Goal: Task Accomplishment & Management: Manage account settings

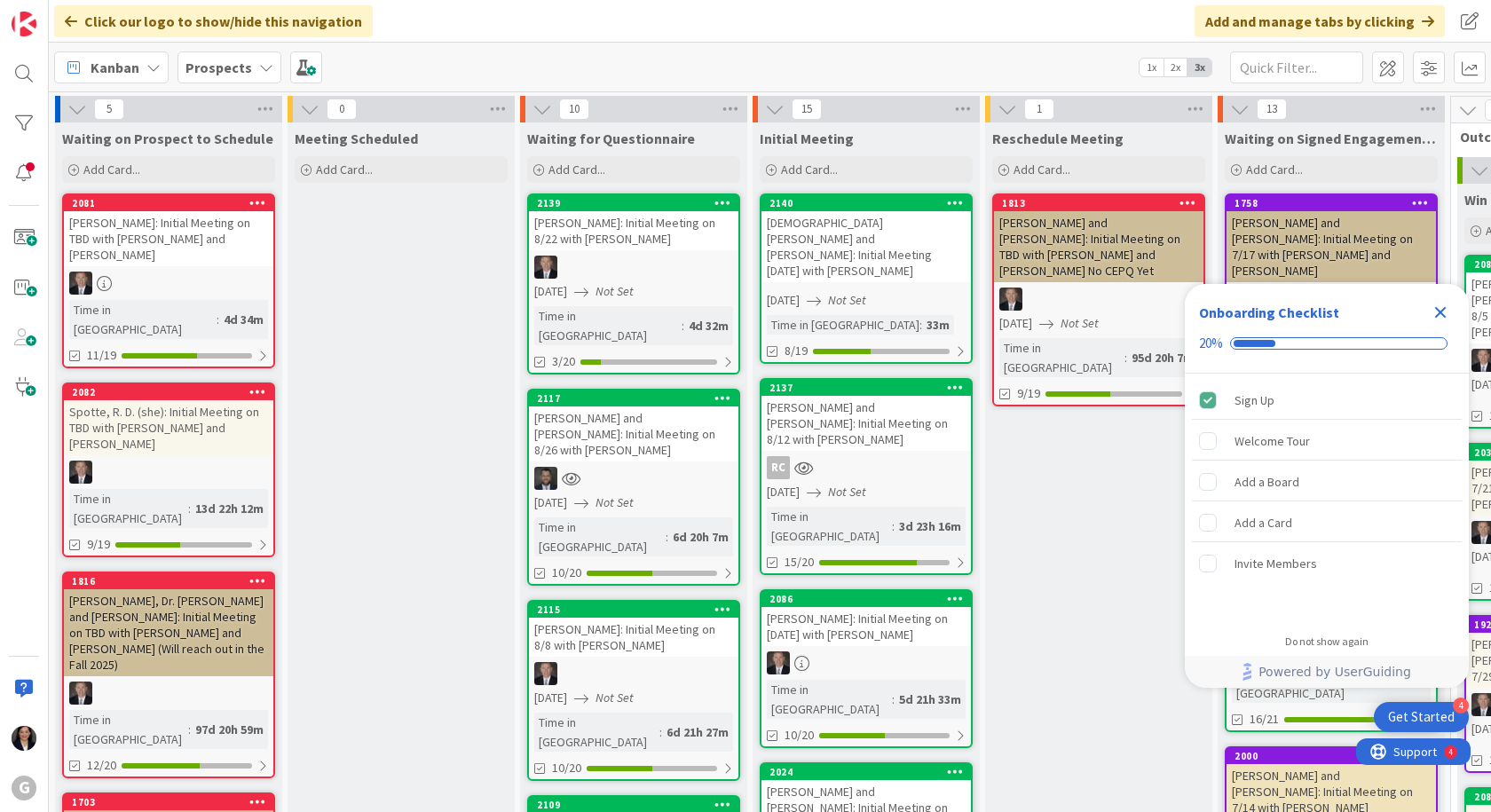
click at [1432, 316] on icon "Close Checklist" at bounding box center [1440, 312] width 21 height 21
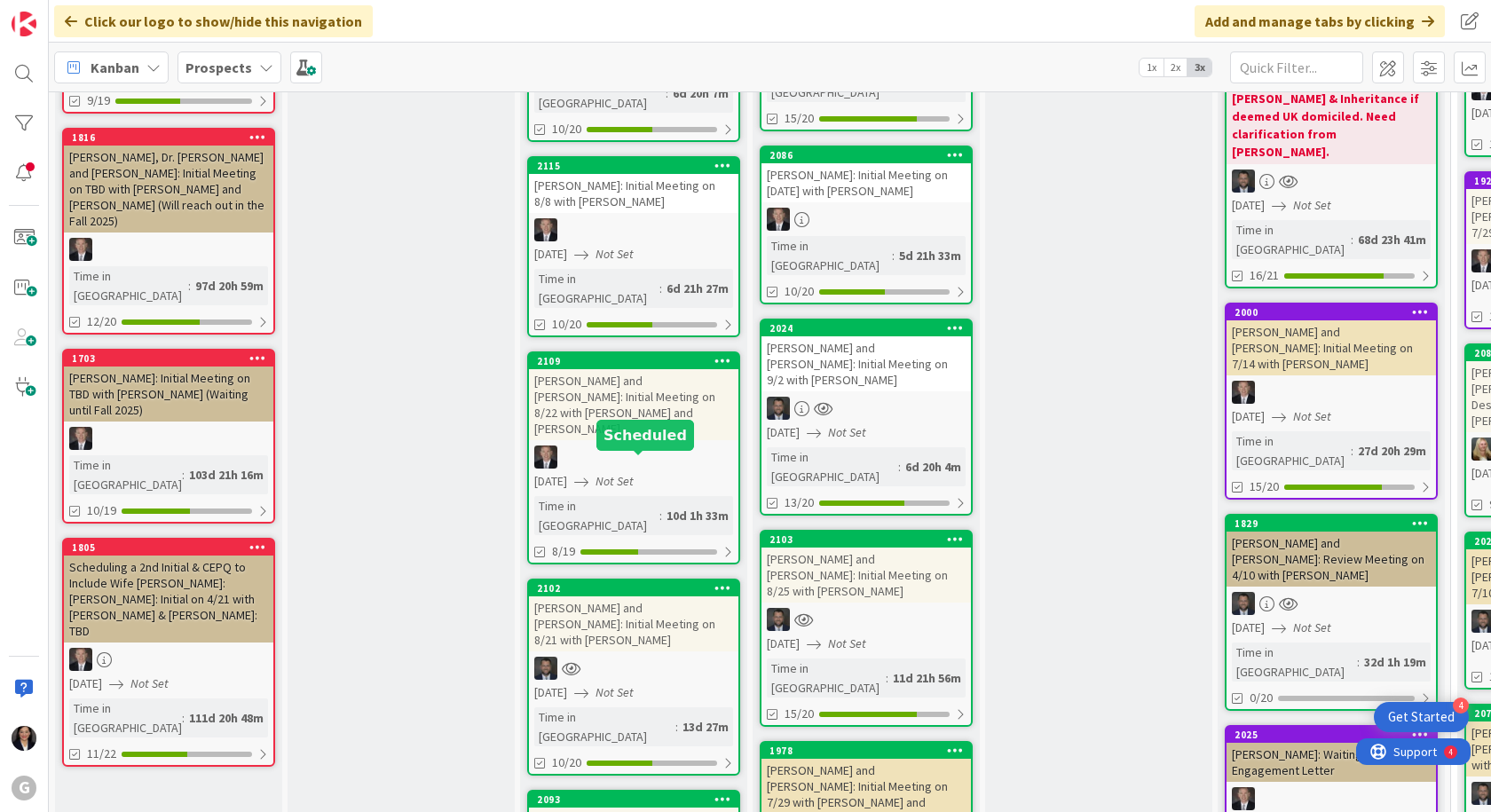
scroll to position [533, 0]
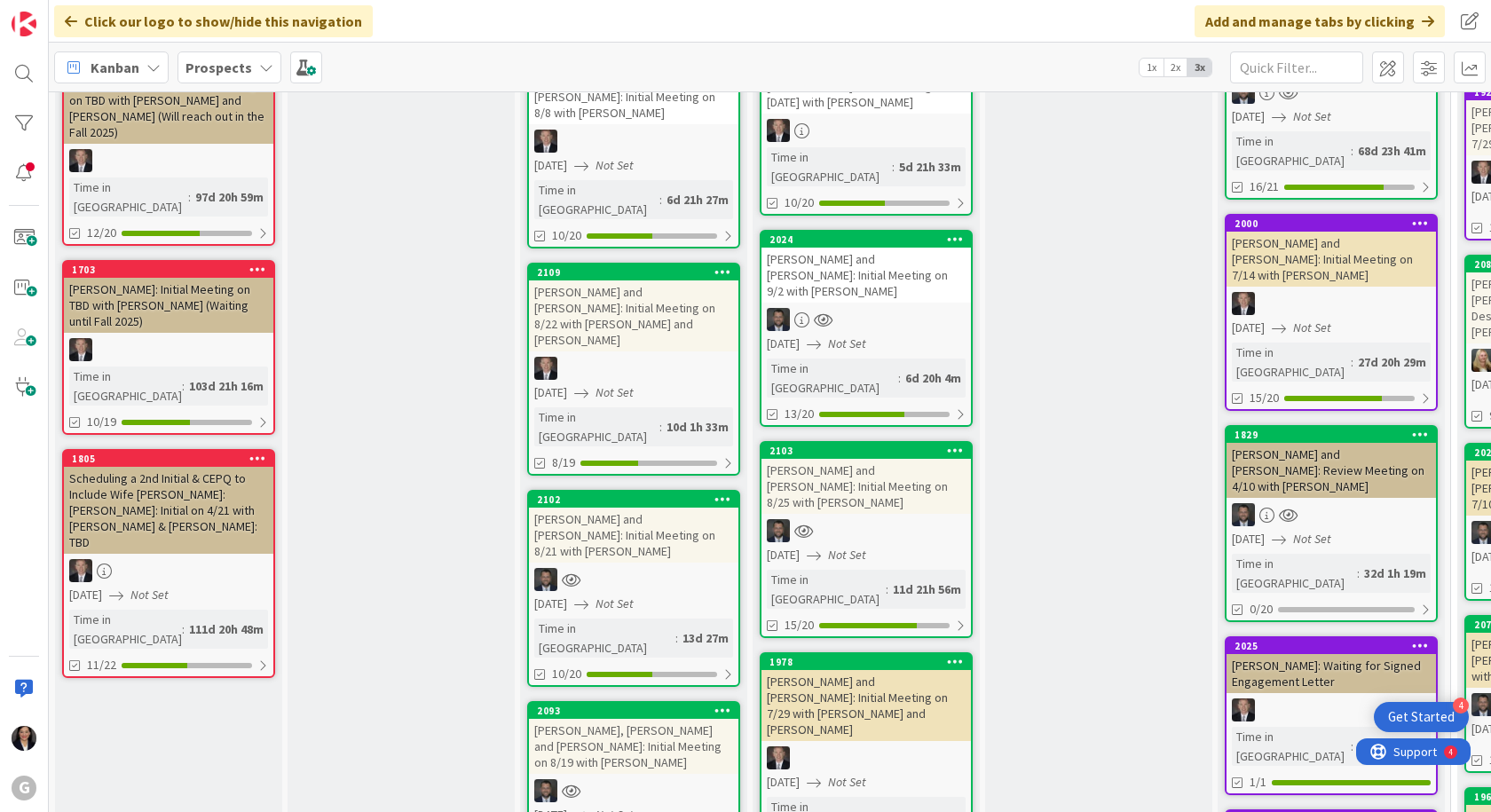
click at [629, 719] on div "[PERSON_NAME], [PERSON_NAME] and [PERSON_NAME]: Initial Meeting on 8/19 with [P…" at bounding box center [633, 747] width 209 height 55
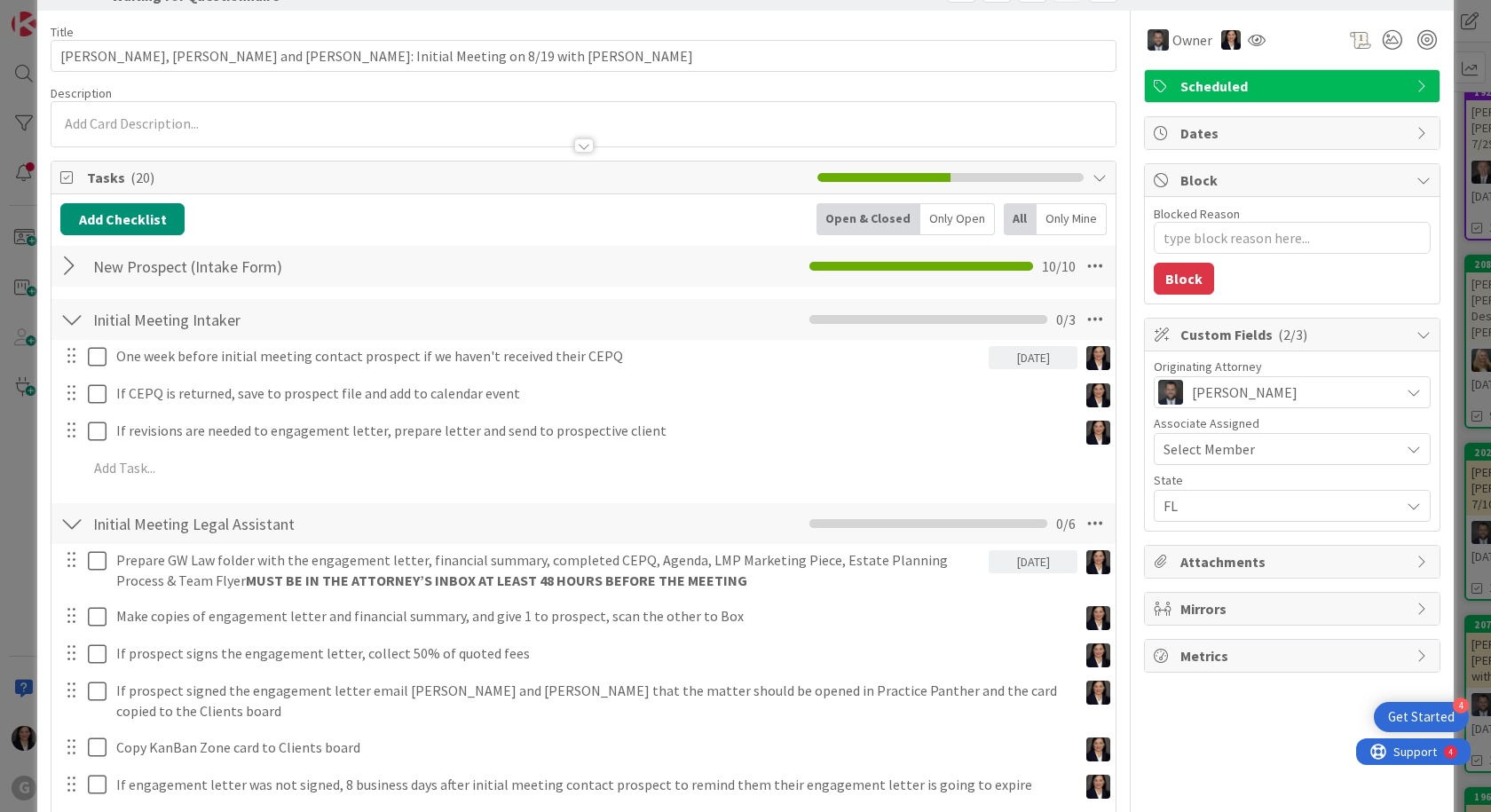
scroll to position [88, 0]
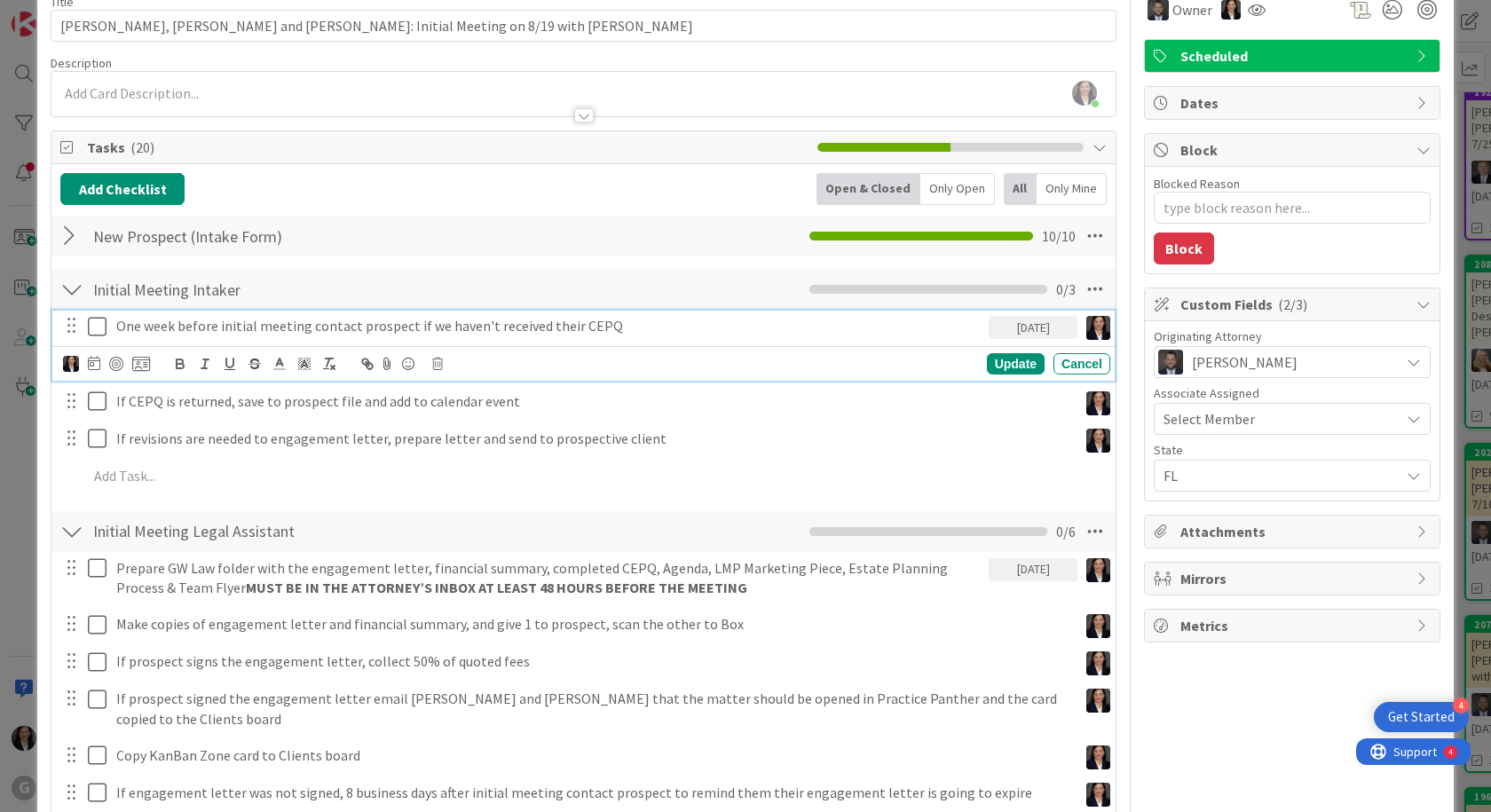
click at [95, 331] on icon at bounding box center [101, 326] width 27 height 21
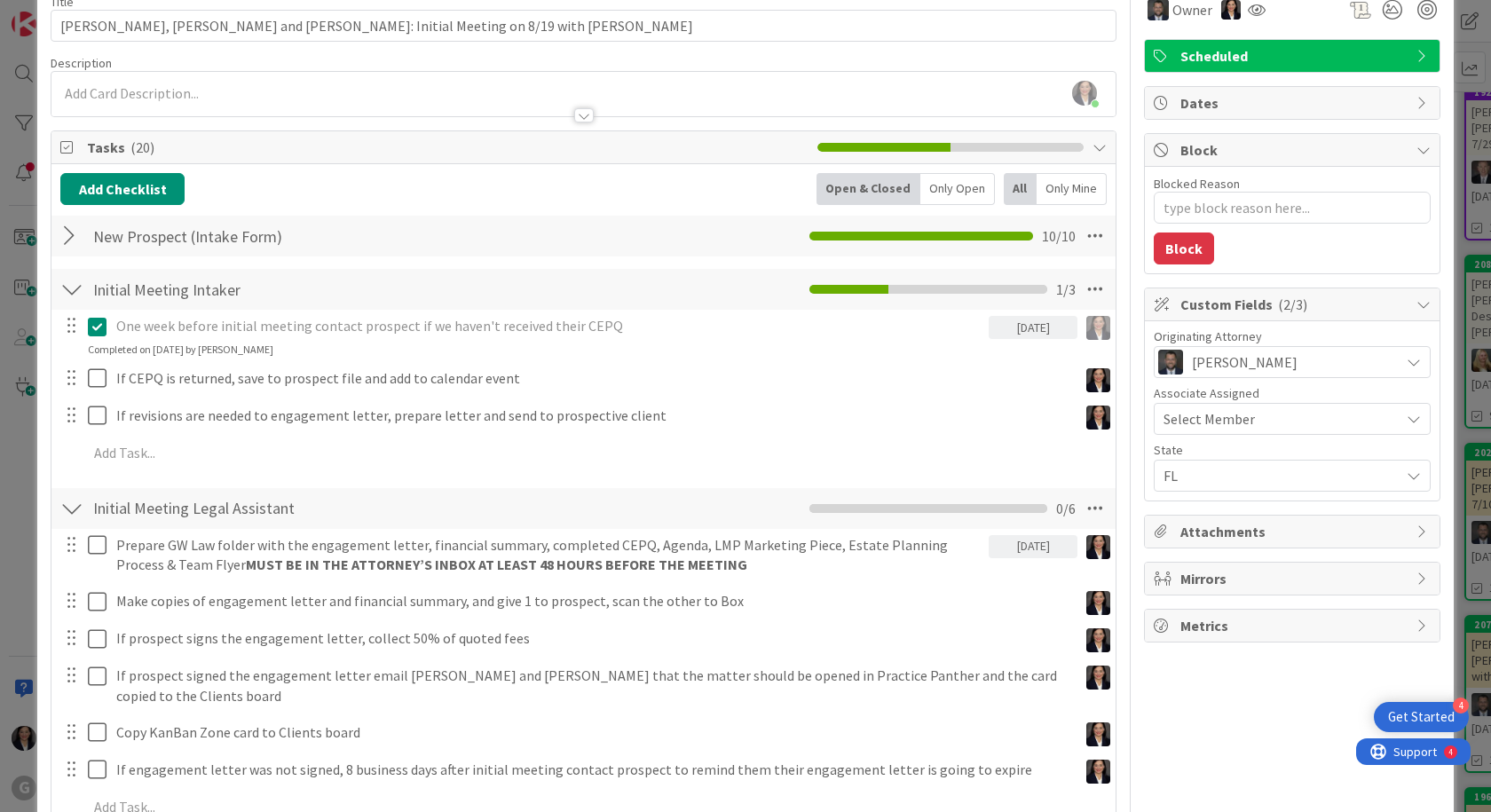
type textarea "x"
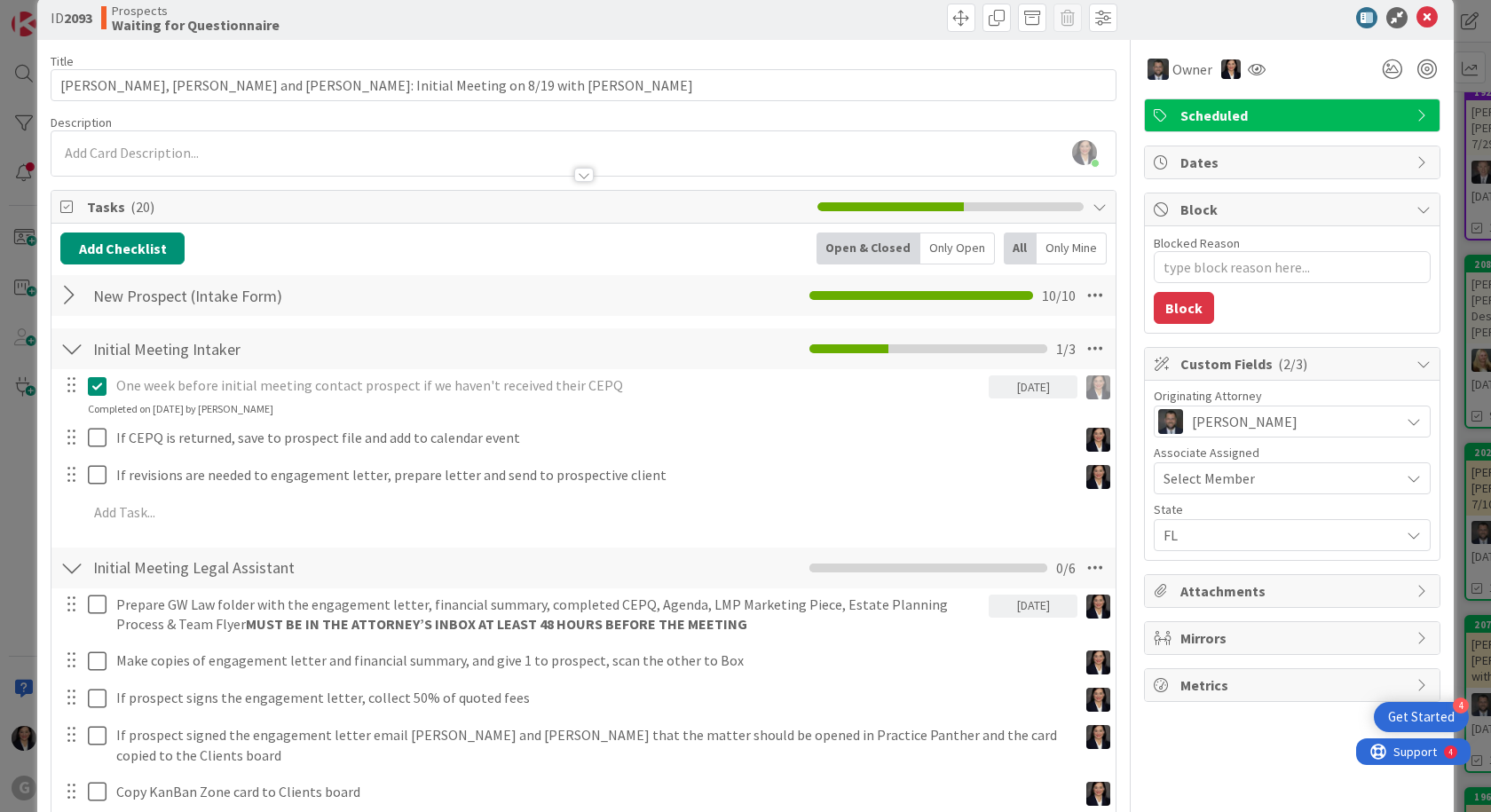
scroll to position [0, 0]
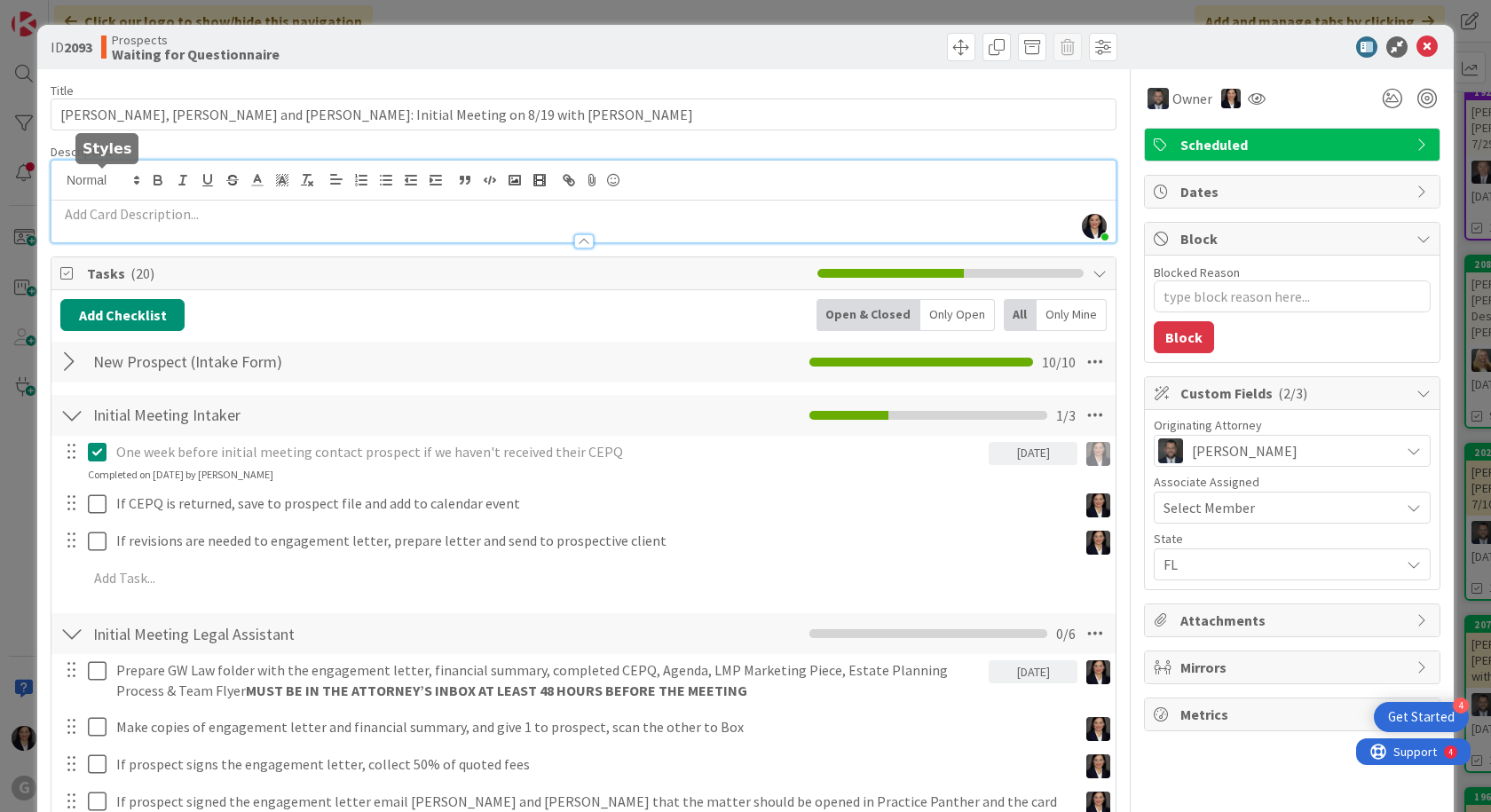
click at [103, 183] on div "[PERSON_NAME] just joined" at bounding box center [584, 201] width 1064 height 82
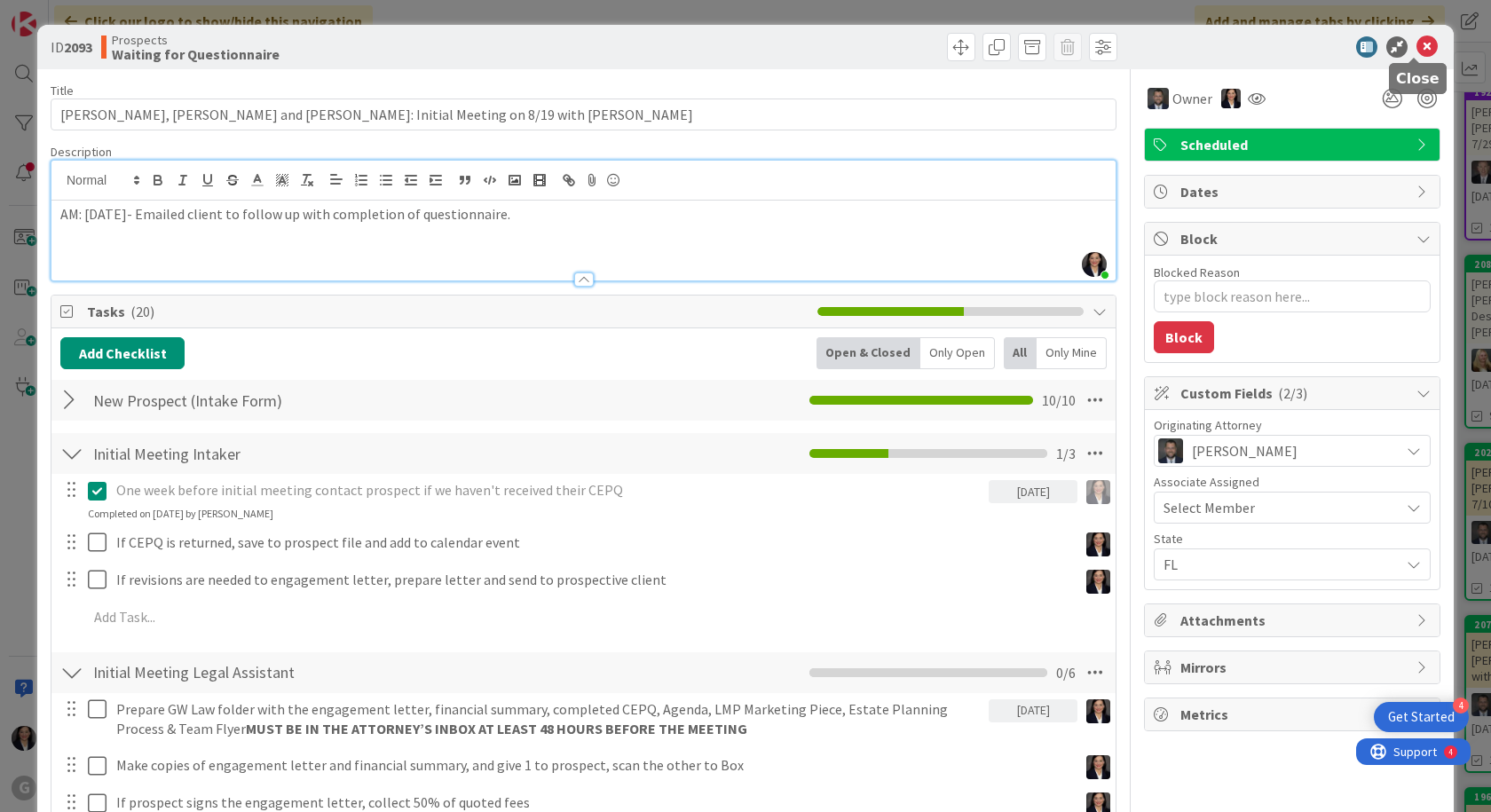
click at [1416, 41] on icon at bounding box center [1426, 46] width 21 height 21
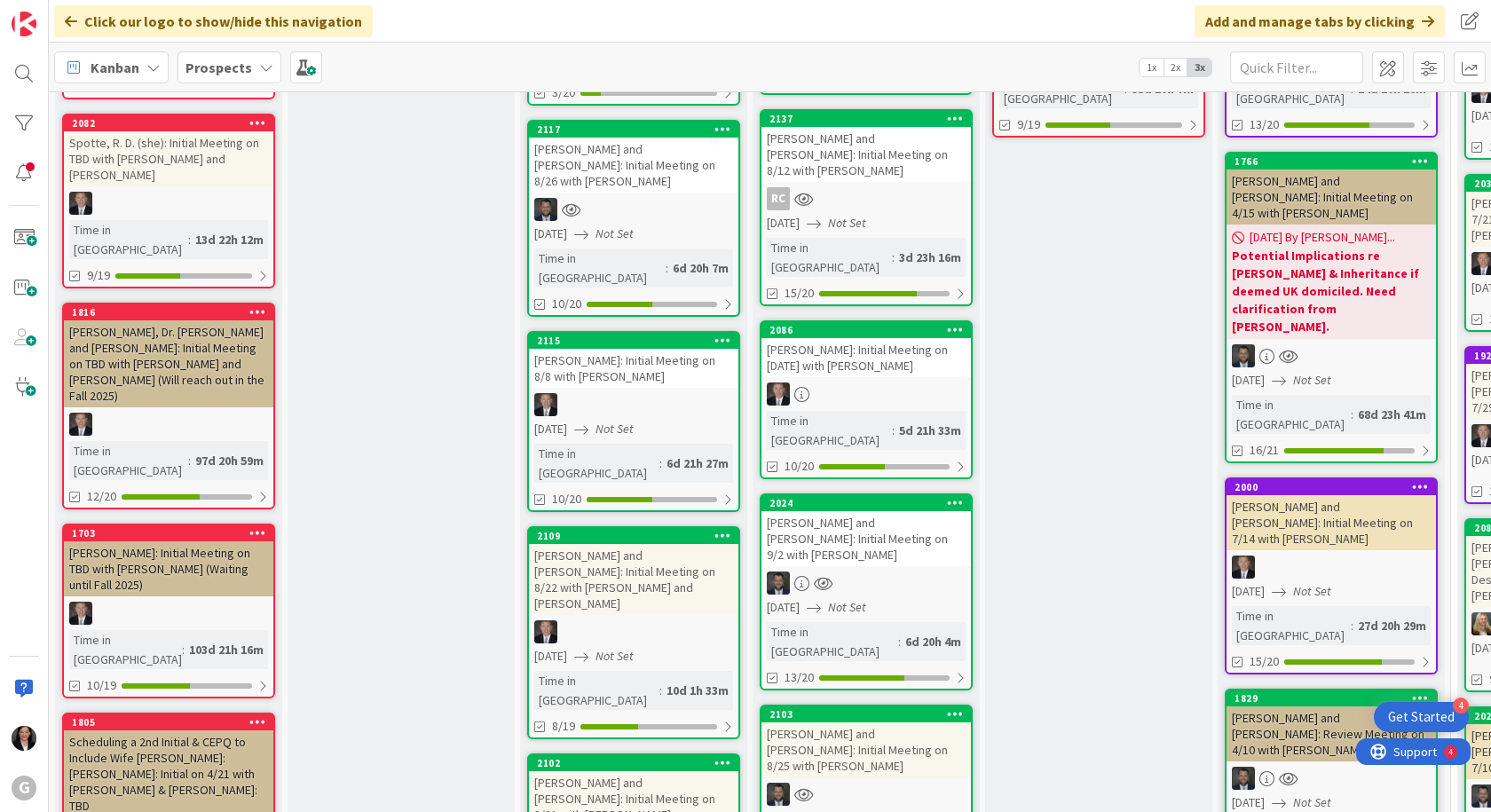
scroll to position [355, 0]
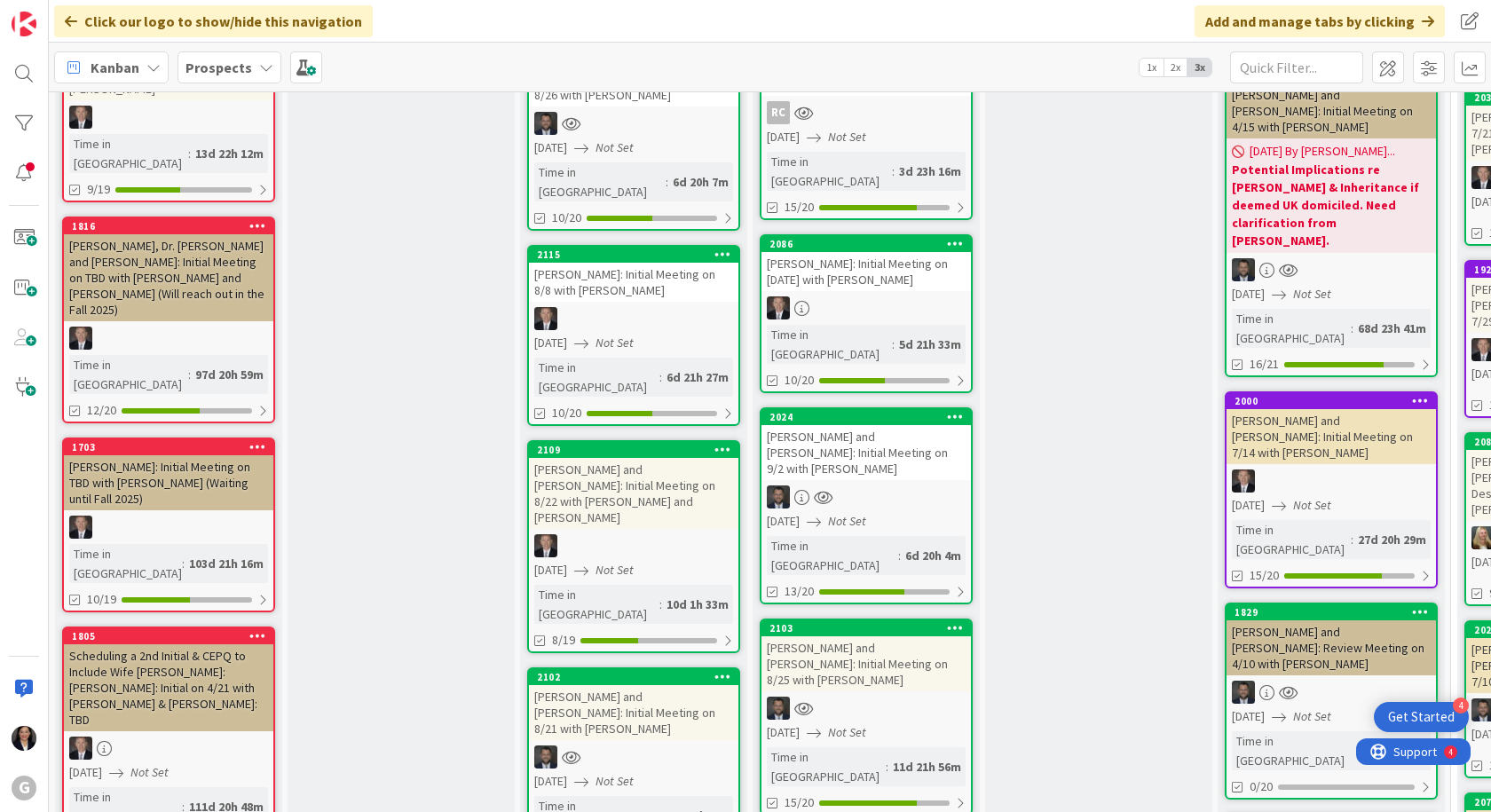
click at [649, 685] on div "[PERSON_NAME] and [PERSON_NAME]: Initial Meeting on 8/21 with [PERSON_NAME]" at bounding box center [633, 712] width 209 height 55
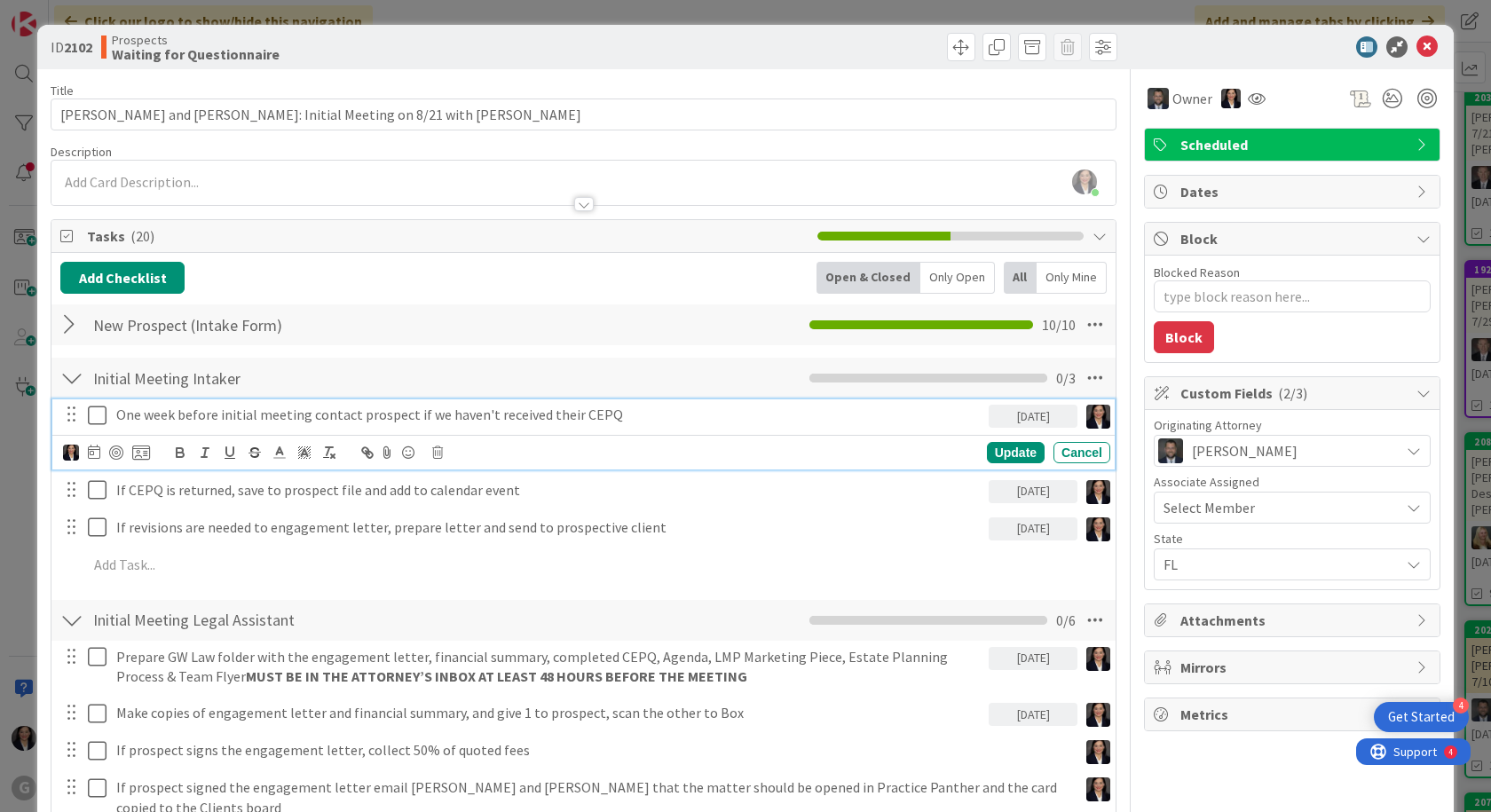
click at [99, 418] on icon at bounding box center [101, 415] width 27 height 21
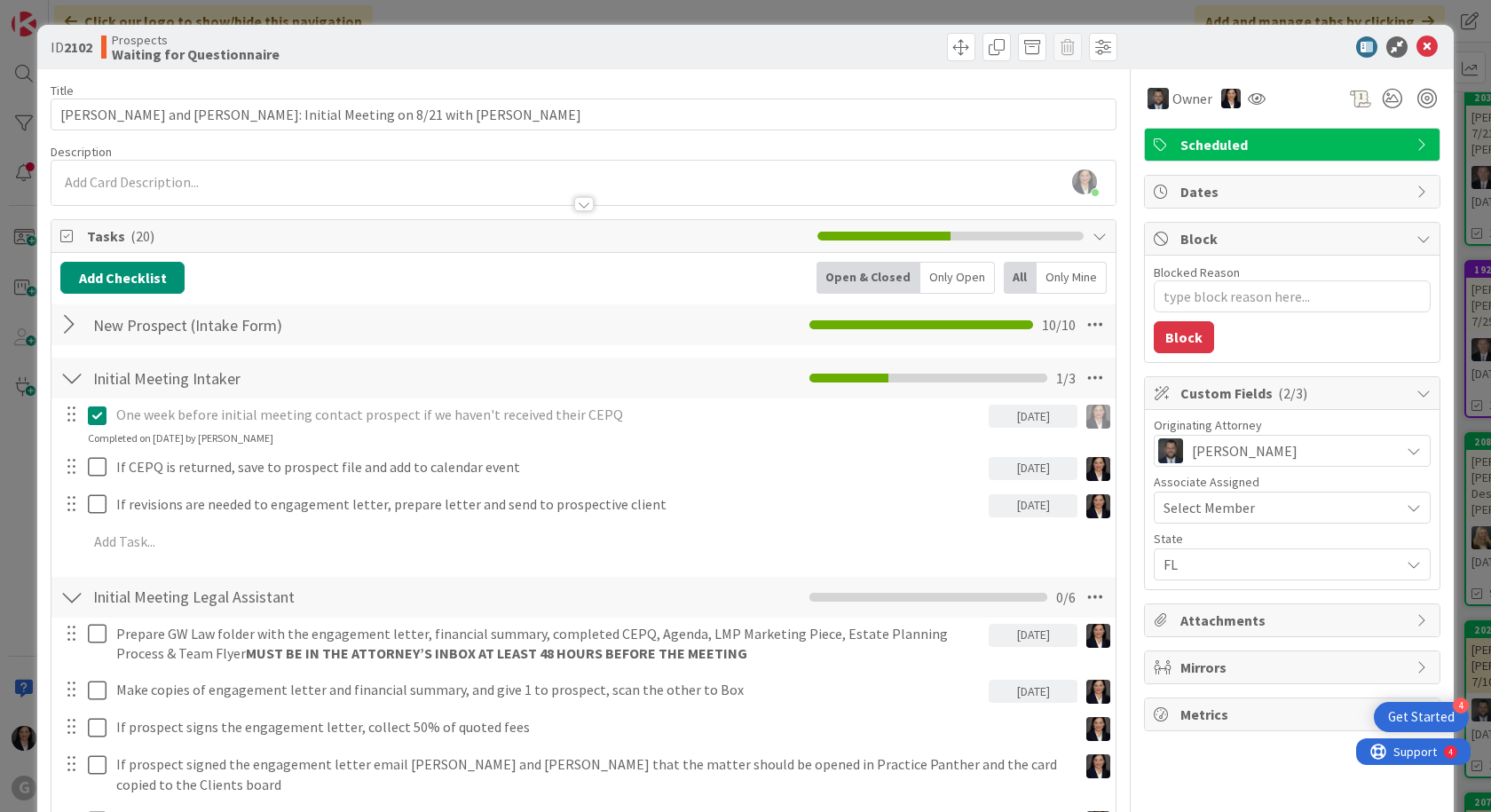
type textarea "x"
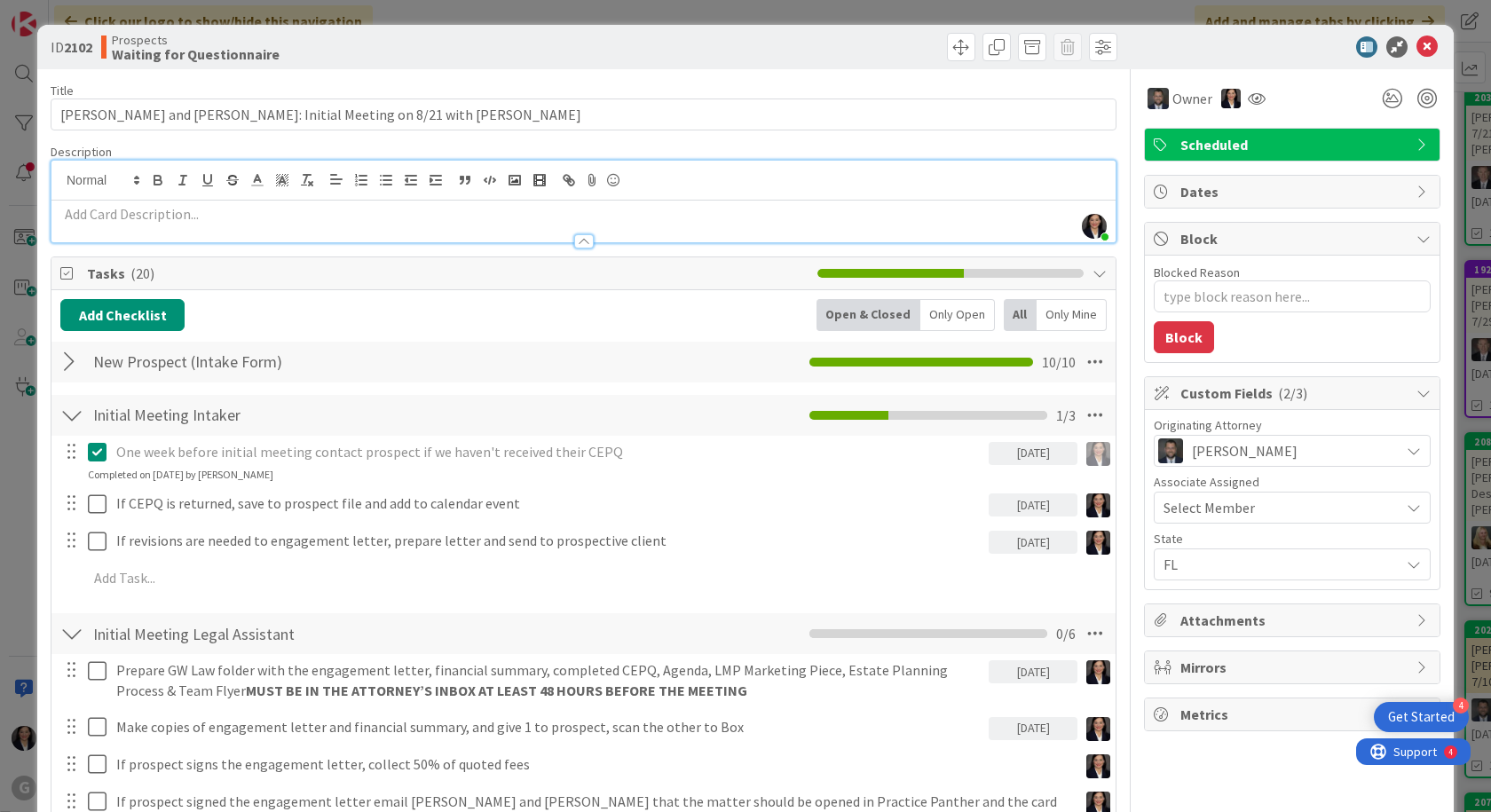
click at [134, 184] on div "[PERSON_NAME] just joined" at bounding box center [584, 201] width 1064 height 82
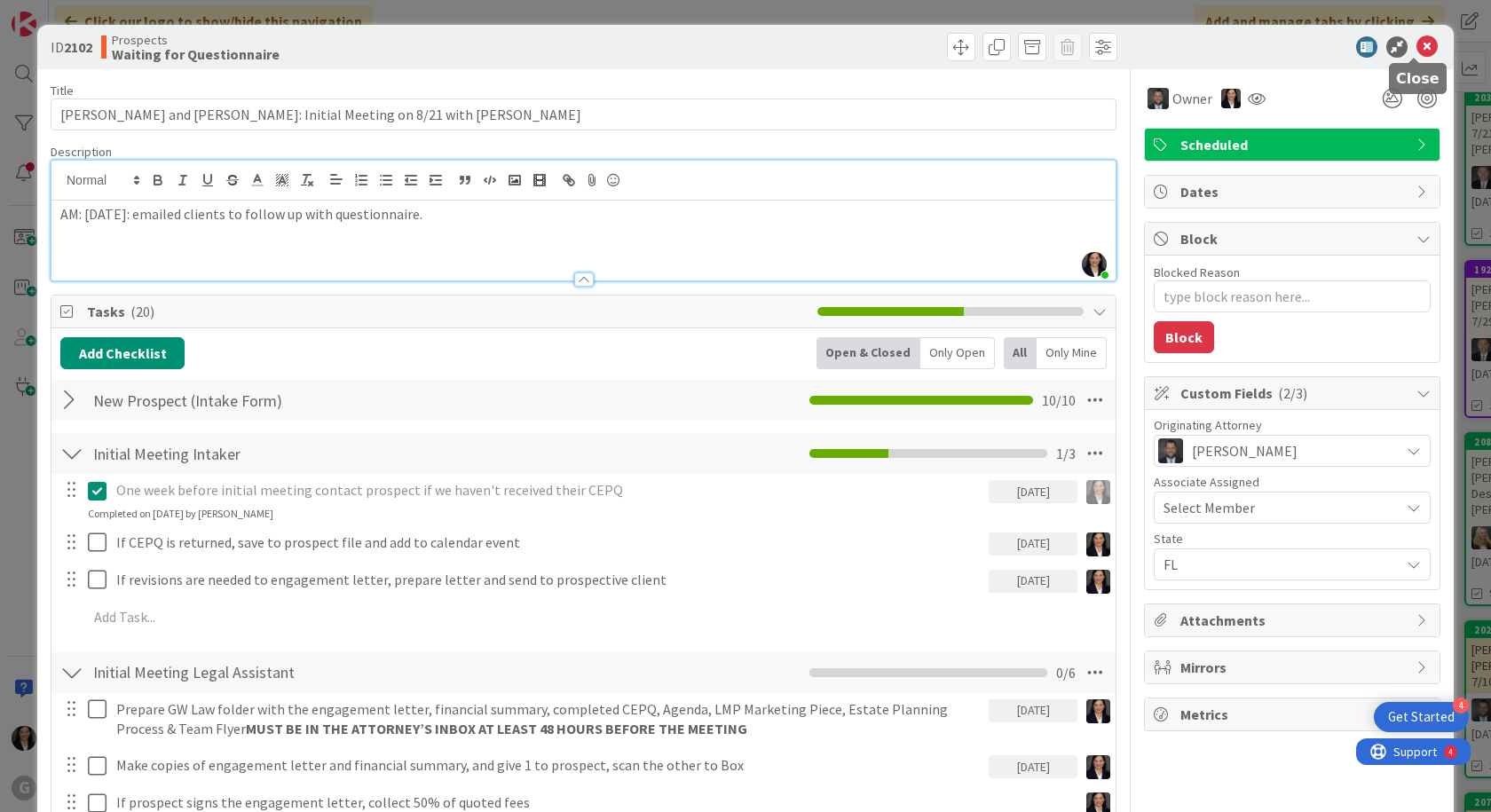
click at [1418, 44] on icon at bounding box center [1426, 46] width 21 height 21
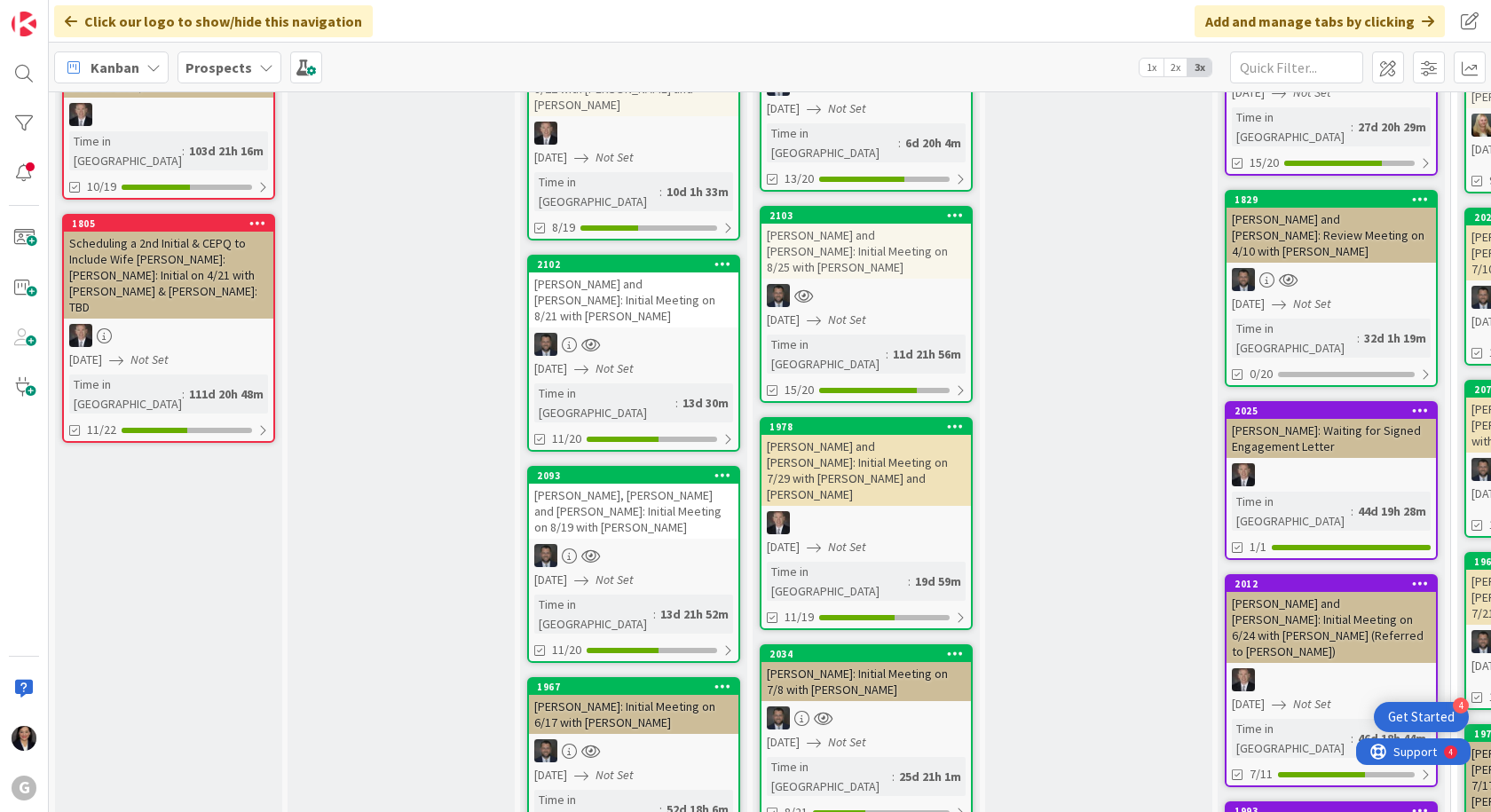
scroll to position [798, 0]
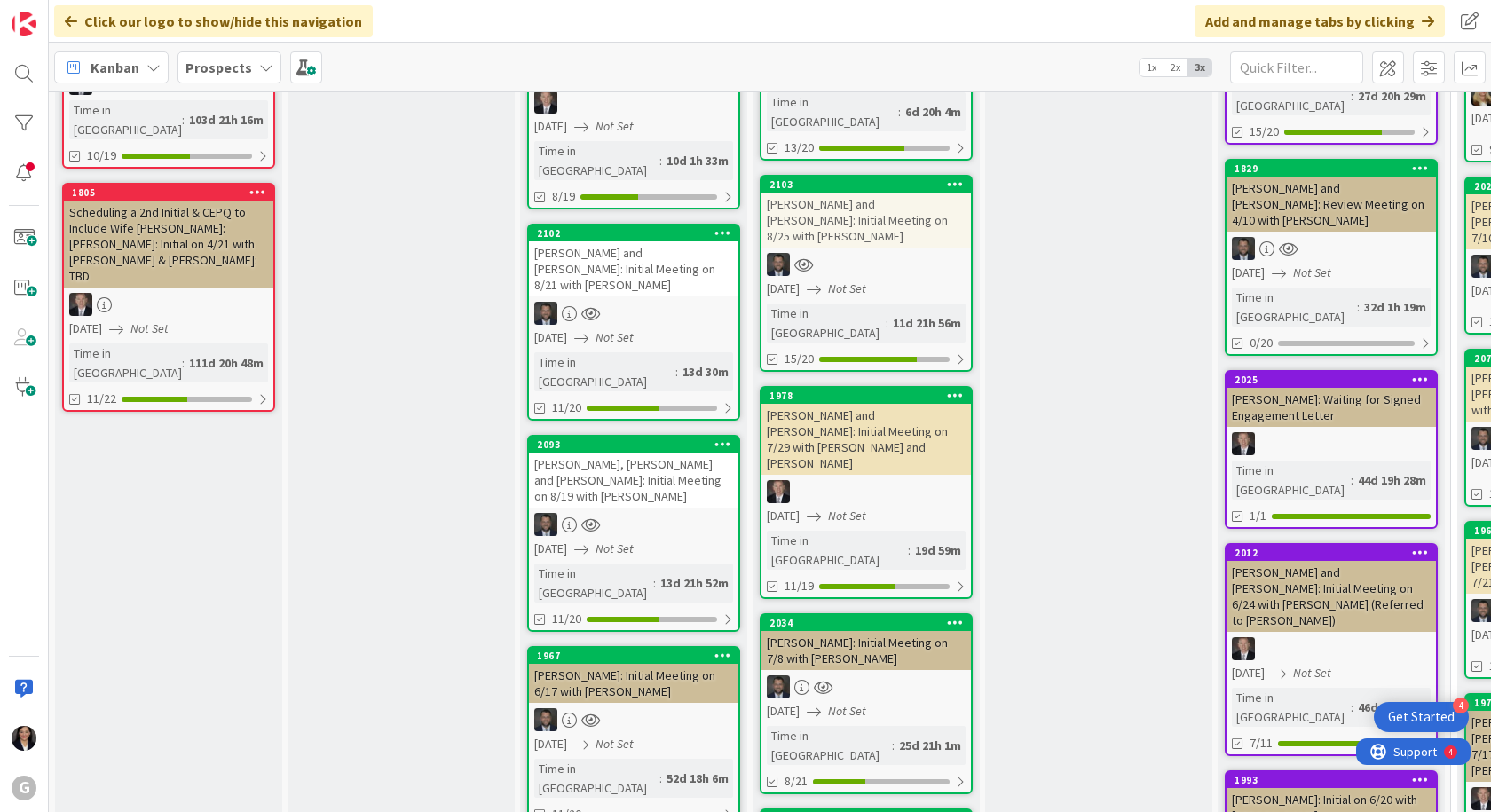
click at [641, 646] on link "1967 [PERSON_NAME]: Initial Meeting on 6/17 with [PERSON_NAME] [DATE] Not Set T…" at bounding box center [633, 736] width 213 height 181
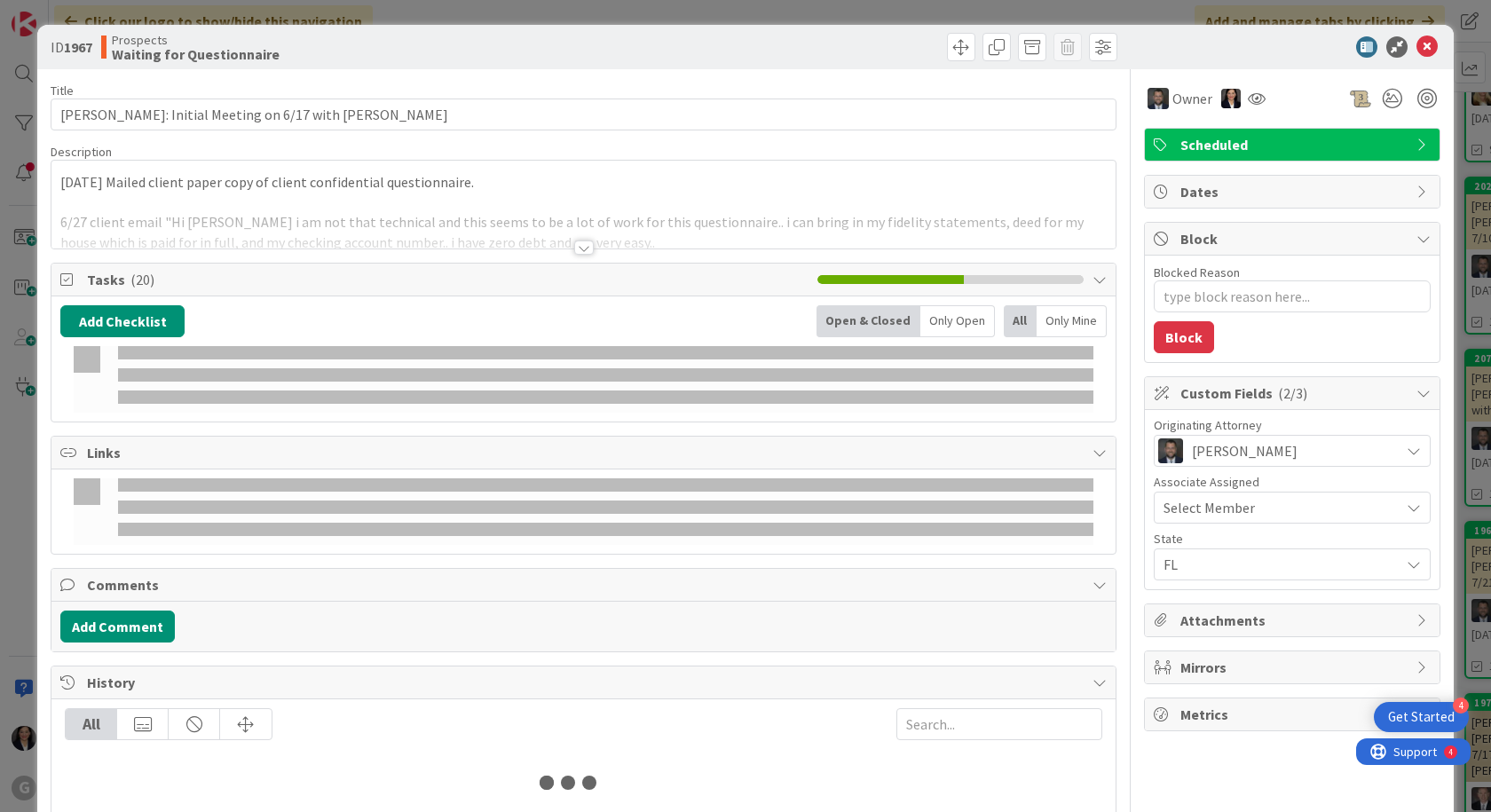
type textarea "x"
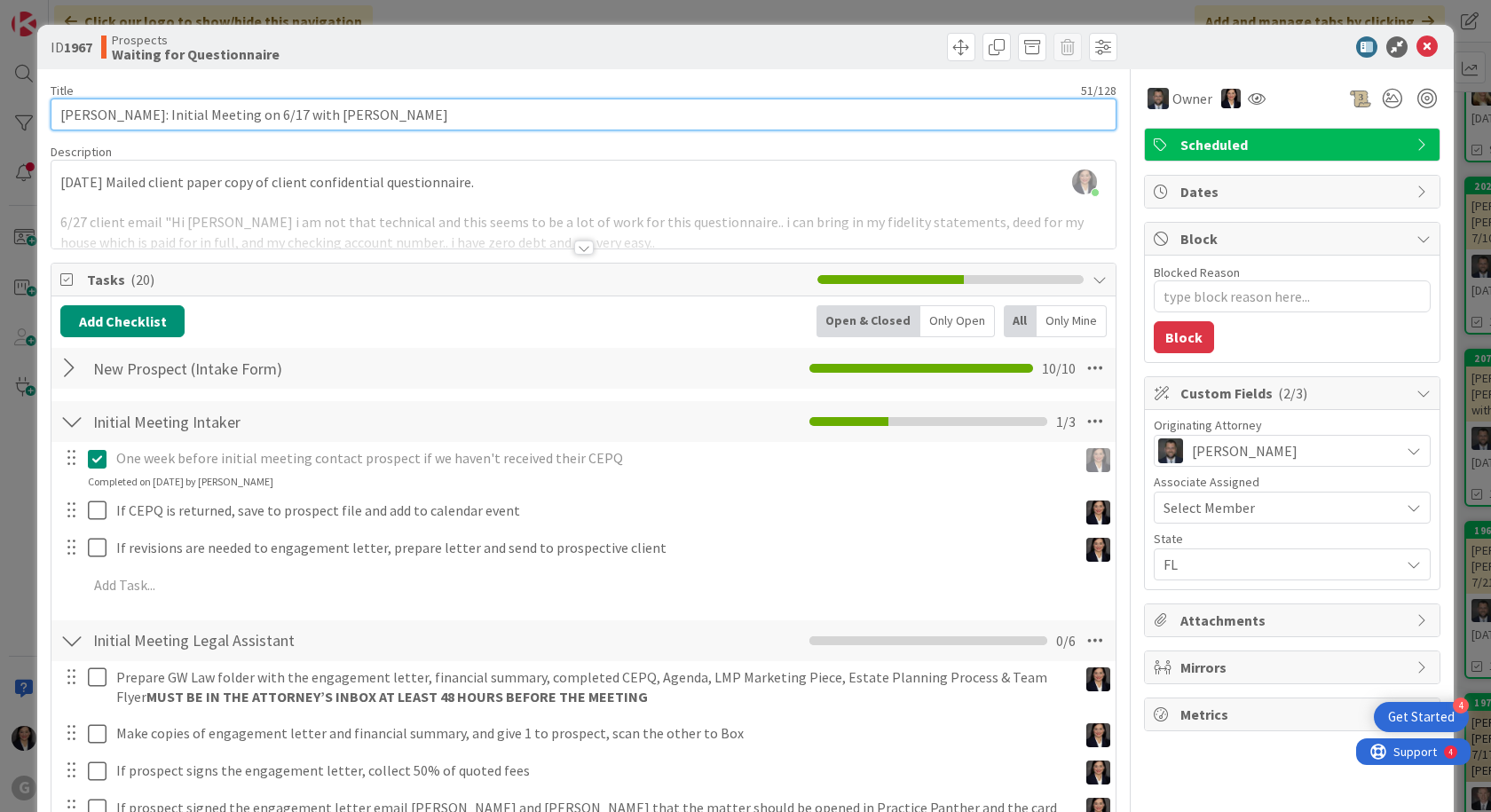
click at [261, 116] on input "[PERSON_NAME]: Initial Meeting on 6/17 with [PERSON_NAME]" at bounding box center [584, 114] width 1066 height 32
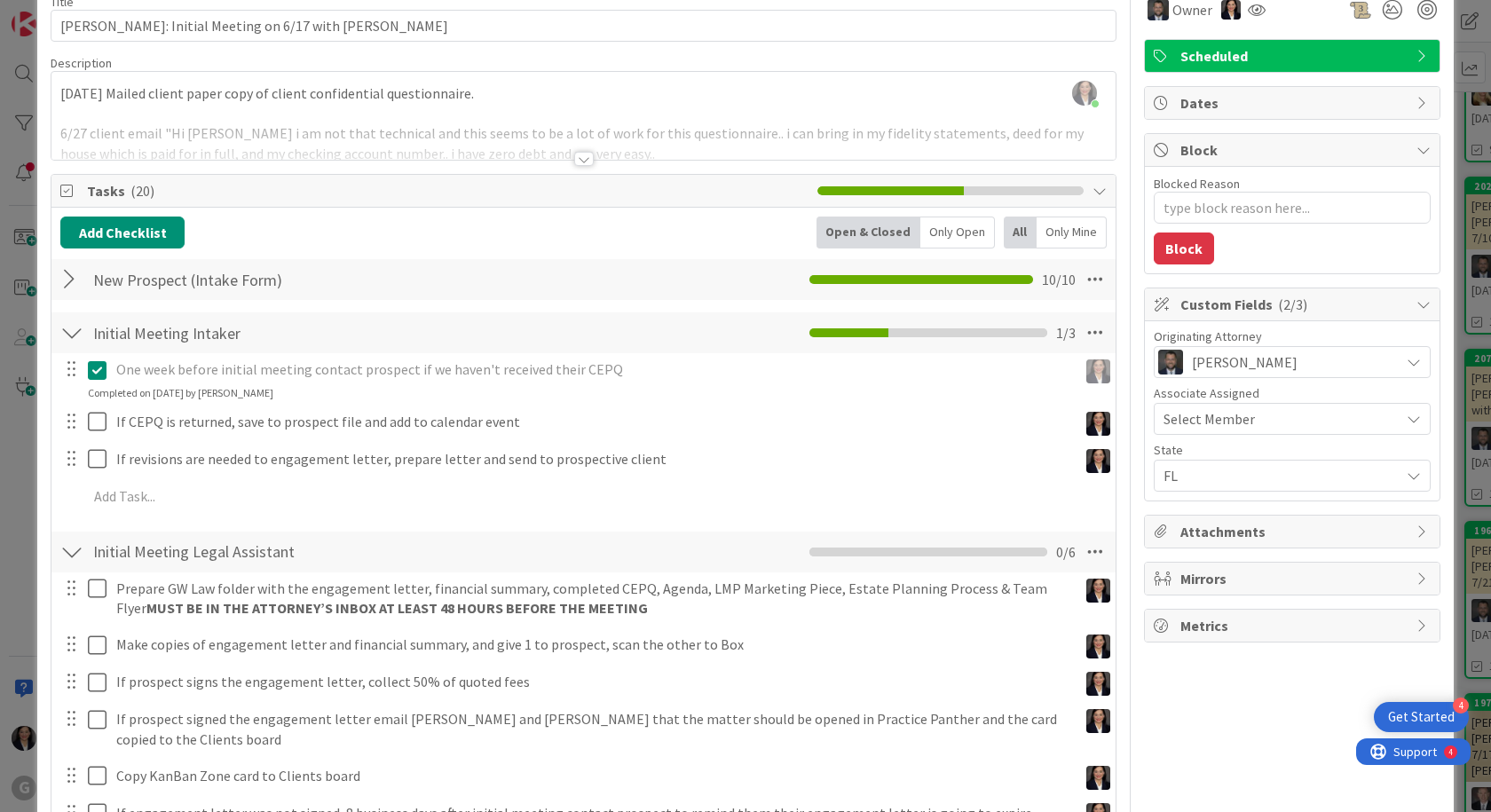
click at [316, 112] on div "[DATE] Mailed client paper copy of client confidential questionnaire. 6/27 clie…" at bounding box center [584, 120] width 1064 height 80
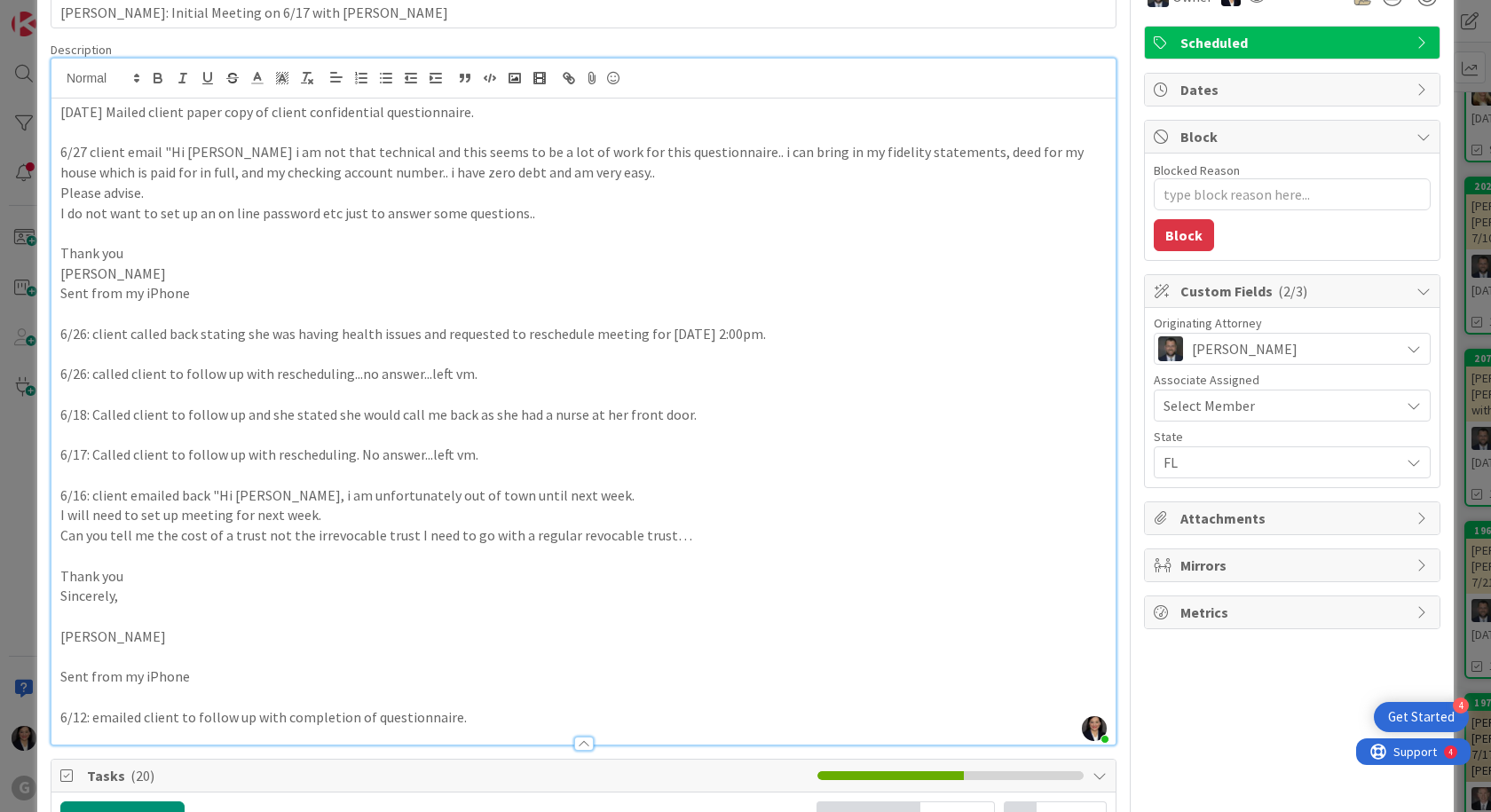
scroll to position [0, 0]
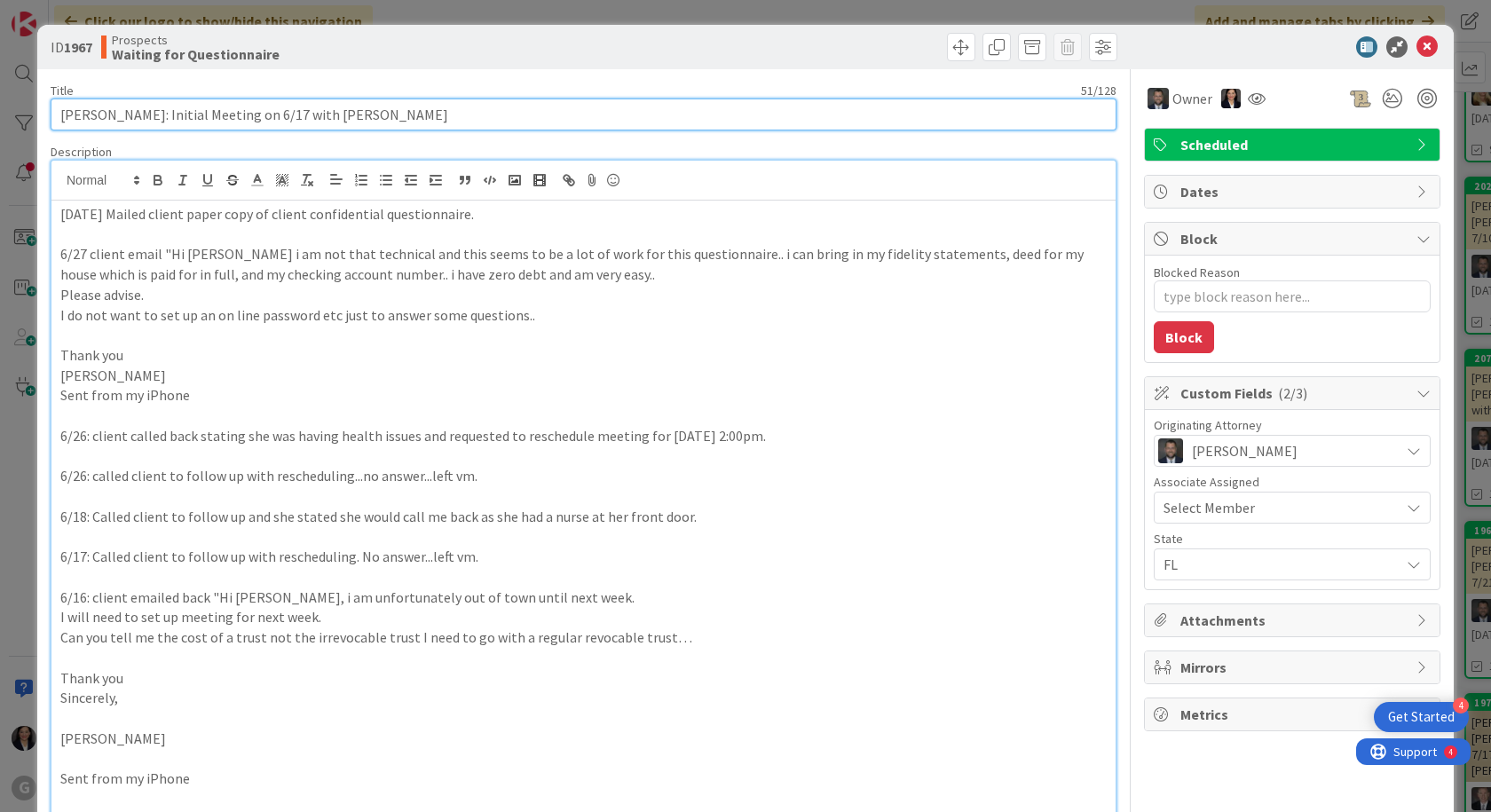
drag, startPoint x: 233, startPoint y: 117, endPoint x: 275, endPoint y: 135, distance: 45.7
click at [233, 117] on input "[PERSON_NAME]: Initial Meeting on 6/17 with [PERSON_NAME]" at bounding box center [584, 114] width 1066 height 32
drag, startPoint x: 282, startPoint y: 109, endPoint x: 254, endPoint y: 114, distance: 28.4
click at [254, 114] on input "[PERSON_NAME]: Initial Meeting on 6/17 with [PERSON_NAME]" at bounding box center [584, 114] width 1066 height 32
type input "[PERSON_NAME]: Initial Meeting on with [PERSON_NAME]"
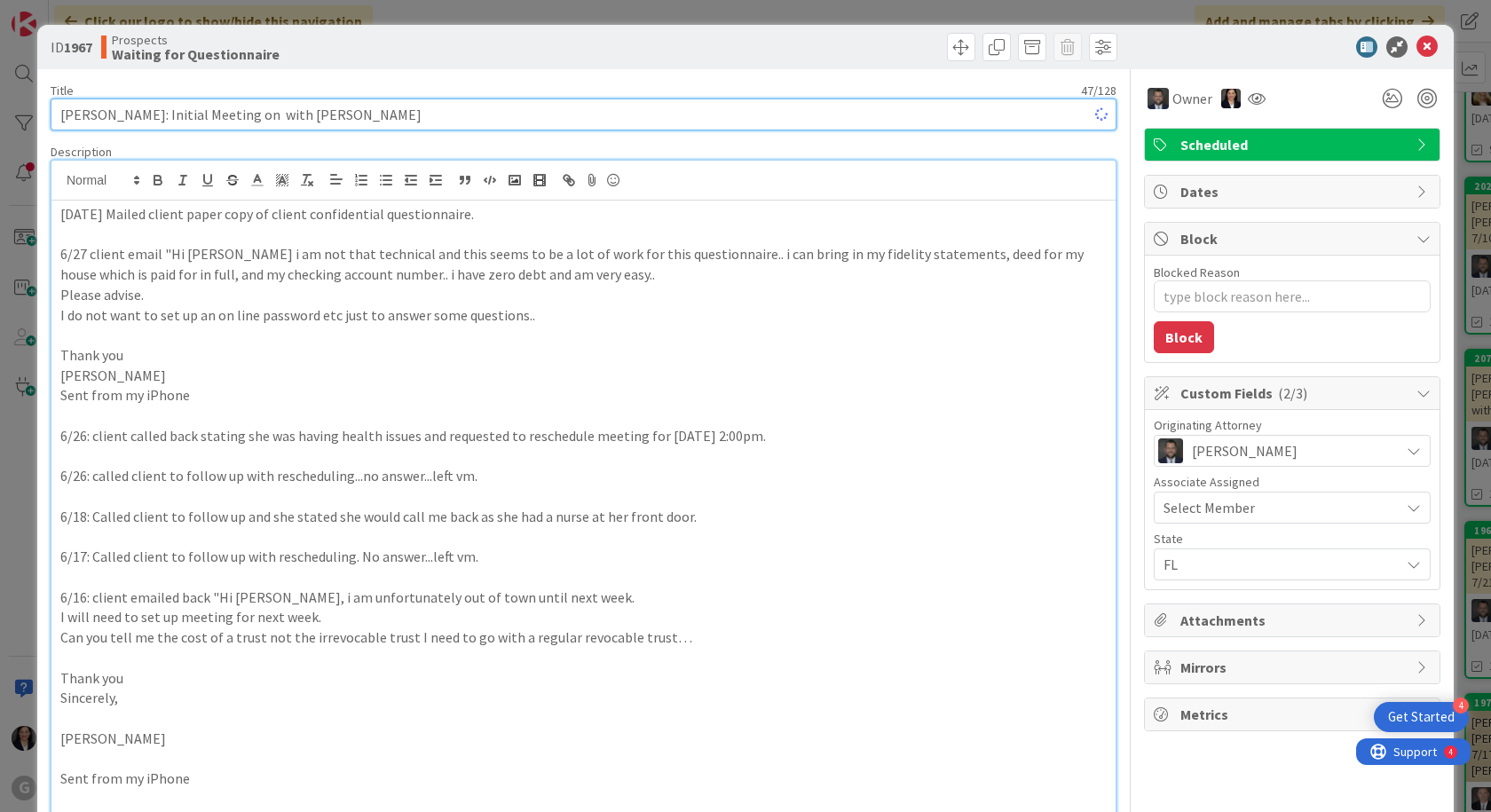
type textarea "x"
type input "[PERSON_NAME]: Initial Meeting on 9/16 with [PERSON_NAME]"
type textarea "x"
click at [247, 114] on input "[PERSON_NAME]: Initial Meeting on 9/16 with [PERSON_NAME]" at bounding box center [584, 114] width 1066 height 32
type input "[PERSON_NAME]: Initial Meeting on 9/16 with [PERSON_NAME]"
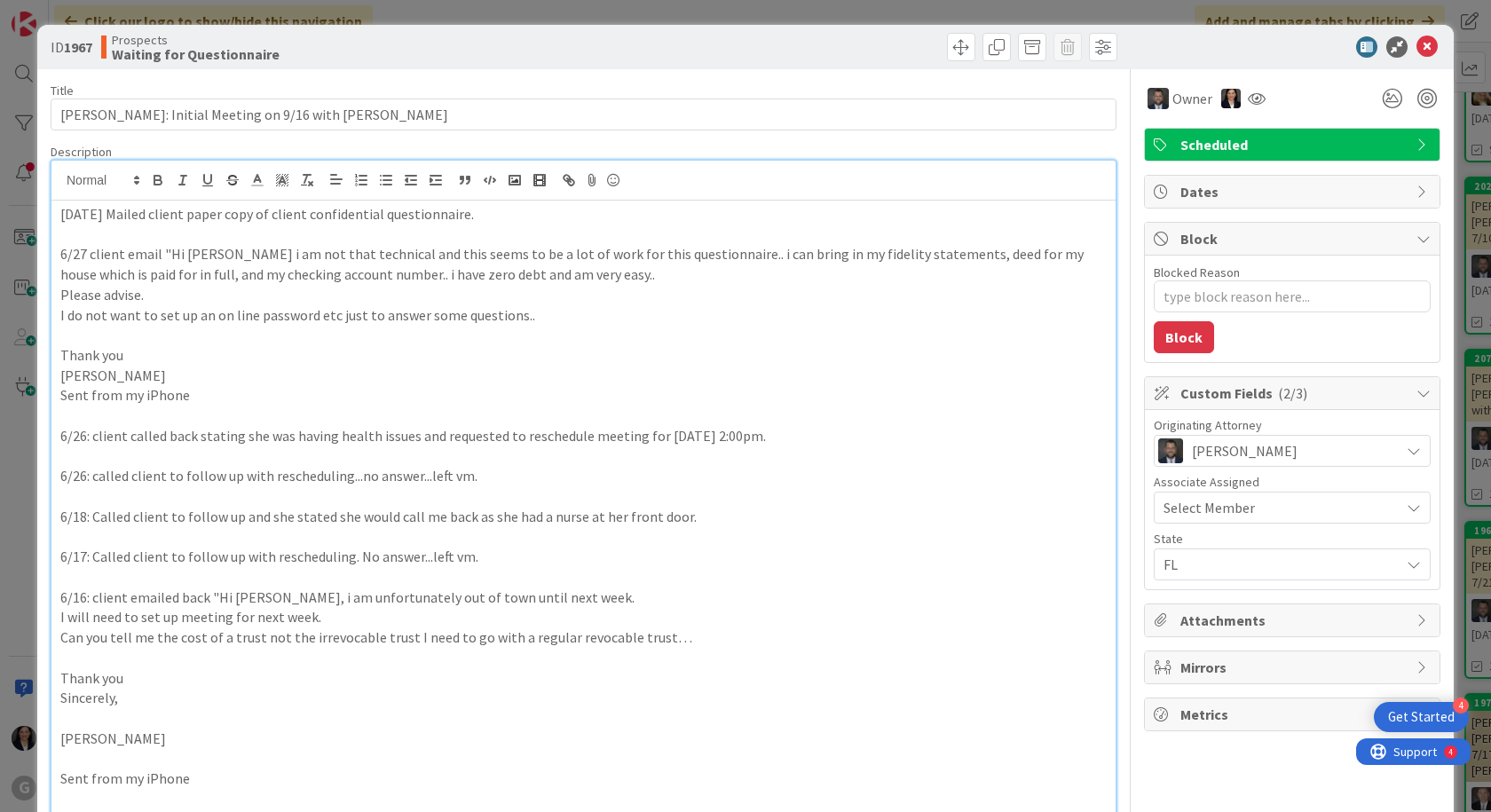
click at [1287, 199] on span "Dates" at bounding box center [1294, 191] width 227 height 21
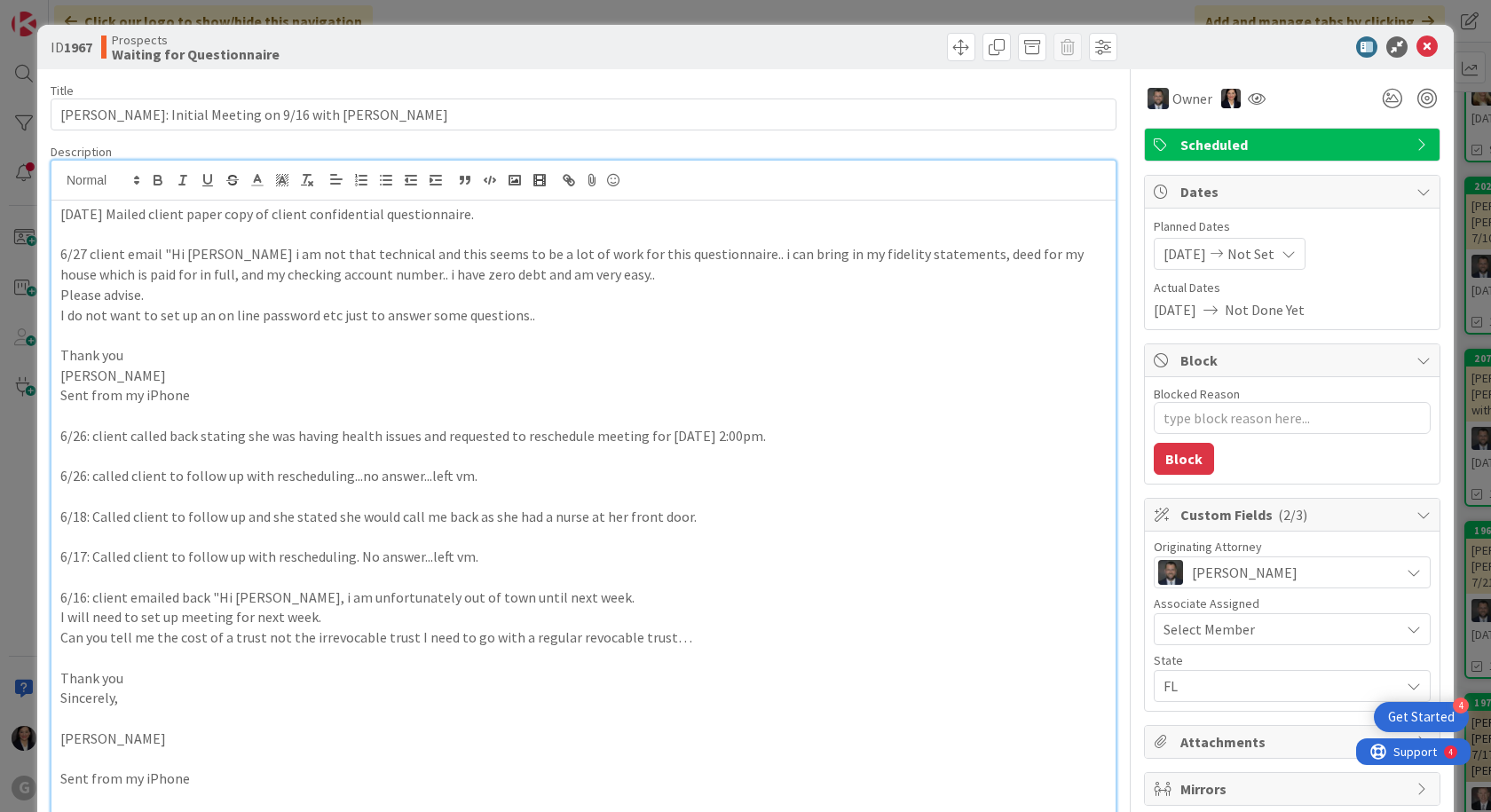
click at [61, 209] on p "[DATE] Mailed client paper copy of client confidential questionnaire." at bounding box center [583, 214] width 1047 height 20
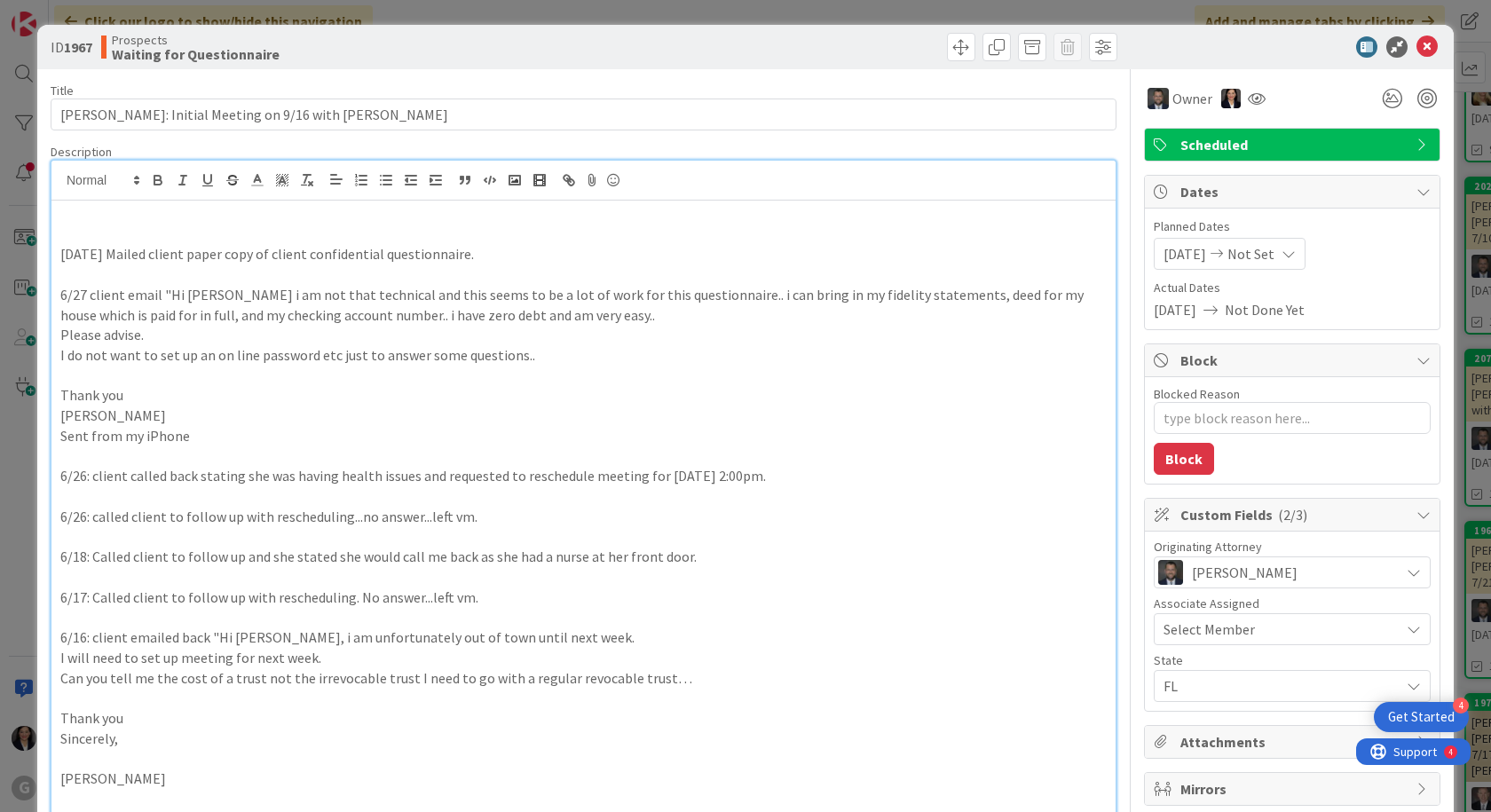
click at [106, 209] on p at bounding box center [583, 214] width 1047 height 20
type textarea "x"
click at [58, 249] on div "AM: [DATE] [DATE] Mailed client paper copy of client confidential questionnaire…" at bounding box center [584, 544] width 1064 height 687
click at [174, 202] on div "AM: [DATE] AM: [DATE] Mailed client paper copy of client confidential questionn…" at bounding box center [584, 544] width 1064 height 687
click at [1420, 49] on icon at bounding box center [1426, 46] width 21 height 21
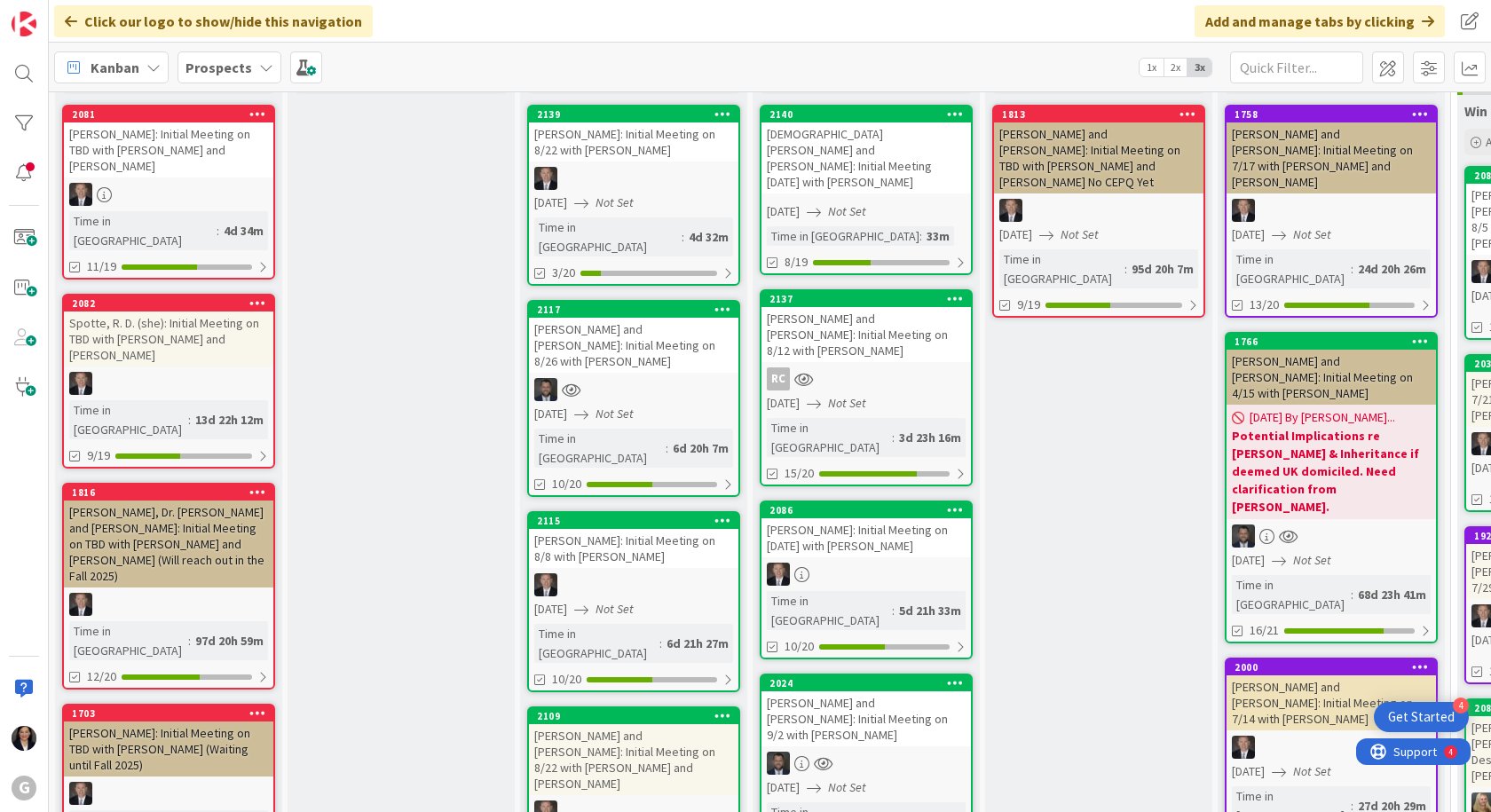
scroll to position [178, 0]
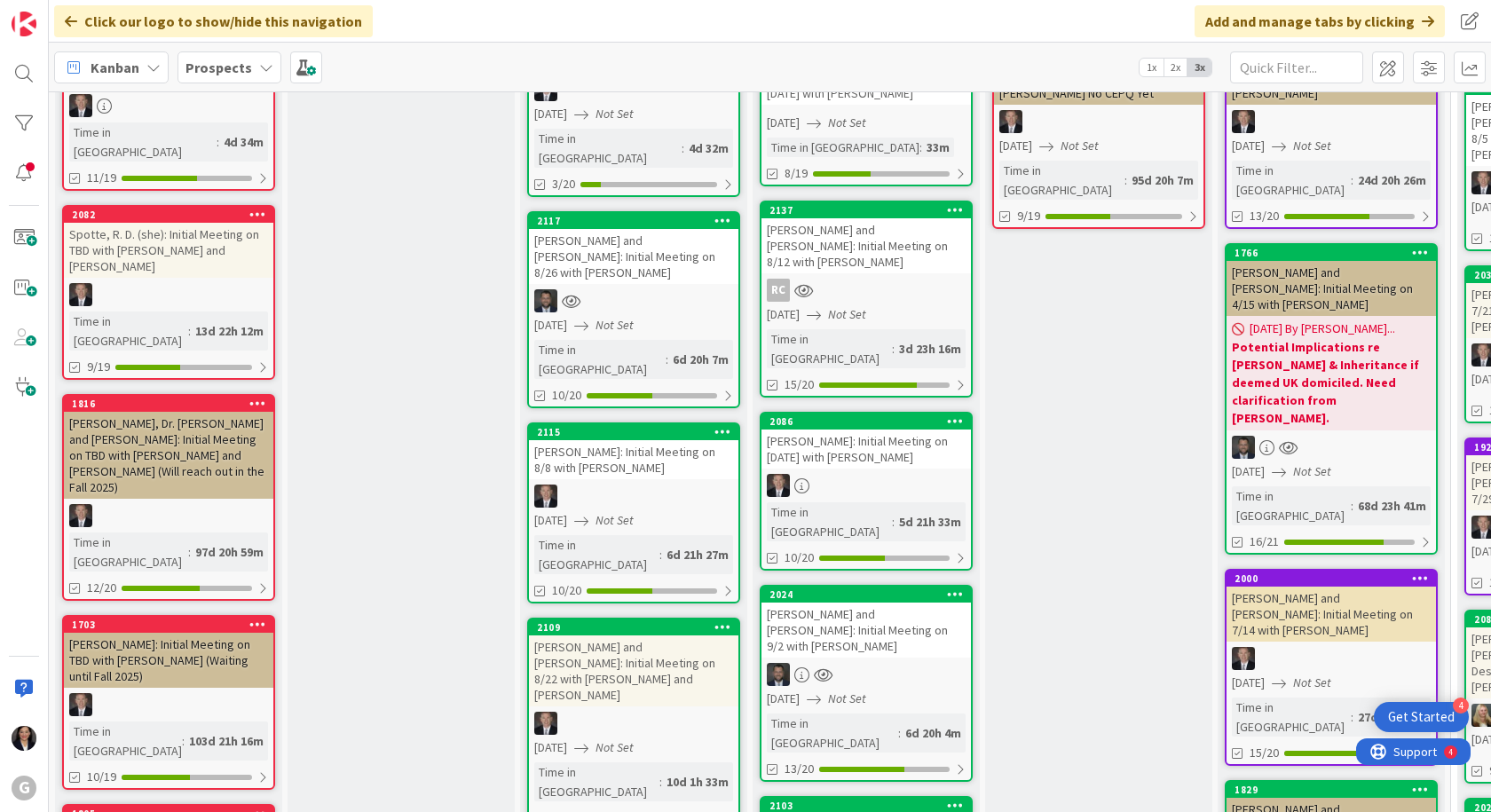
click at [876, 603] on div "[PERSON_NAME] and [PERSON_NAME]: Initial Meeting on 9/2 with [PERSON_NAME]" at bounding box center [866, 630] width 209 height 55
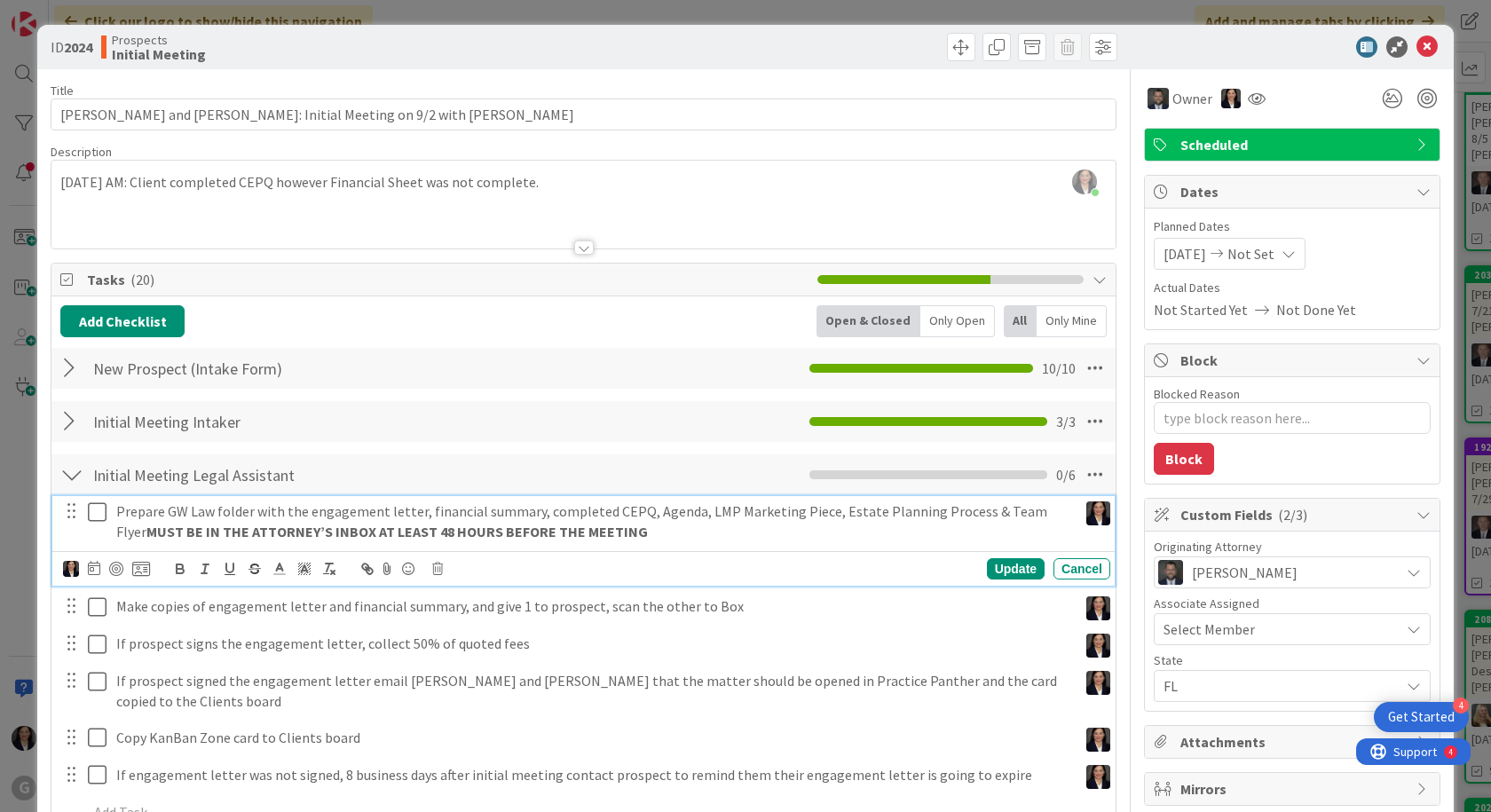
click at [96, 519] on icon at bounding box center [101, 512] width 27 height 21
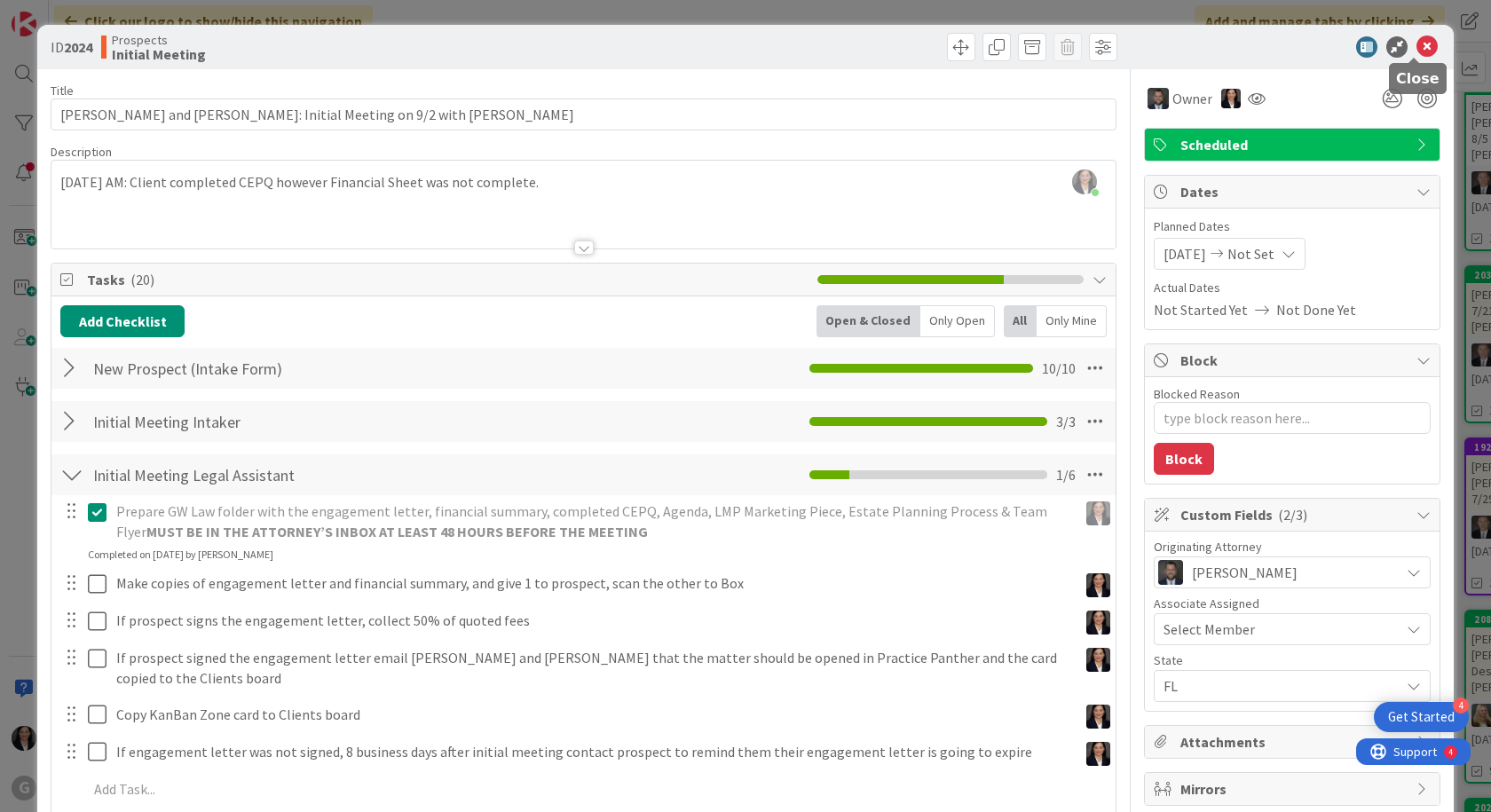
click at [1422, 49] on icon at bounding box center [1426, 46] width 21 height 21
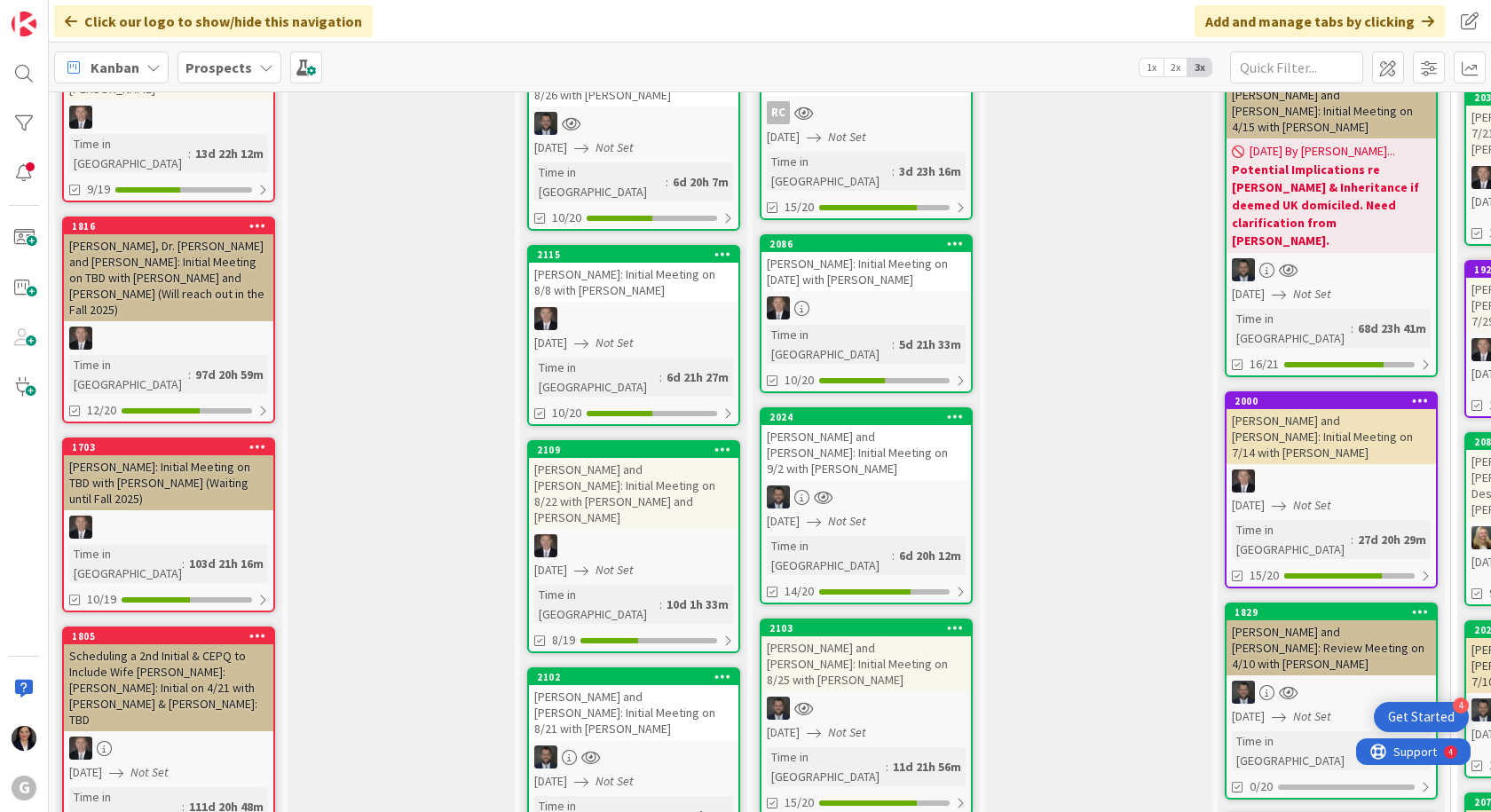
scroll to position [443, 0]
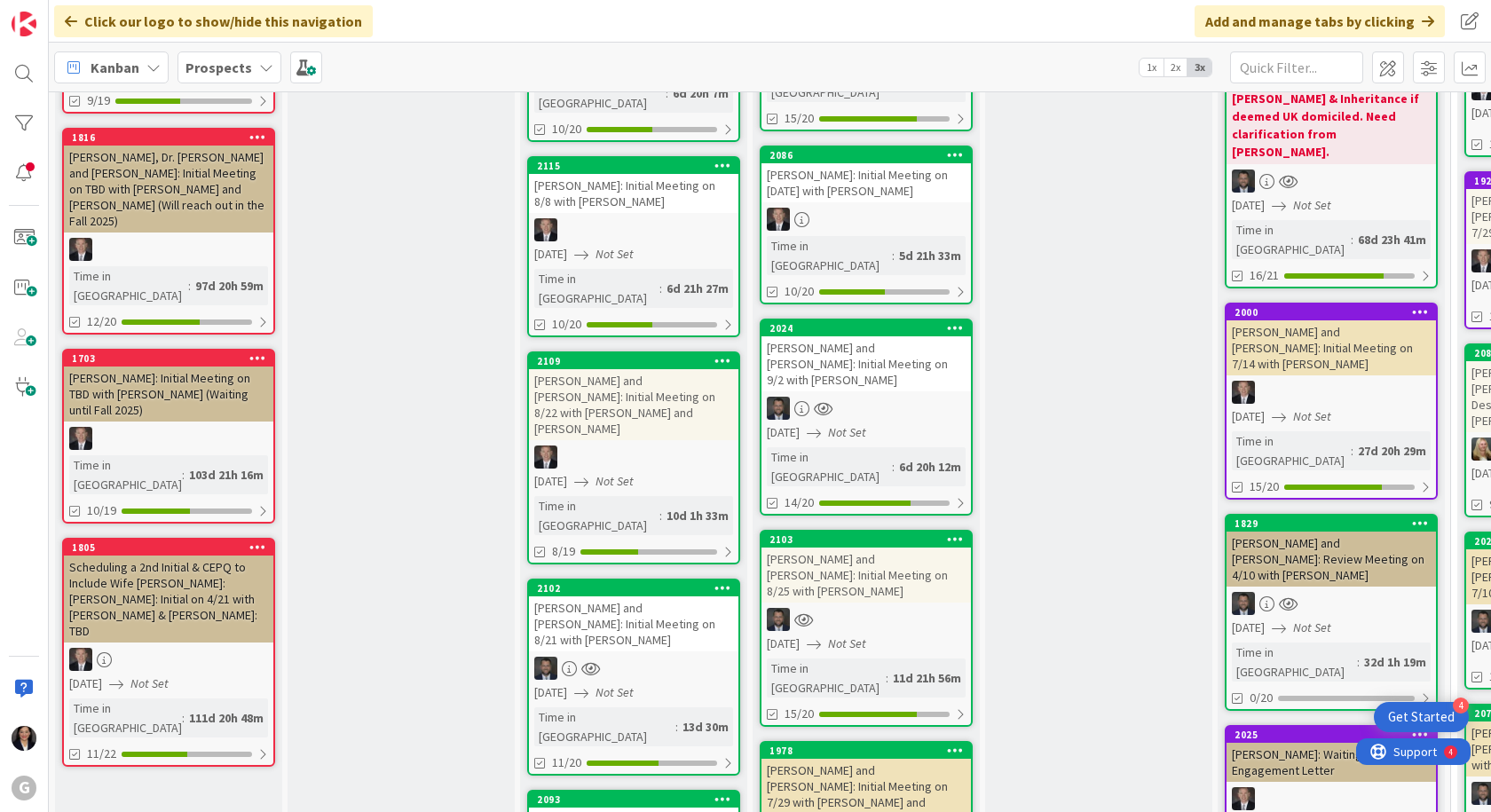
click at [904, 547] on div "[PERSON_NAME] and [PERSON_NAME]: Initial Meeting on 8/25 with [PERSON_NAME]" at bounding box center [866, 575] width 209 height 55
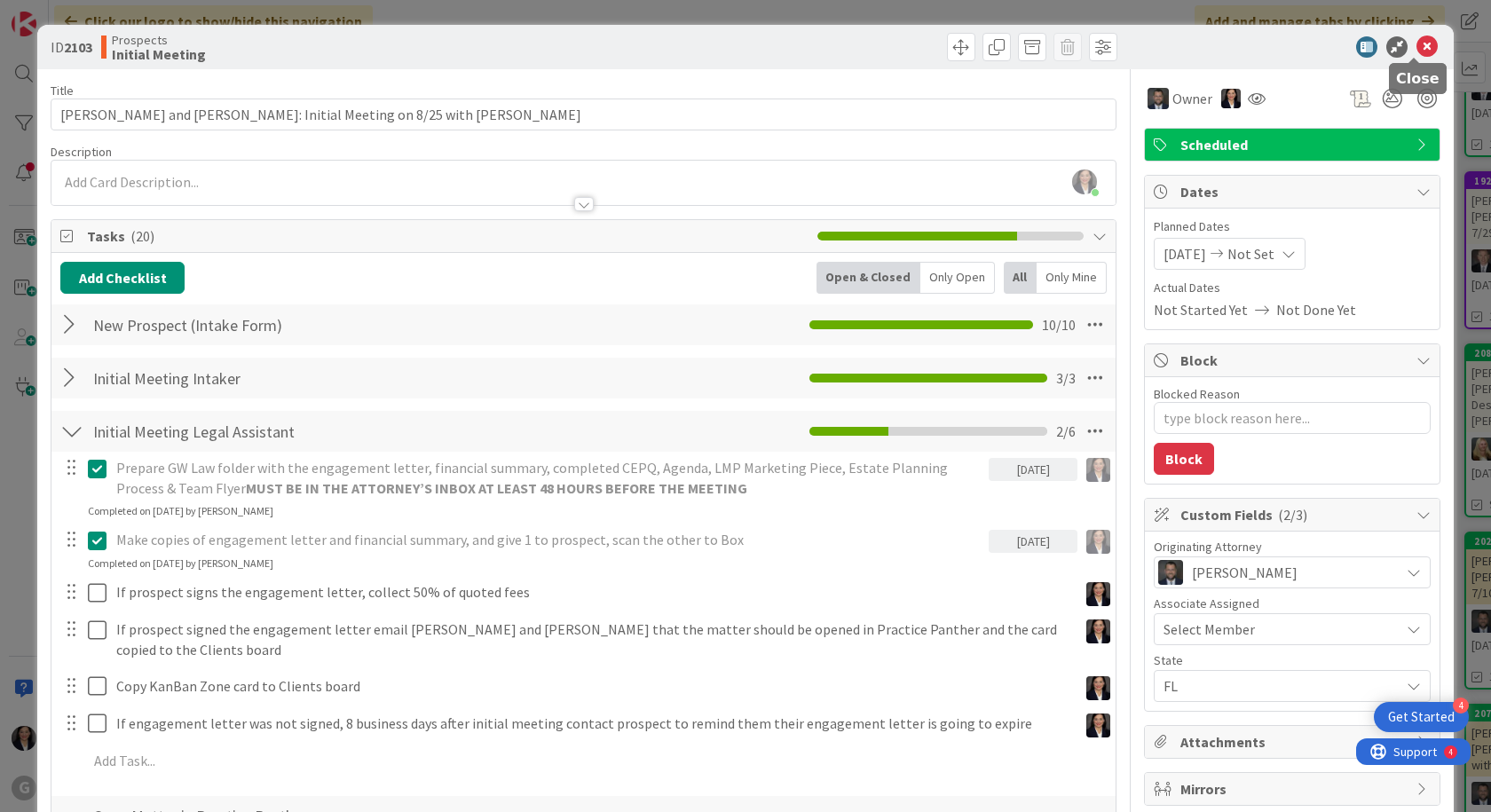
click at [1416, 45] on icon at bounding box center [1426, 46] width 21 height 21
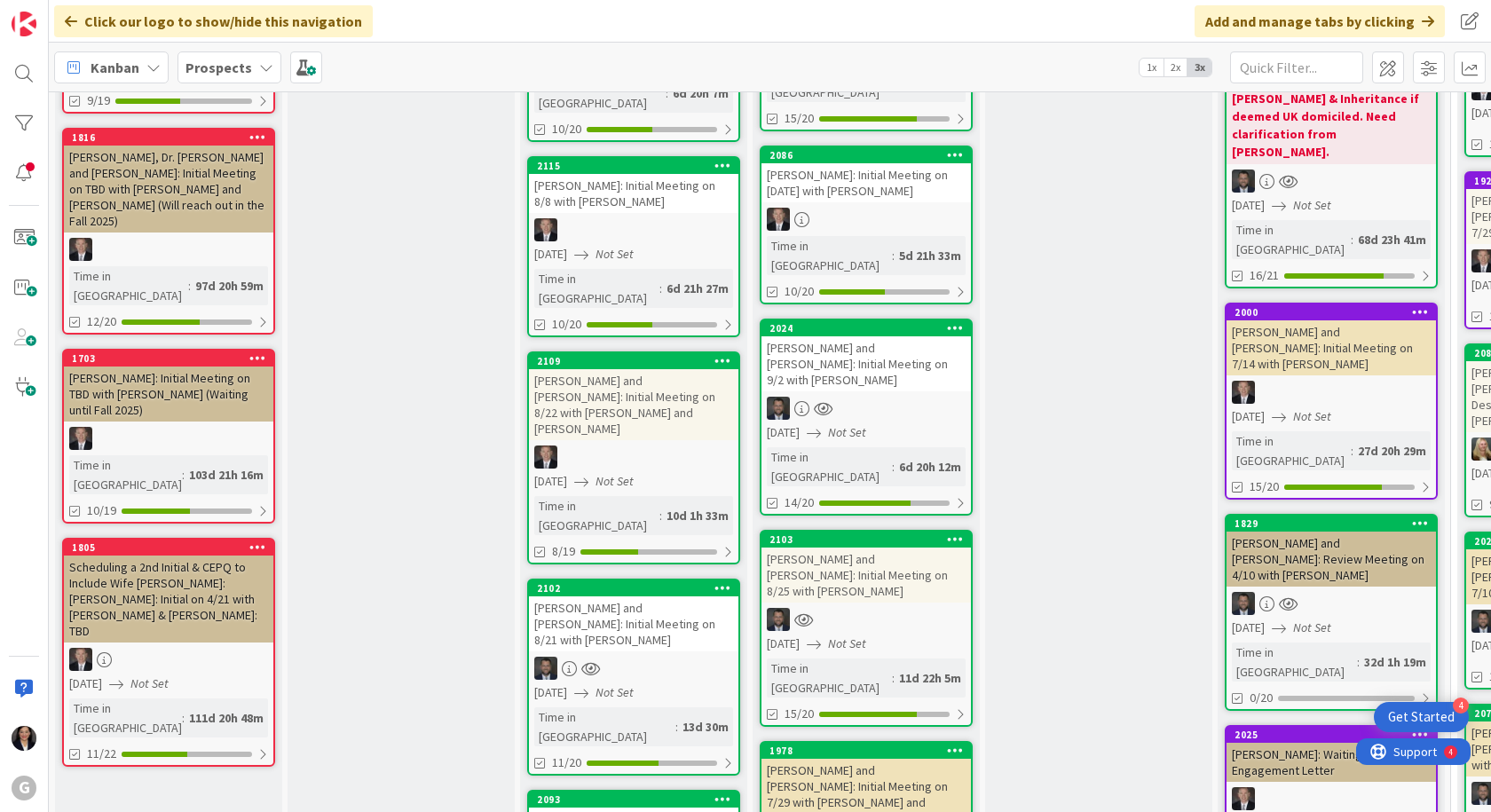
click at [858, 396] on div at bounding box center [866, 407] width 209 height 23
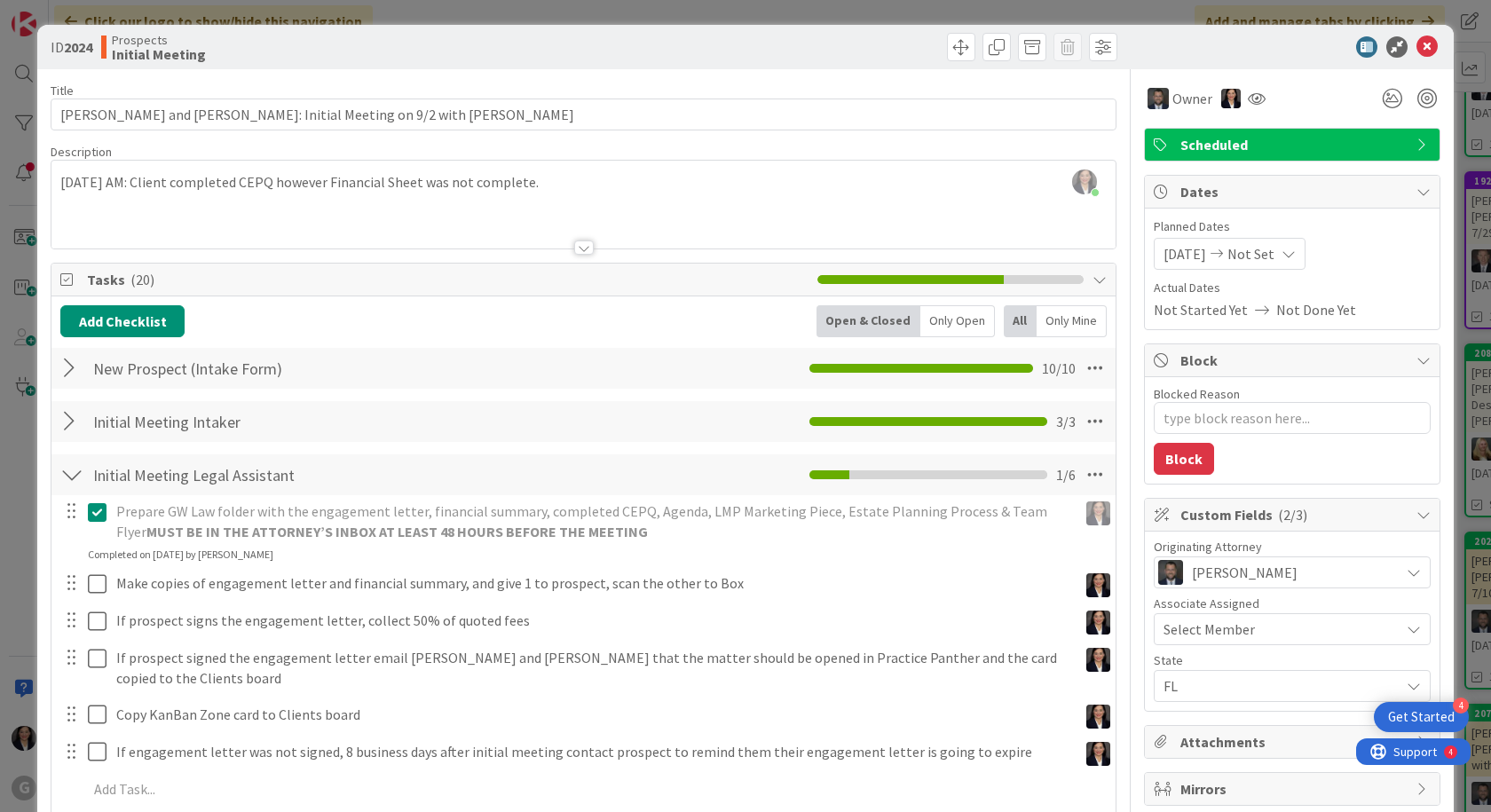
click at [1416, 58] on div "ID 2024 Prospects Initial Meeting" at bounding box center [745, 47] width 1416 height 44
click at [1416, 37] on icon at bounding box center [1426, 46] width 21 height 21
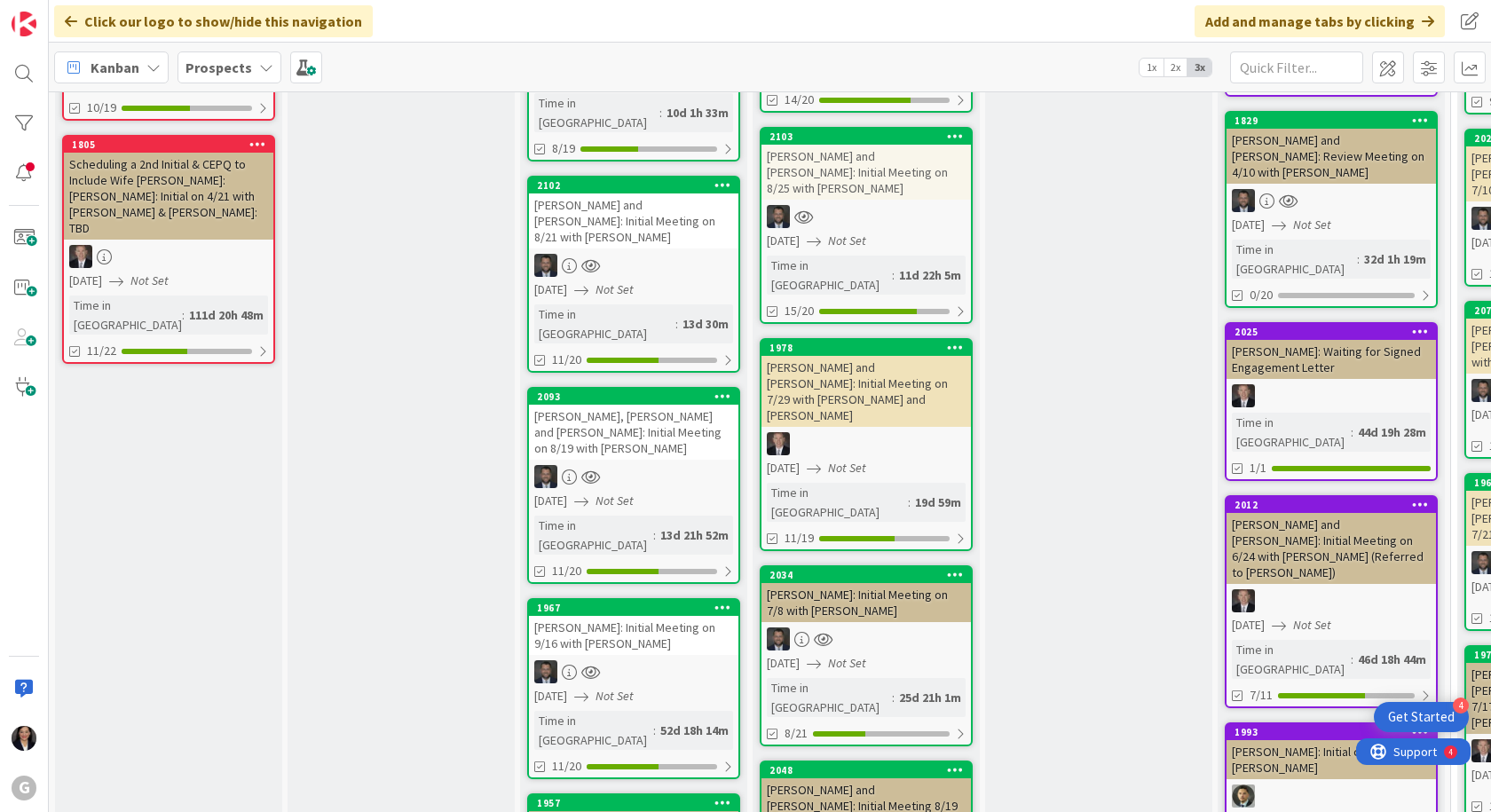
scroll to position [888, 0]
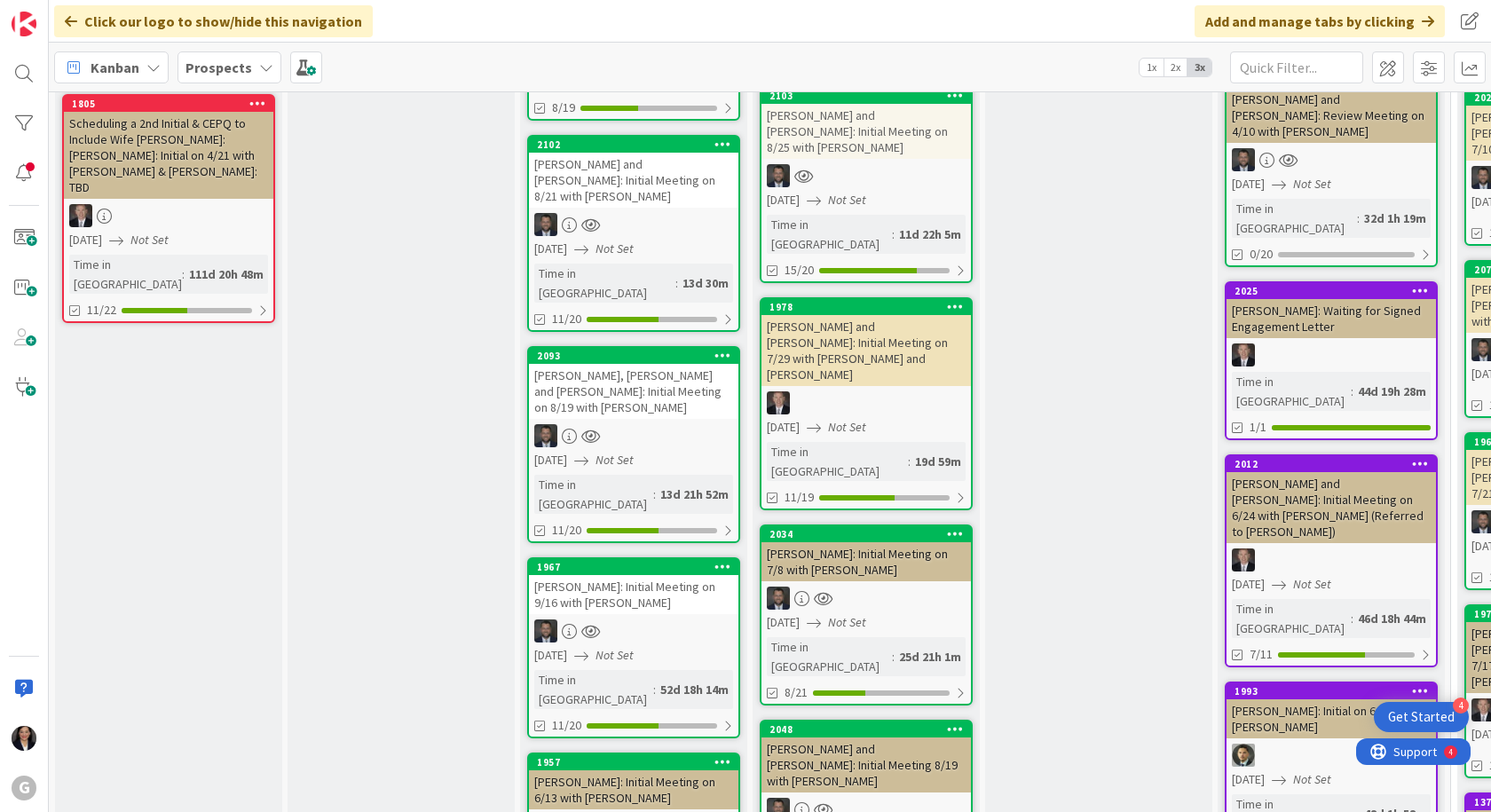
click at [883, 737] on div "[PERSON_NAME] and [PERSON_NAME]: Initial Meeting 8/19 with [PERSON_NAME]" at bounding box center [866, 765] width 209 height 55
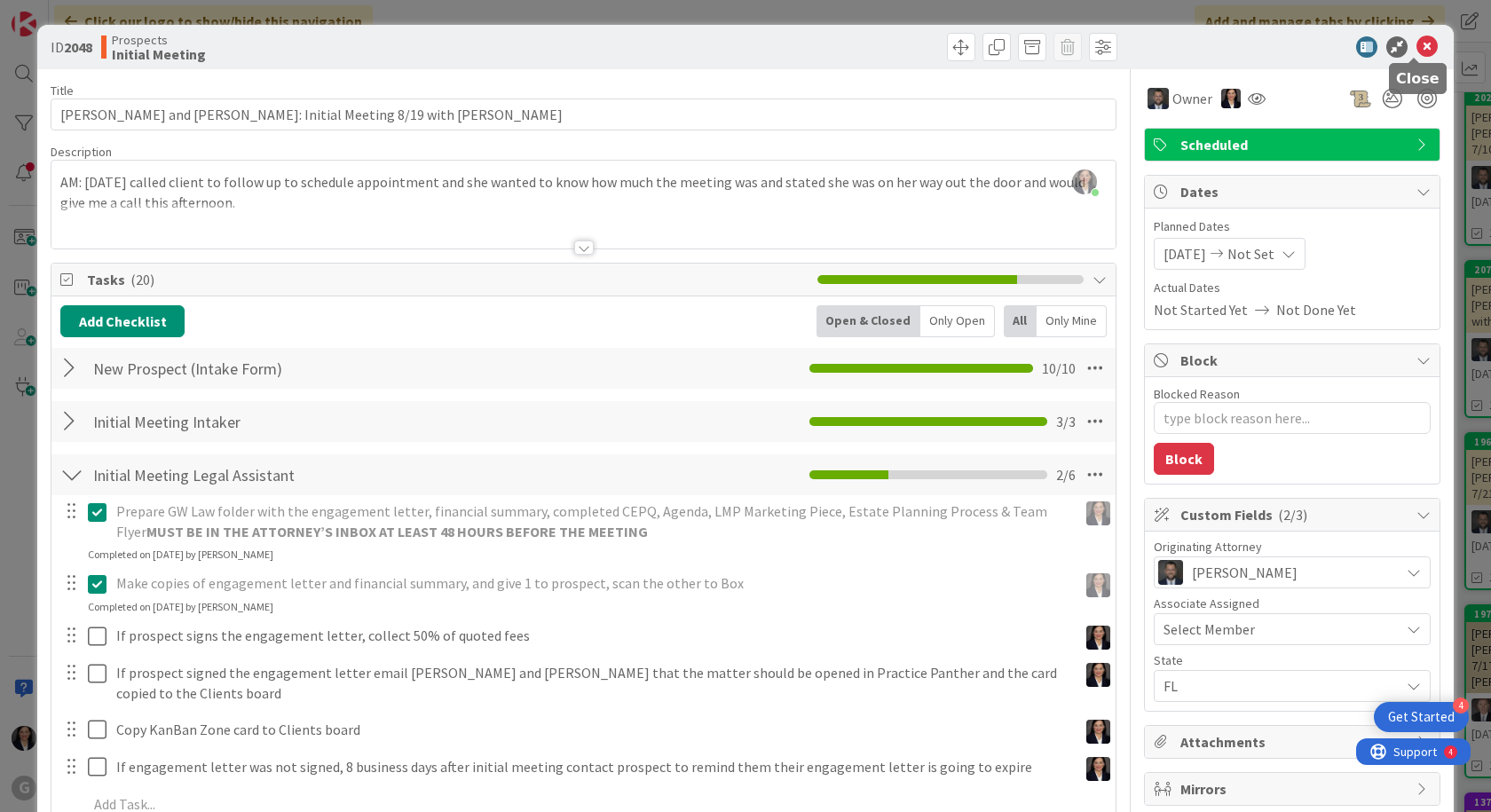
drag, startPoint x: 1411, startPoint y: 36, endPoint x: 1408, endPoint y: 47, distance: 11.4
click at [1416, 37] on icon at bounding box center [1426, 46] width 21 height 21
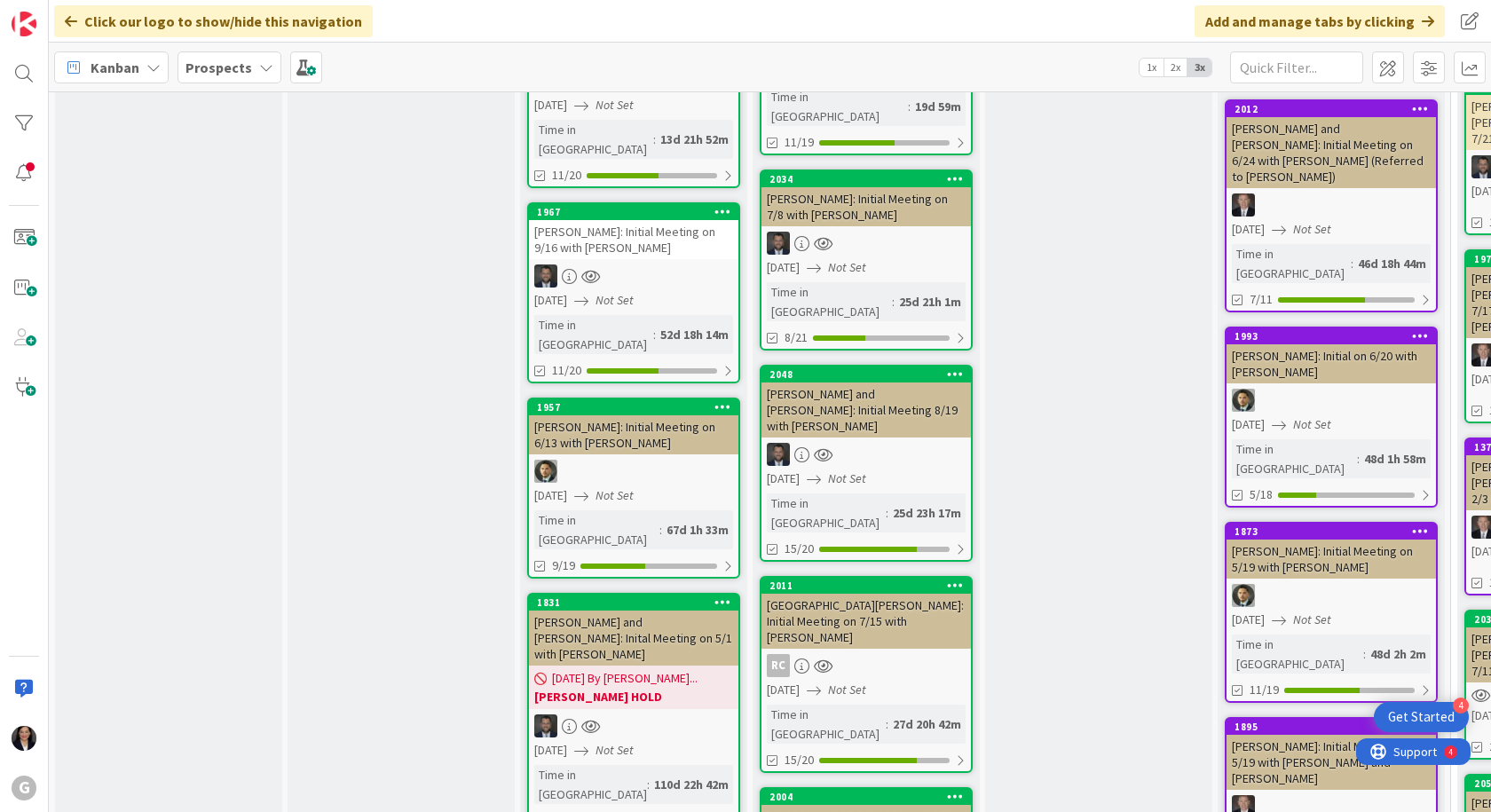
click at [869, 576] on link "2011 [GEOGRAPHIC_DATA][PERSON_NAME]: Initial Meeting on 7/15 with [PERSON_NAME]…" at bounding box center [866, 675] width 213 height 197
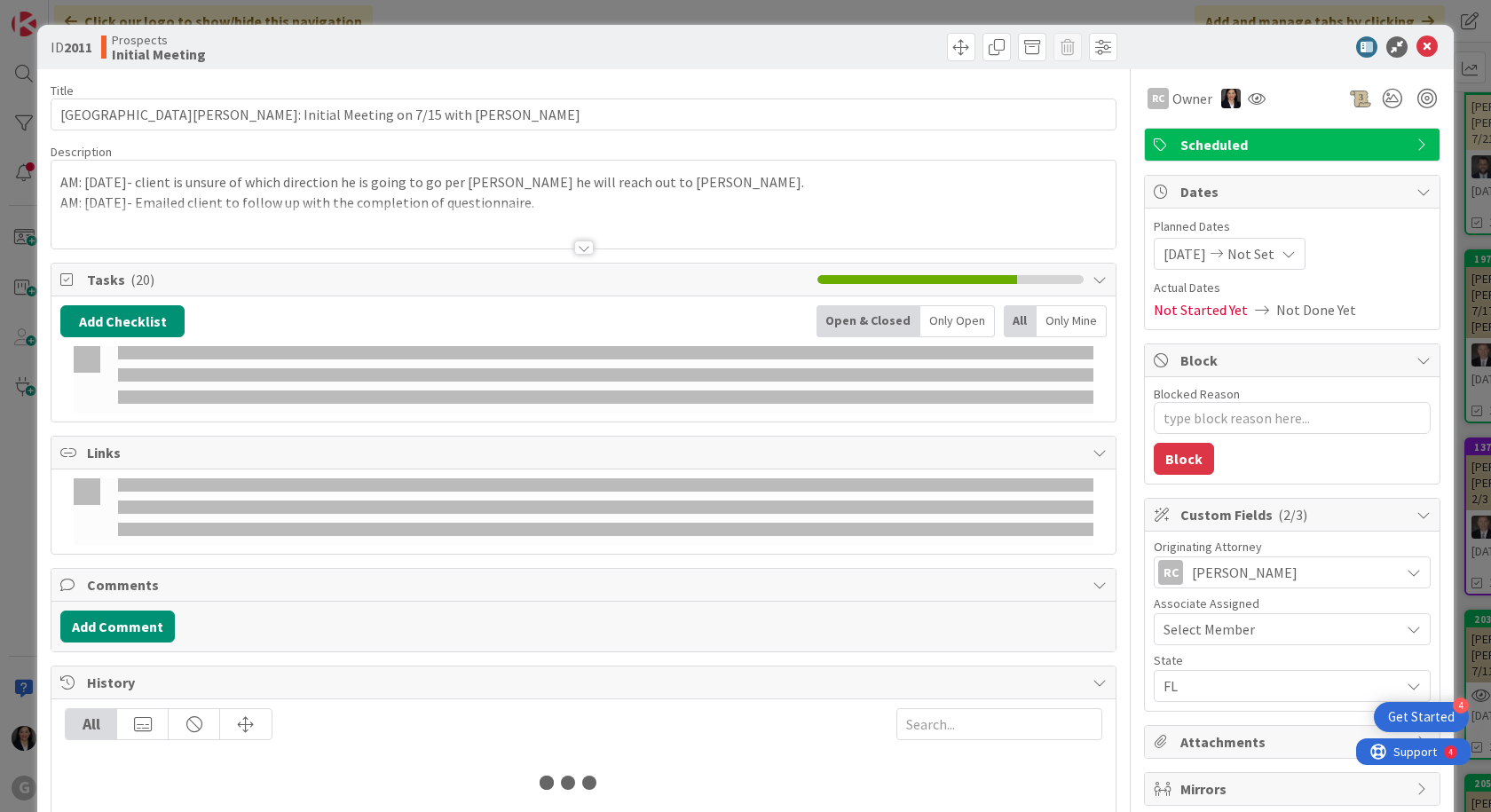
type textarea "x"
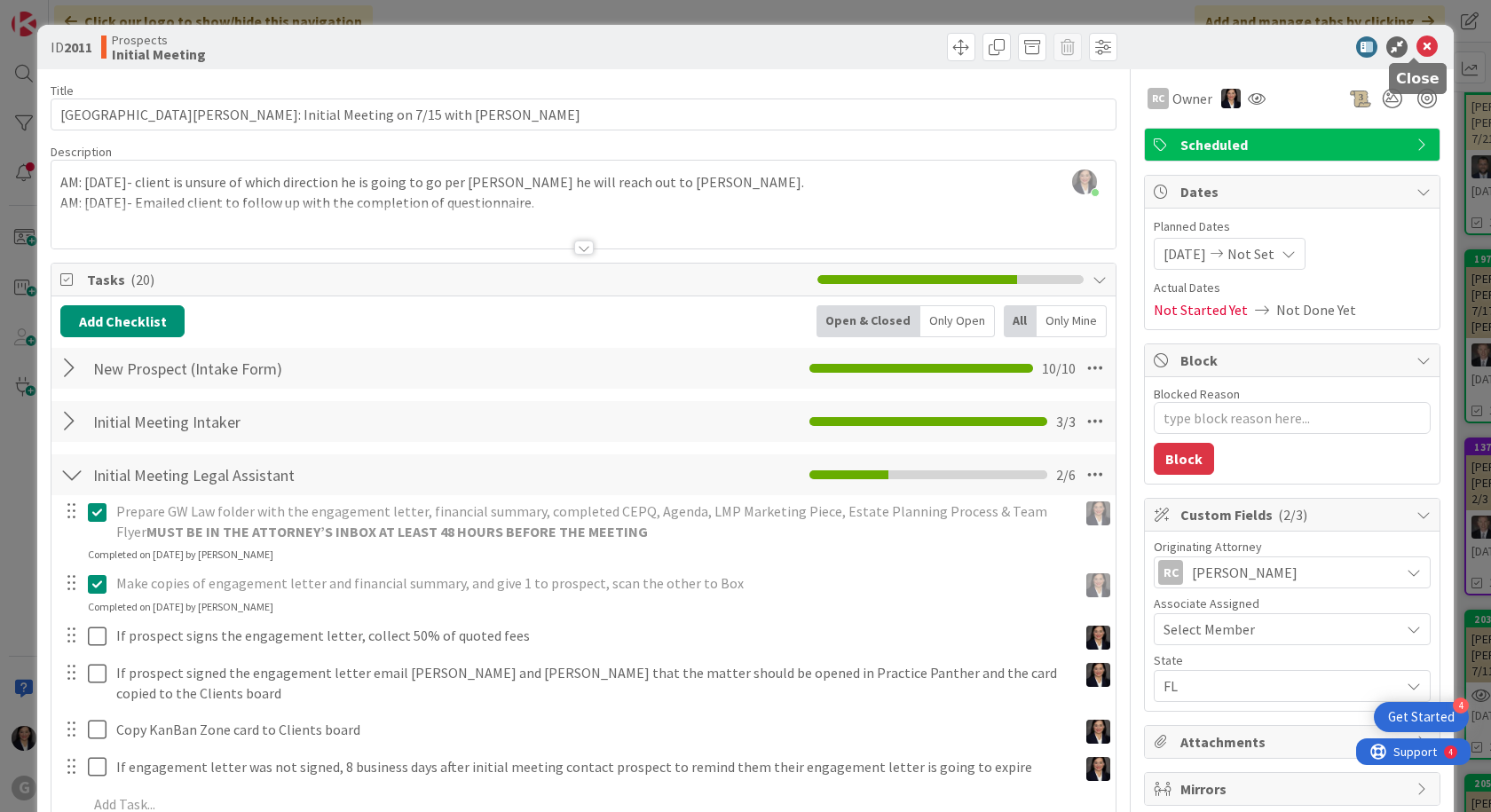
click at [1419, 45] on icon at bounding box center [1426, 46] width 21 height 21
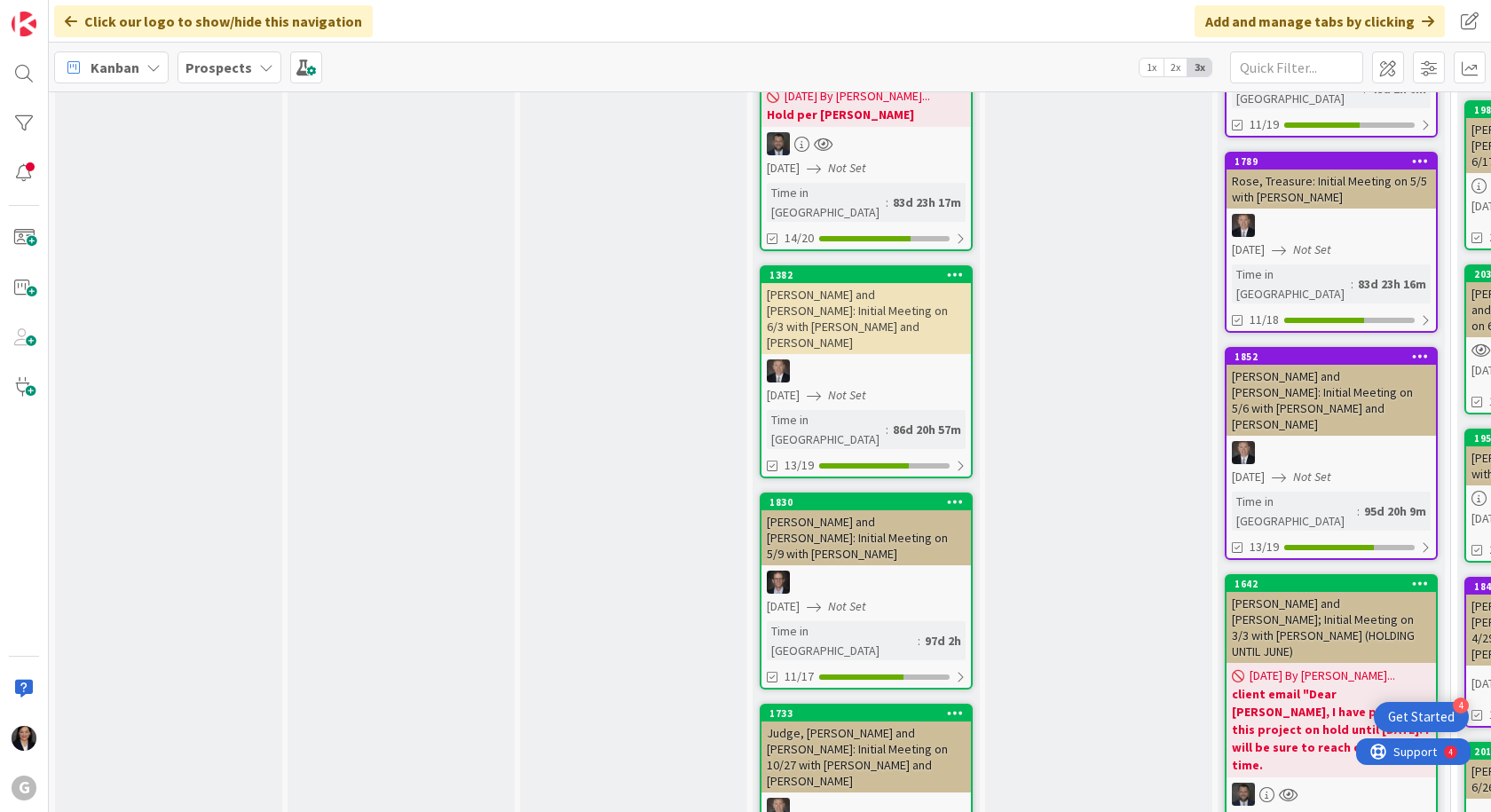
scroll to position [2218, 0]
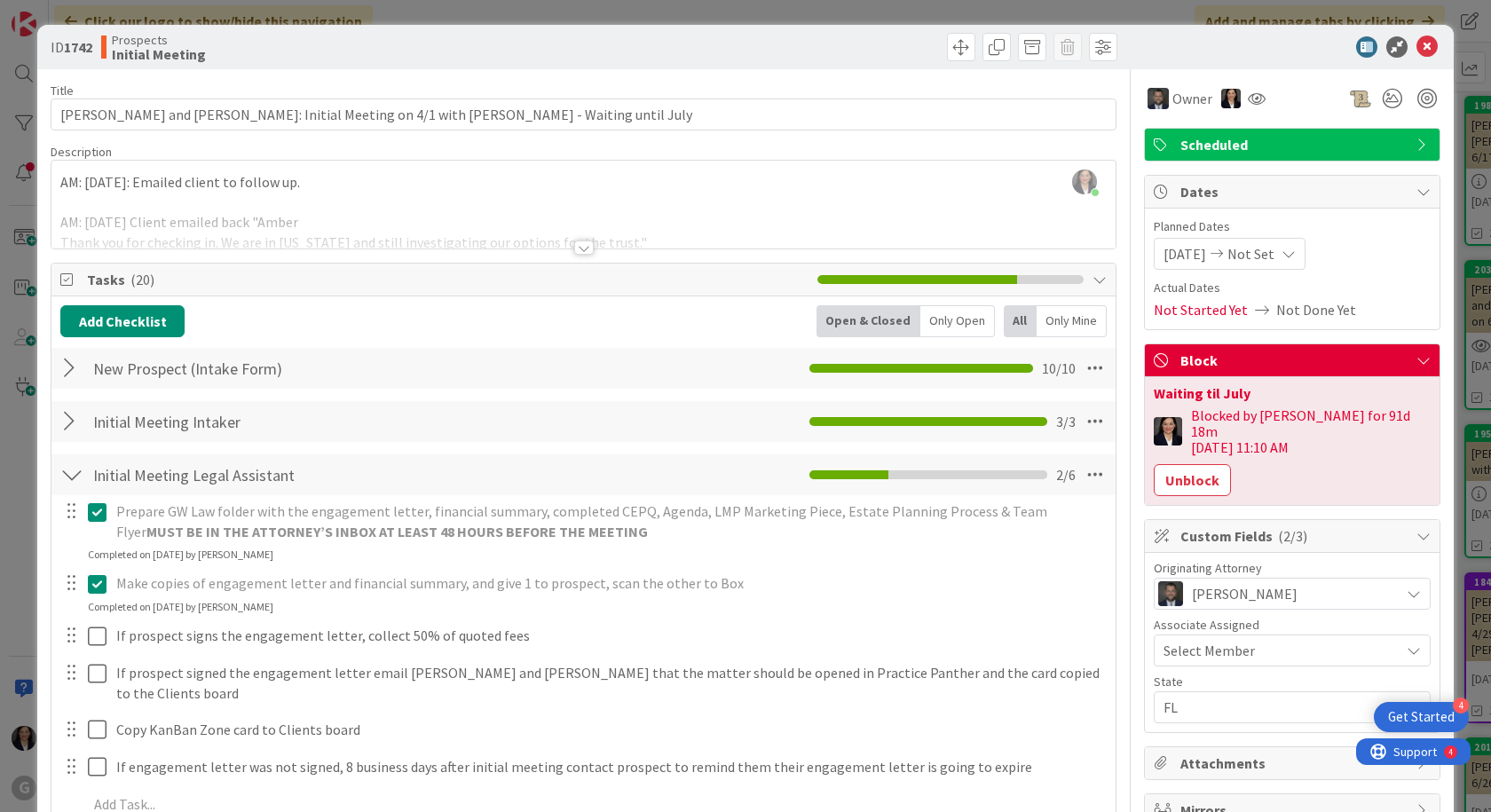
click at [57, 185] on div "[PERSON_NAME] joined 3 m ago AM: [DATE]: Emailed client to follow up. AM: [DATE…" at bounding box center [584, 204] width 1064 height 88
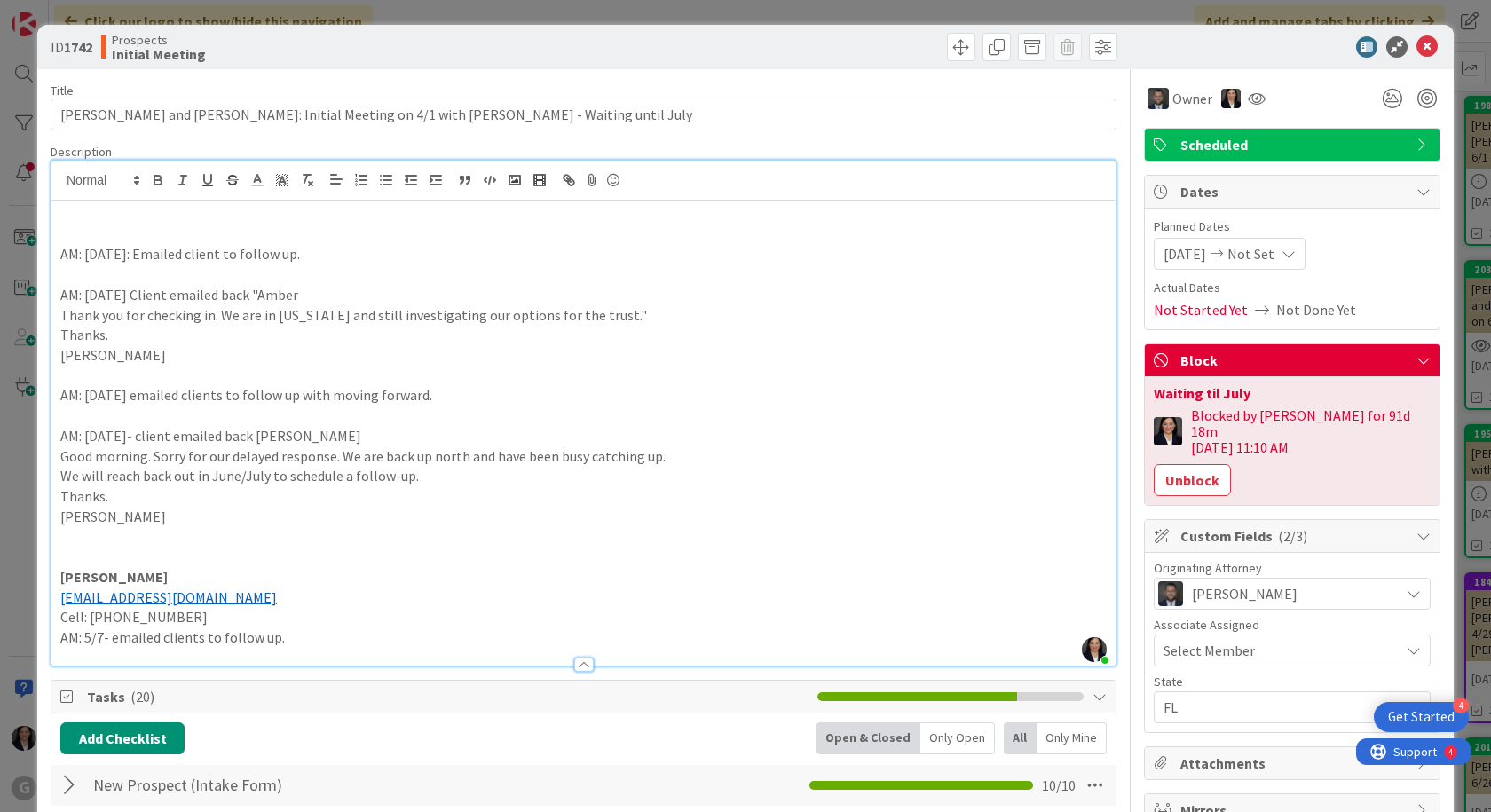
click at [82, 228] on p at bounding box center [583, 235] width 1047 height 20
click at [1416, 43] on icon at bounding box center [1426, 46] width 21 height 21
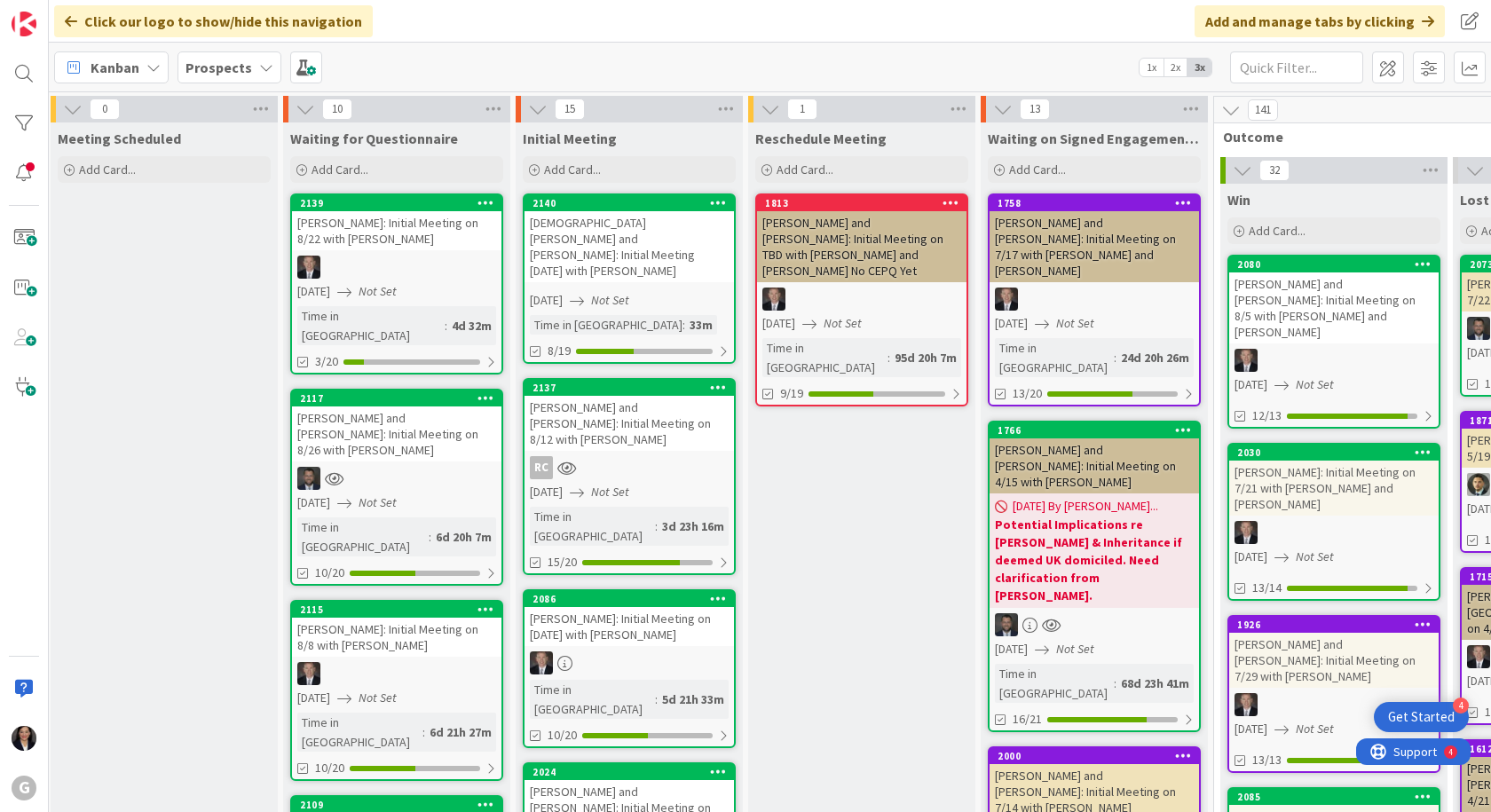
scroll to position [0, 262]
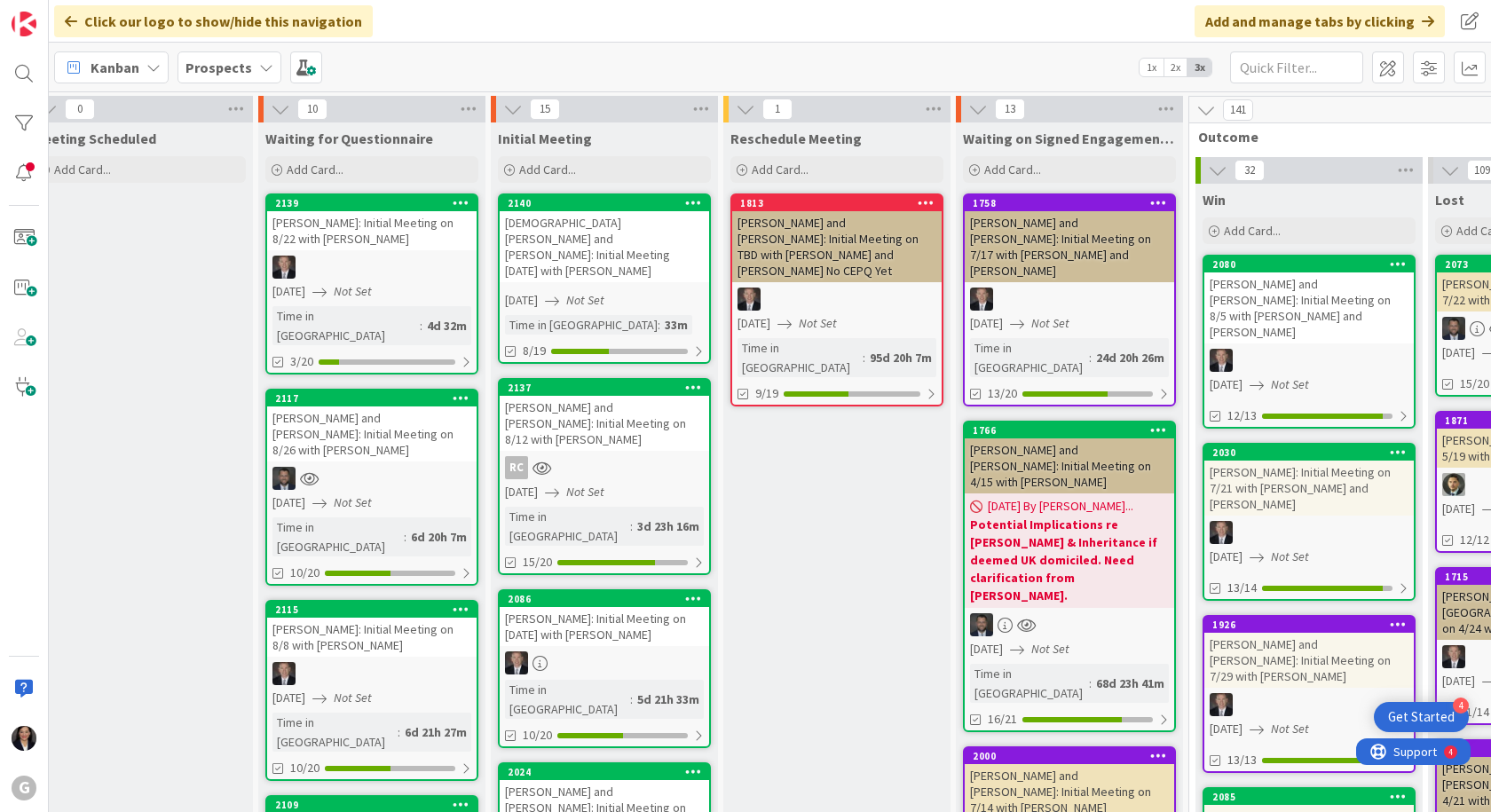
click at [1040, 515] on b "Potential Implications re [PERSON_NAME] & Inheritance if deemed UK domiciled. N…" at bounding box center [1070, 559] width 199 height 88
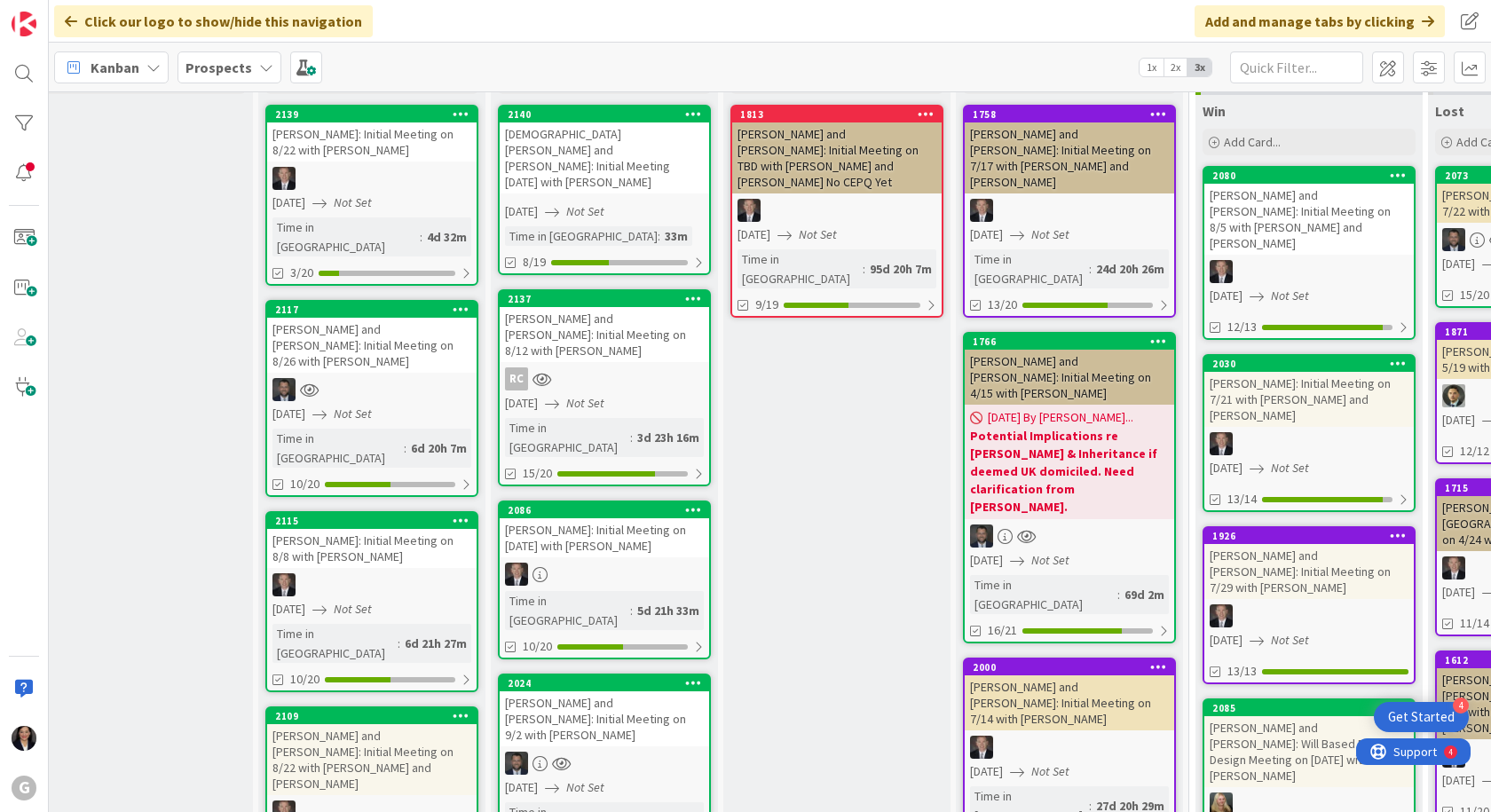
click at [210, 57] on span "Prospects" at bounding box center [219, 67] width 66 height 21
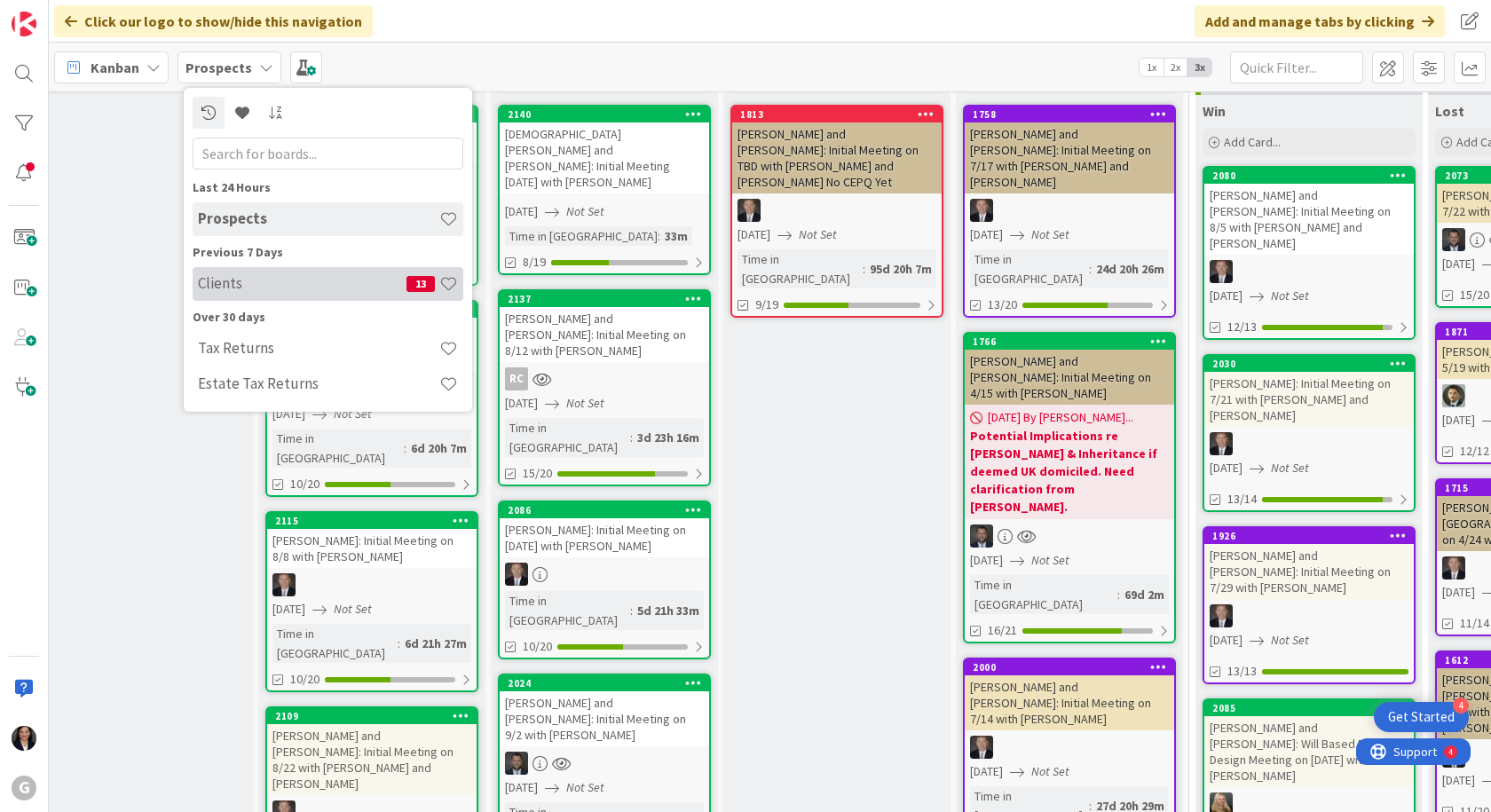
click at [231, 278] on h4 "Clients" at bounding box center [302, 282] width 208 height 18
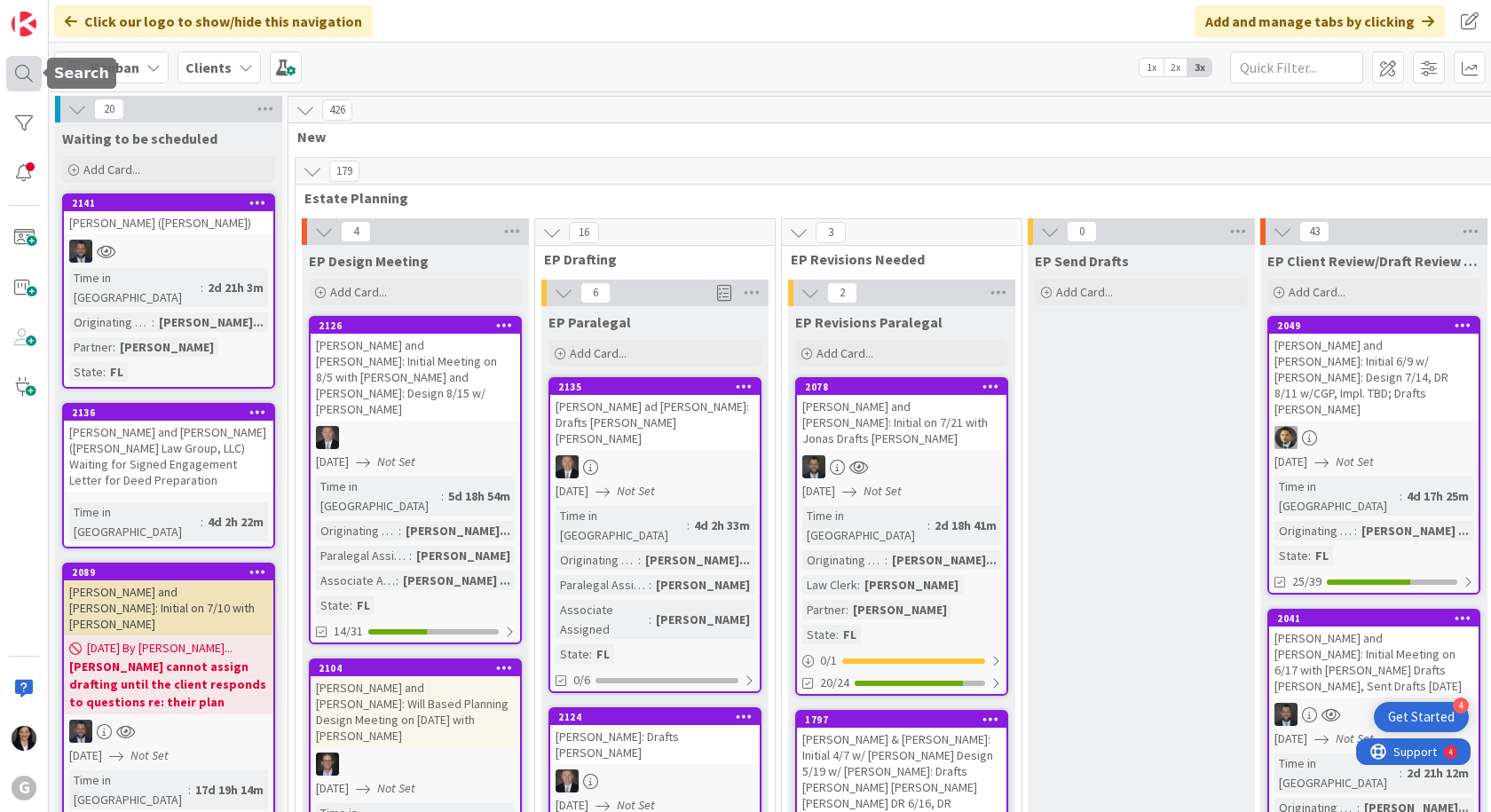
click at [13, 72] on div at bounding box center [24, 74] width 36 height 36
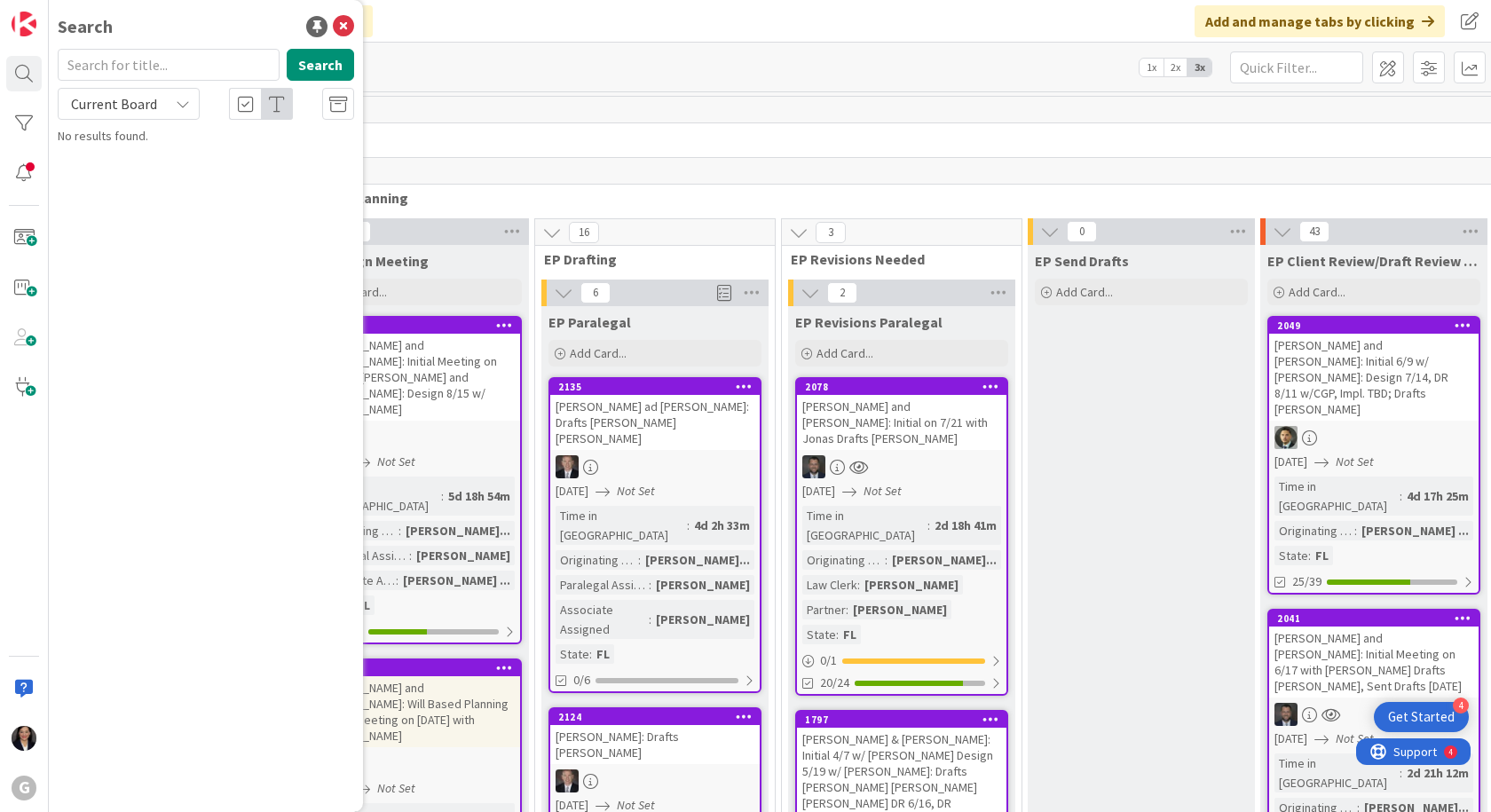
click at [107, 62] on input "text" at bounding box center [169, 65] width 222 height 32
type input "[PERSON_NAME]"
click at [334, 59] on button "Search" at bounding box center [320, 65] width 67 height 32
click at [154, 112] on span "Current Board" at bounding box center [113, 103] width 92 height 25
click at [130, 167] on span "All Boards" at bounding box center [160, 177] width 184 height 27
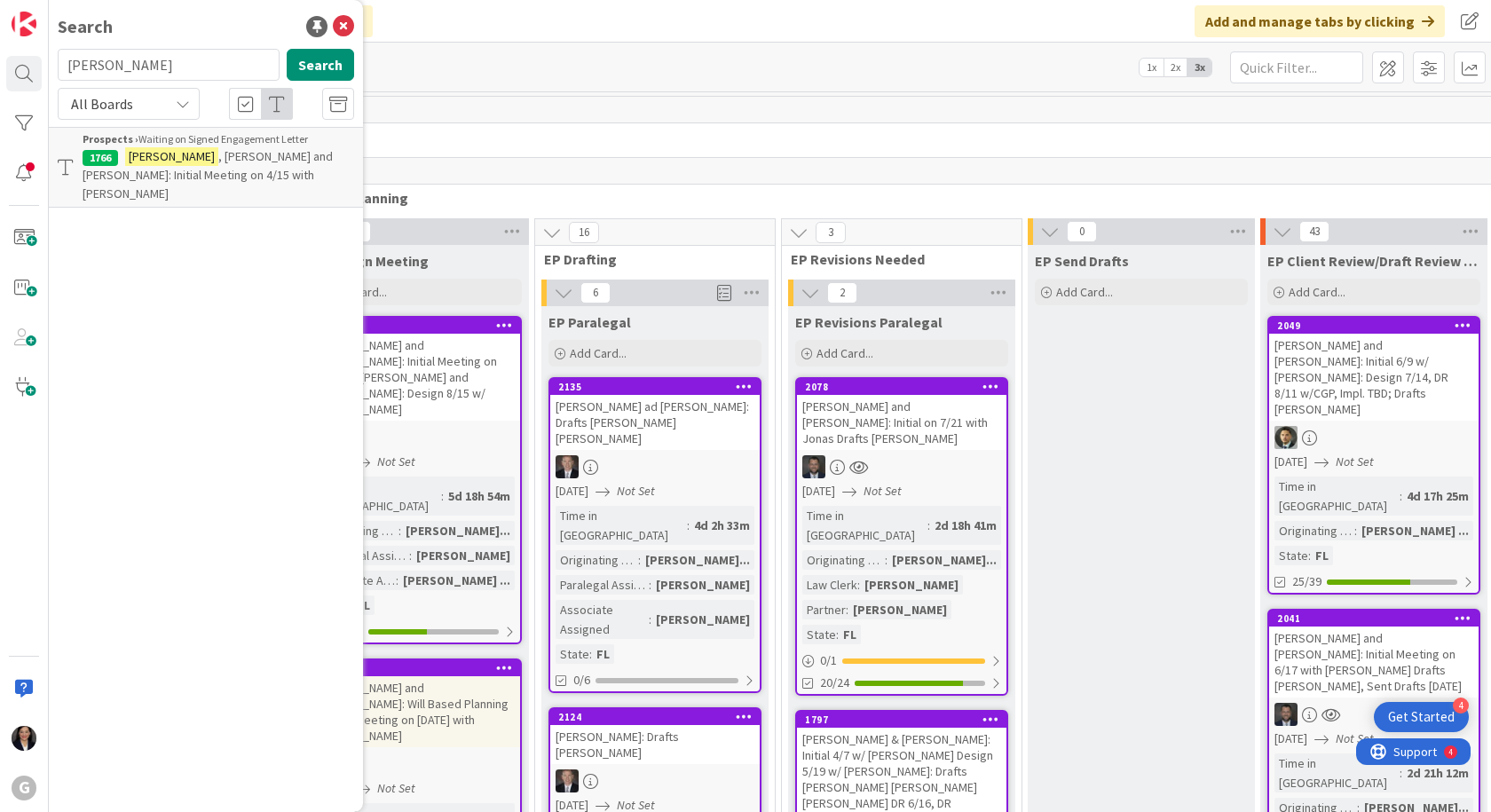
click at [256, 157] on span ", [PERSON_NAME] and [PERSON_NAME]: Initial Meeting on 4/15 with [PERSON_NAME]" at bounding box center [207, 175] width 250 height 53
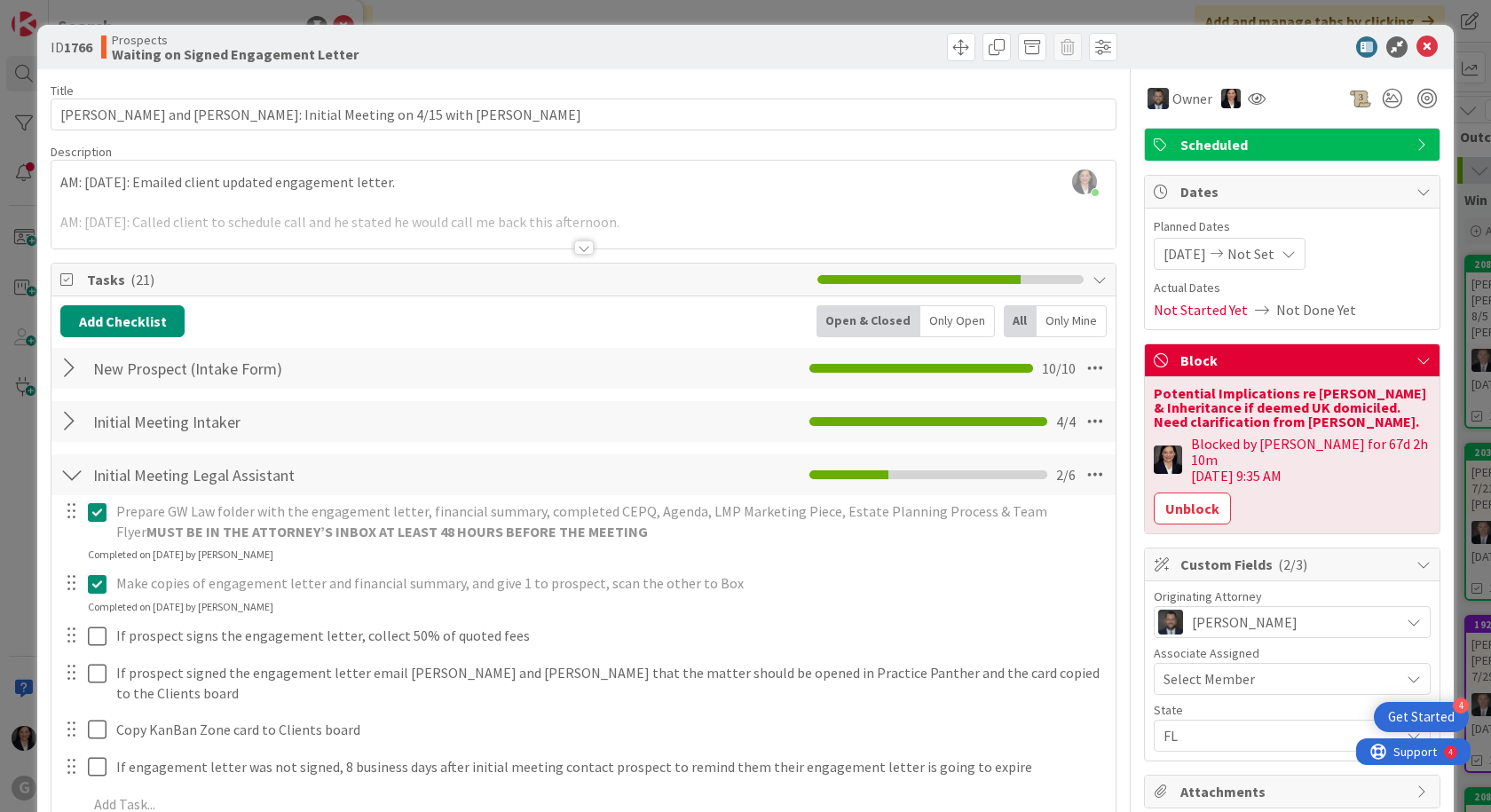
click at [56, 184] on div "[PERSON_NAME] joined 2 m ago AM: [DATE]: Emailed client updated engagement lett…" at bounding box center [584, 204] width 1064 height 88
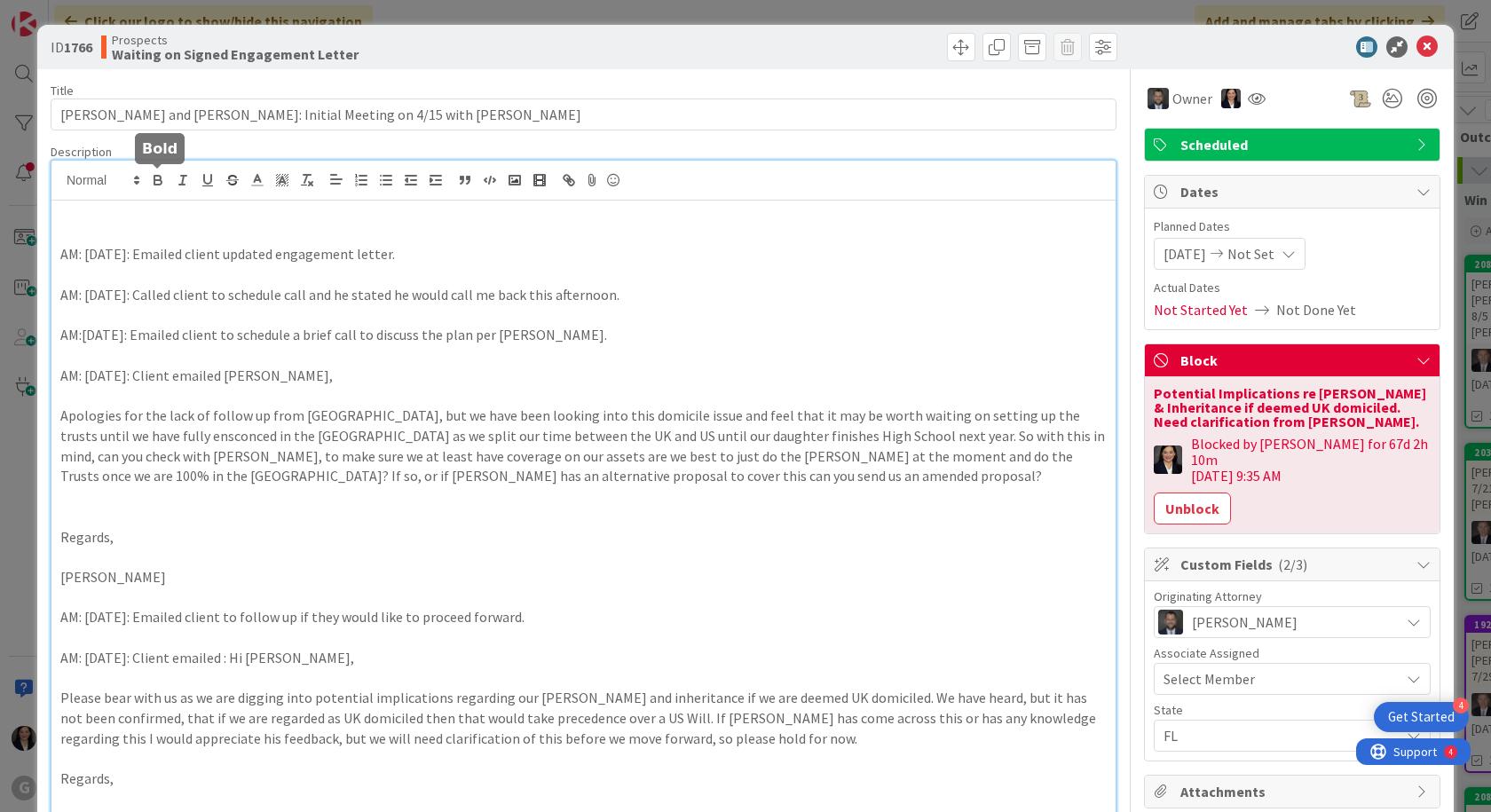
click at [94, 218] on p at bounding box center [583, 214] width 1047 height 20
click at [1416, 53] on icon at bounding box center [1426, 46] width 21 height 21
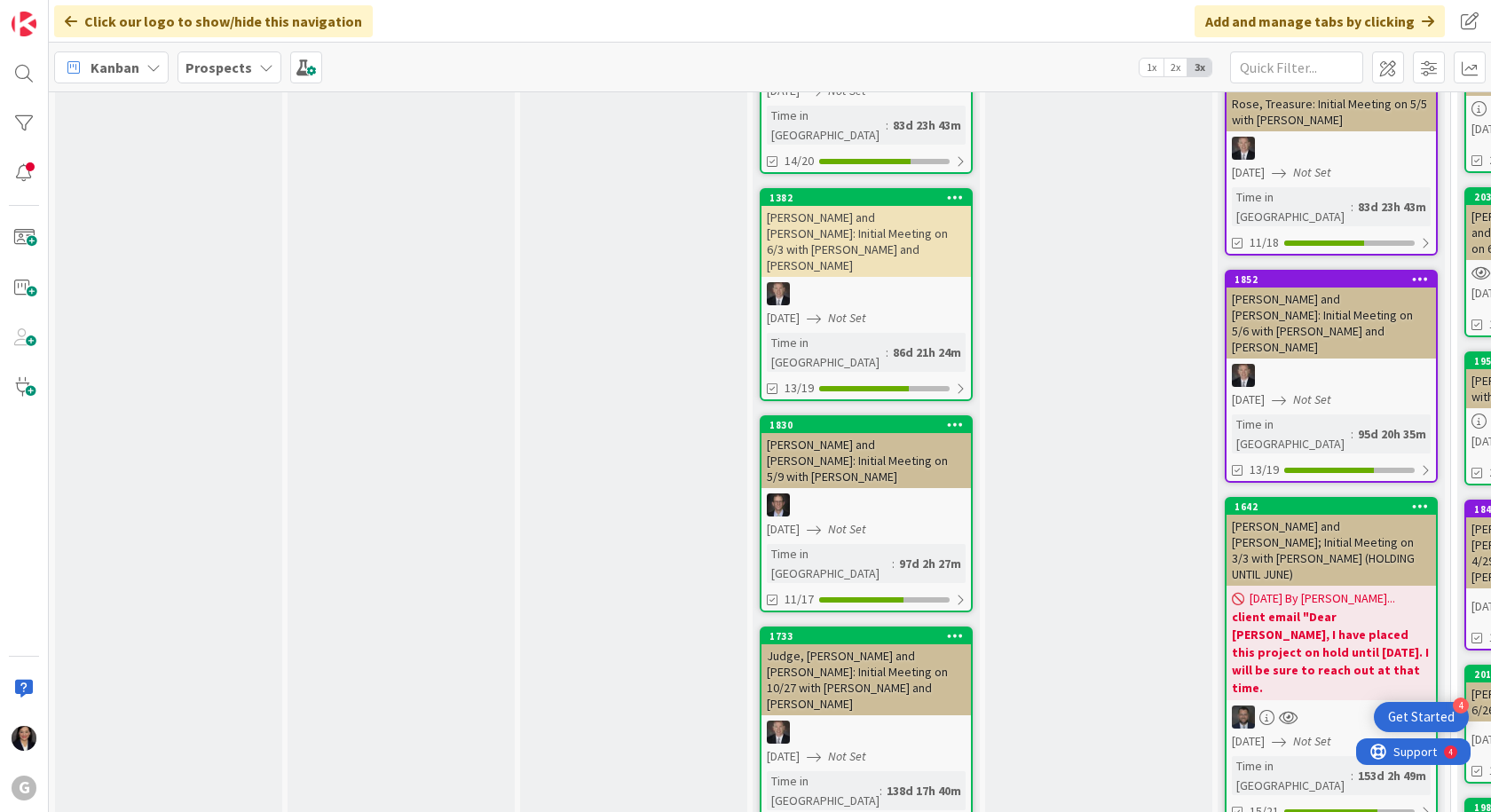
scroll to position [2129, 0]
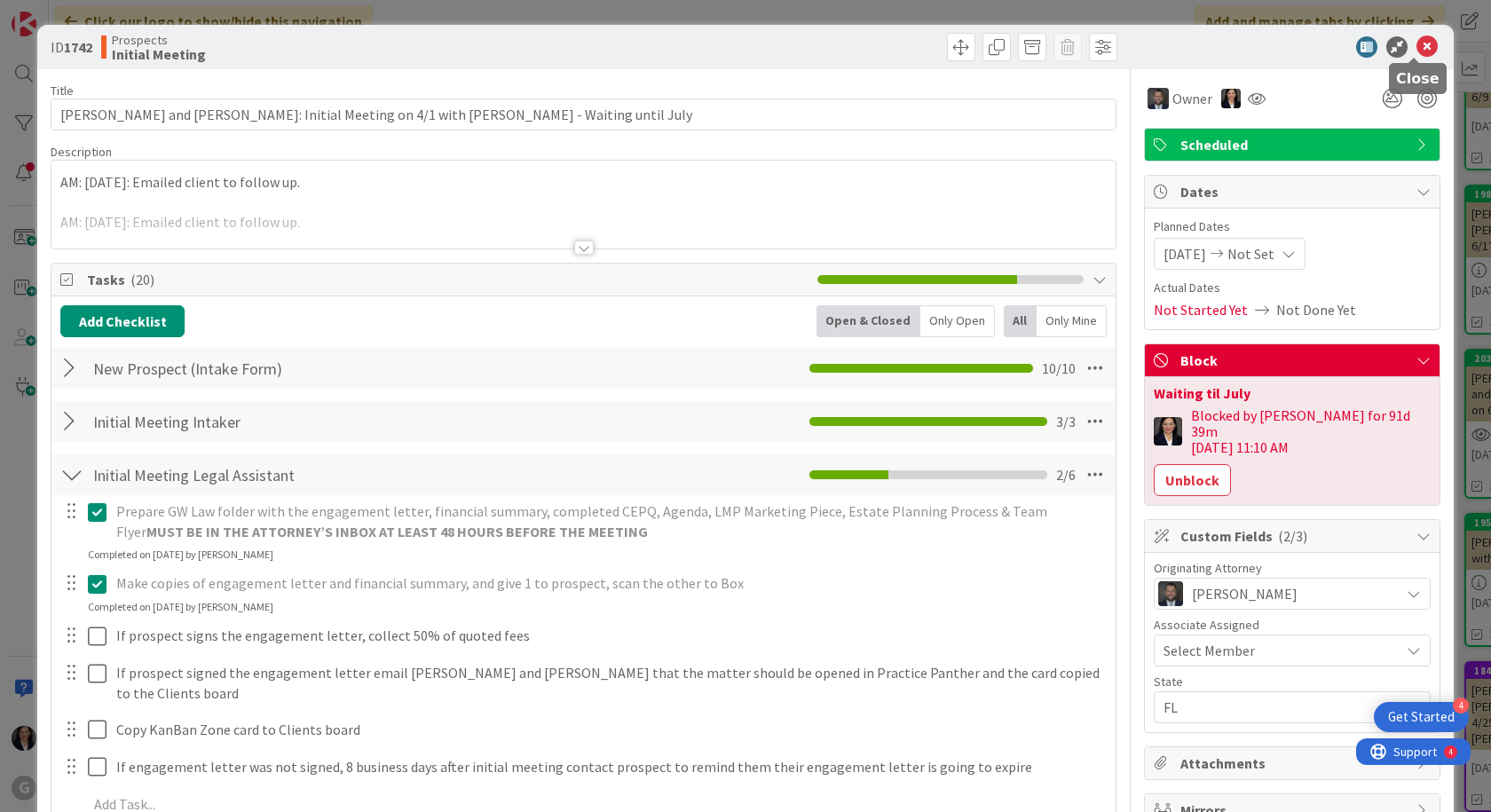
drag, startPoint x: 1423, startPoint y: 53, endPoint x: 1409, endPoint y: 51, distance: 14.1
click at [1423, 51] on icon at bounding box center [1426, 46] width 21 height 21
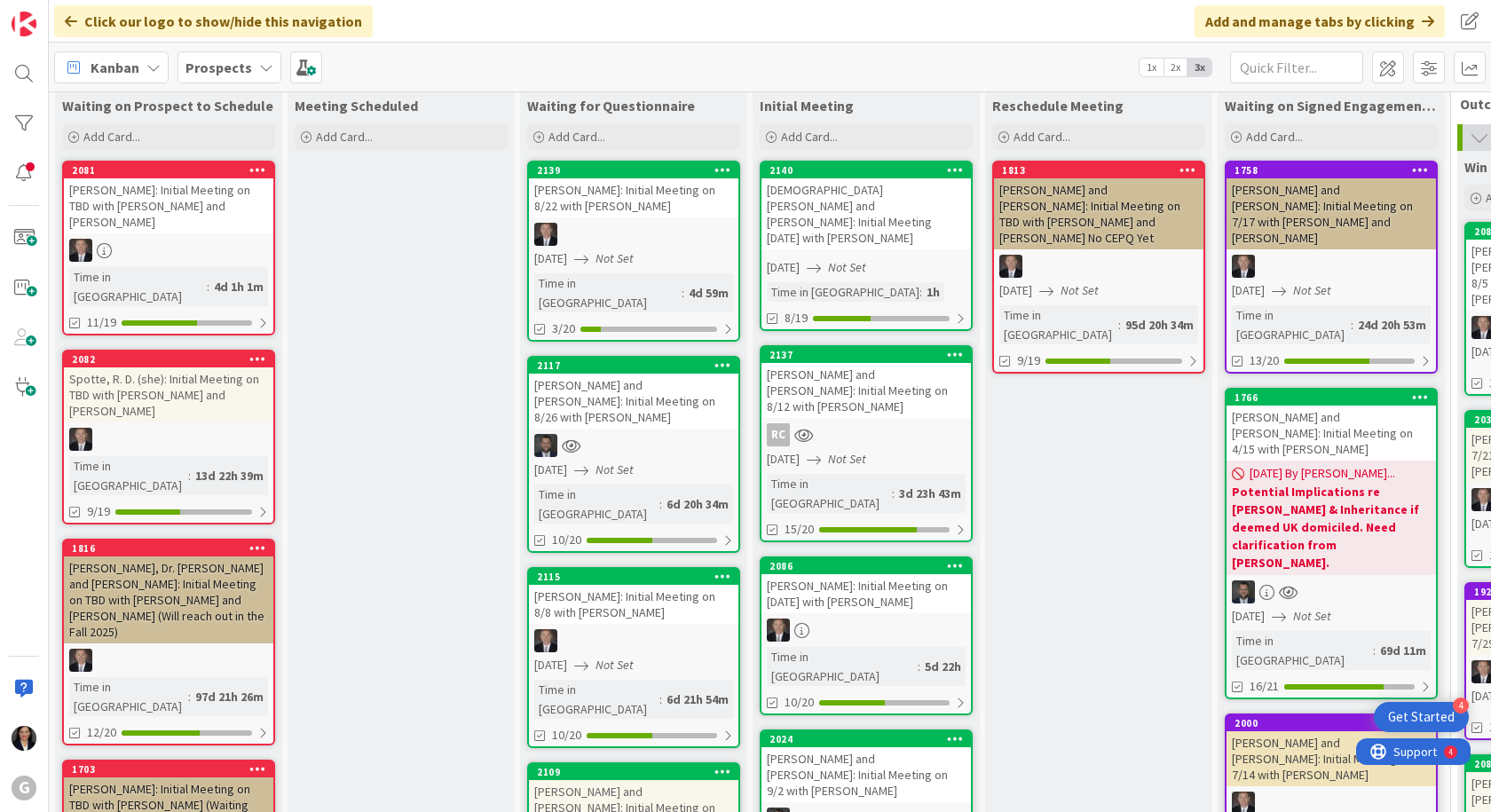
scroll to position [88, 0]
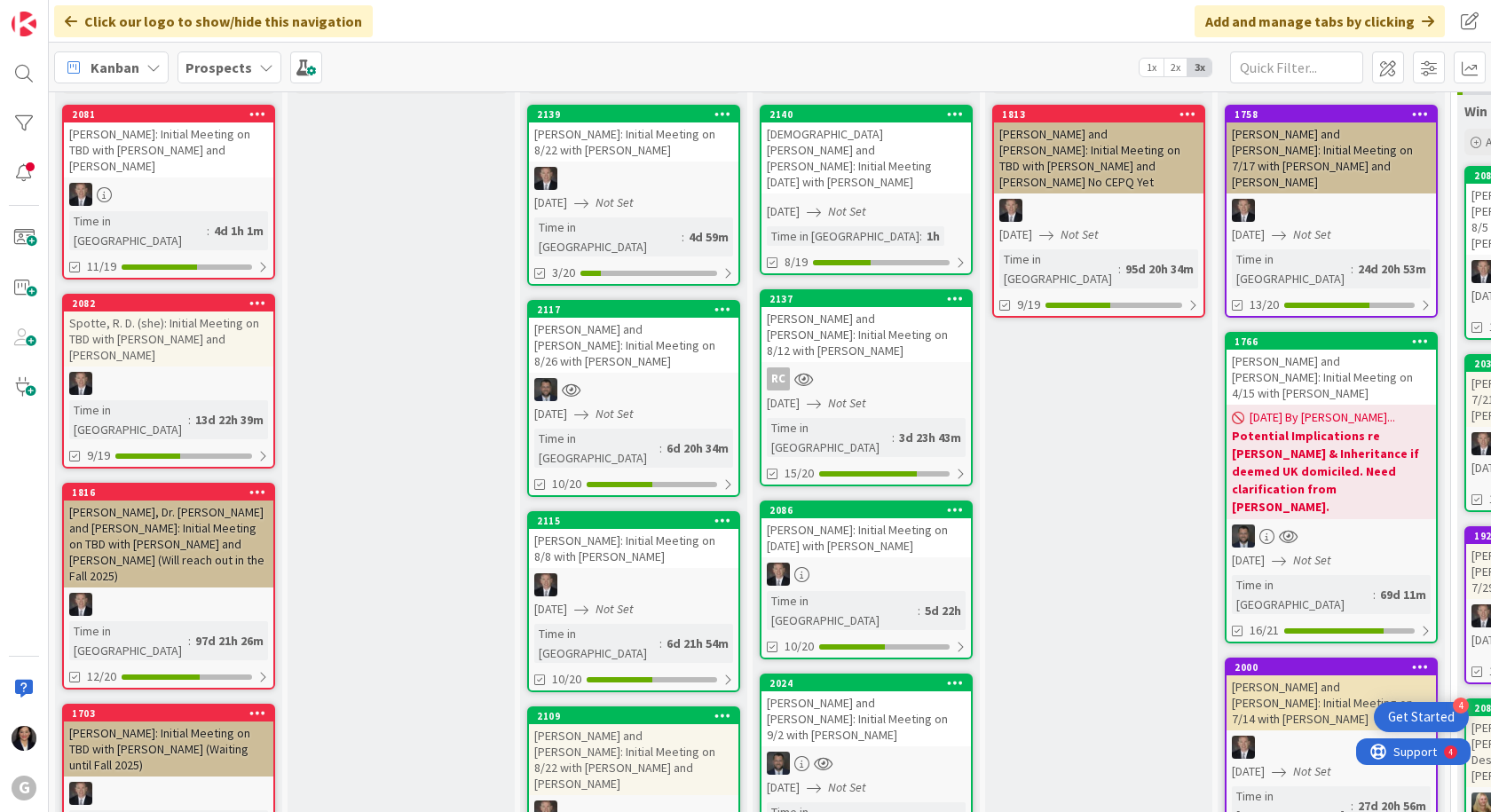
click at [623, 327] on div "[PERSON_NAME] and [PERSON_NAME]: Initial Meeting on 8/26 with [PERSON_NAME]" at bounding box center [633, 346] width 209 height 55
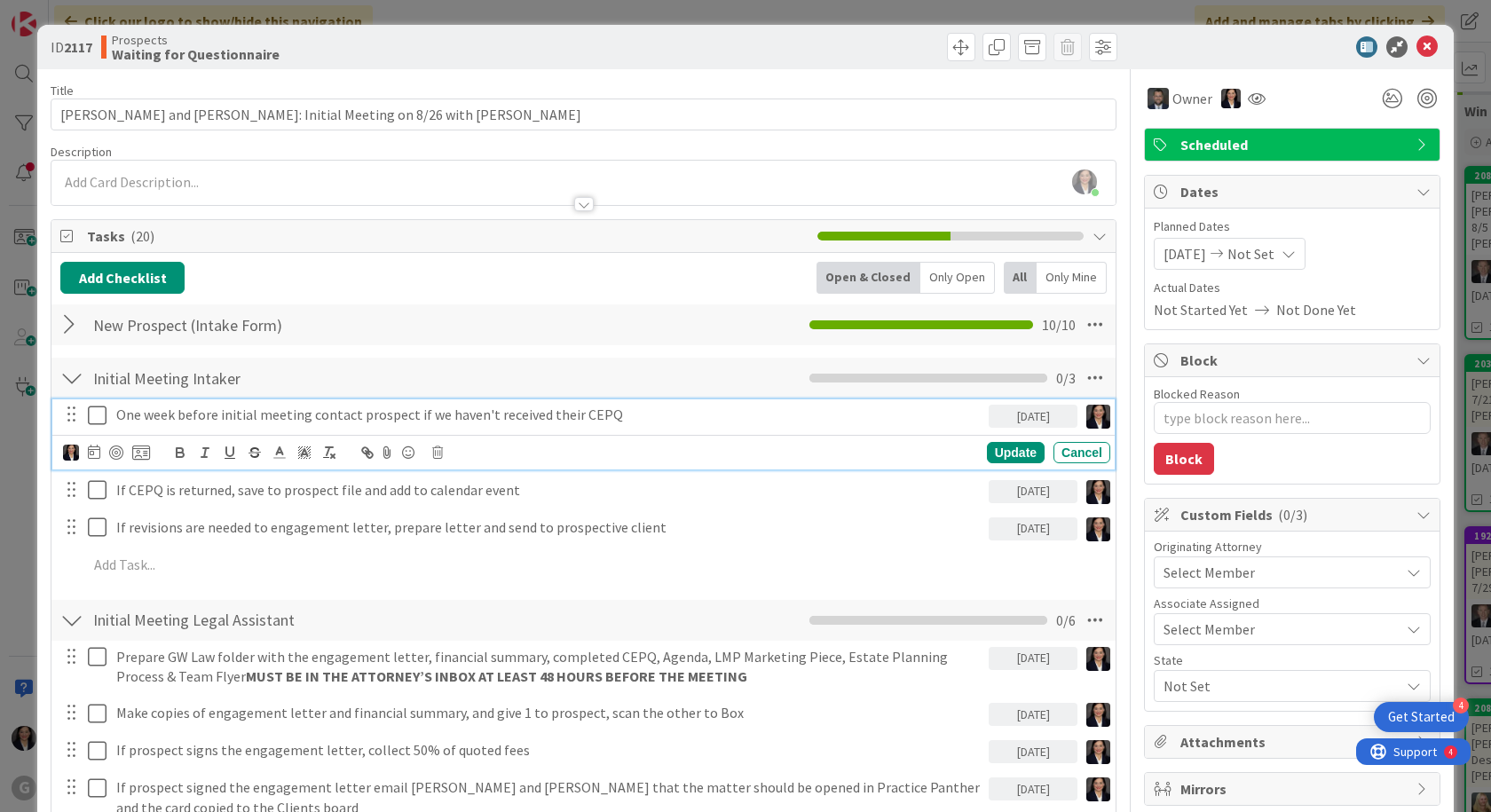
click at [101, 418] on icon at bounding box center [101, 415] width 27 height 21
type textarea "x"
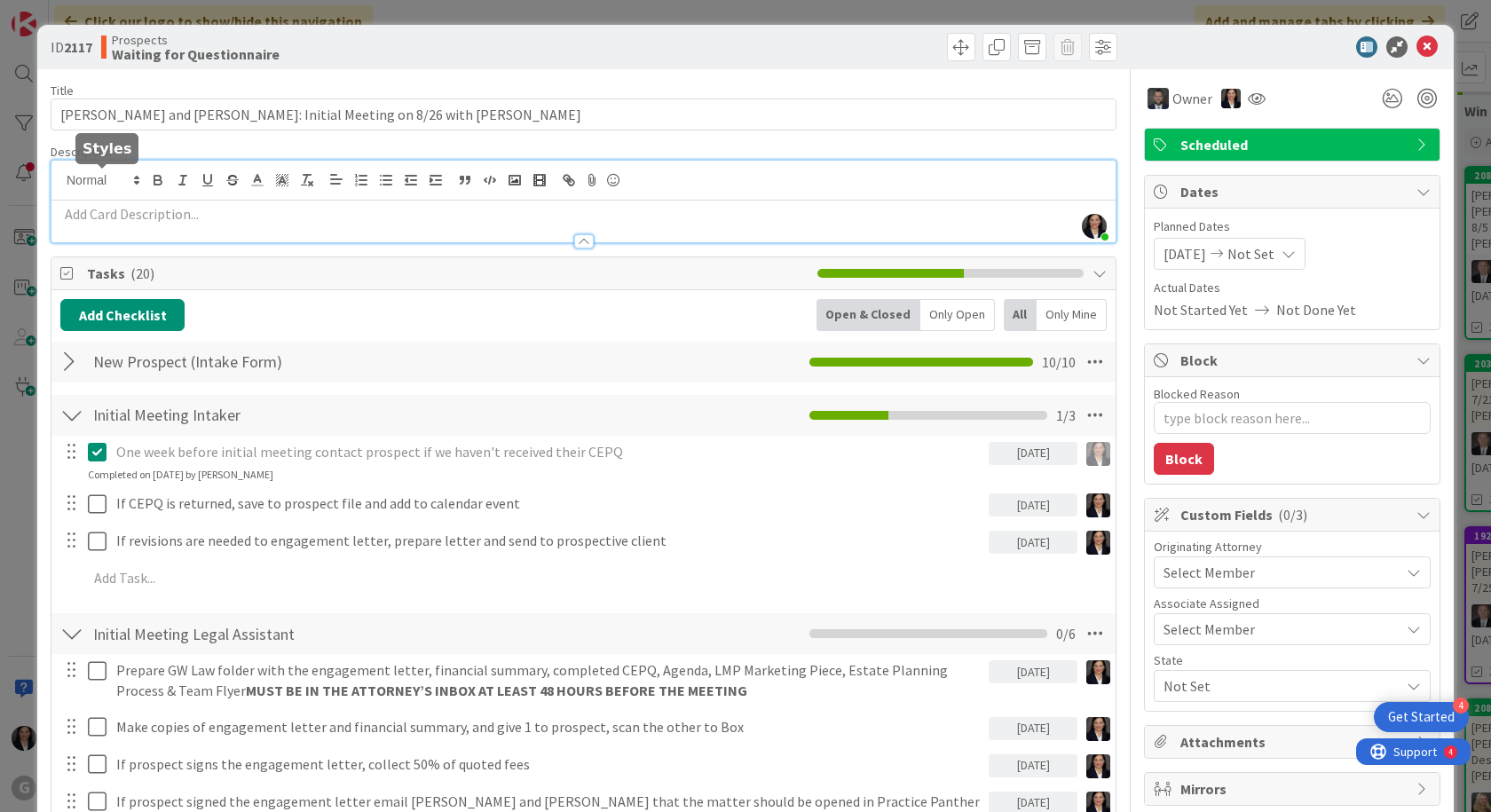
click at [139, 176] on div "[PERSON_NAME] joined 5 m ago" at bounding box center [584, 201] width 1064 height 82
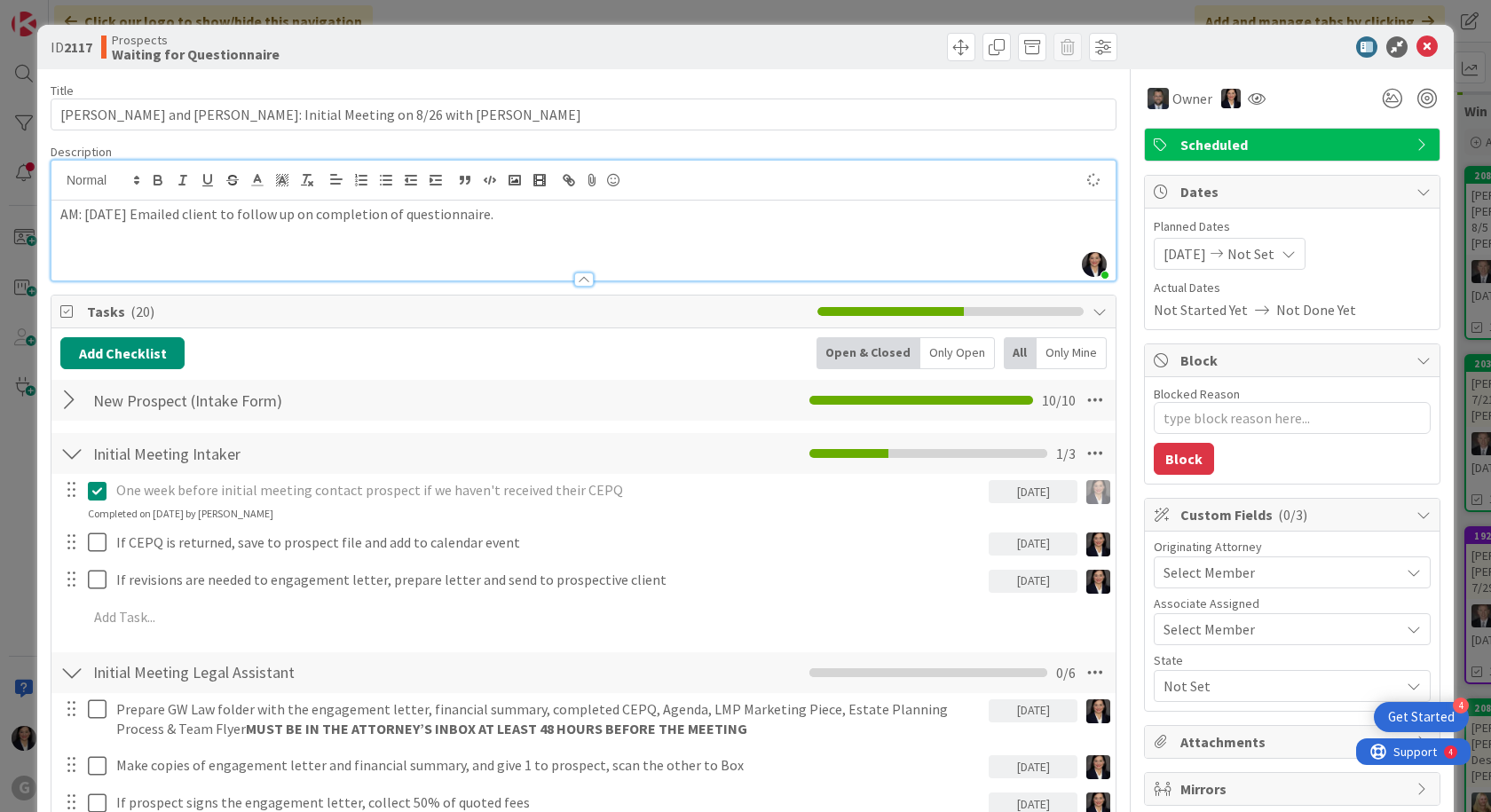
type textarea "x"
click at [1416, 50] on icon at bounding box center [1426, 46] width 21 height 21
